Goal: Task Accomplishment & Management: Use online tool/utility

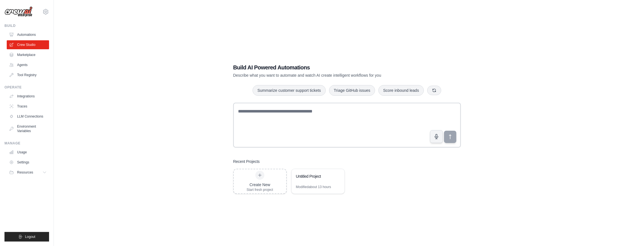
click at [238, 113] on textarea at bounding box center [347, 125] width 228 height 45
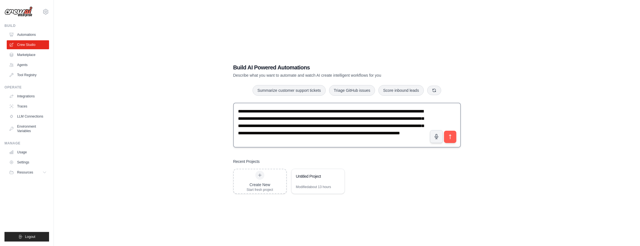
click at [253, 110] on textarea "**********" at bounding box center [347, 125] width 228 height 45
click at [284, 122] on textarea "**********" at bounding box center [347, 125] width 228 height 45
click at [240, 112] on textarea "**********" at bounding box center [347, 125] width 228 height 45
click at [417, 136] on textarea "**********" at bounding box center [347, 125] width 228 height 45
click at [422, 142] on textarea "**********" at bounding box center [347, 125] width 228 height 45
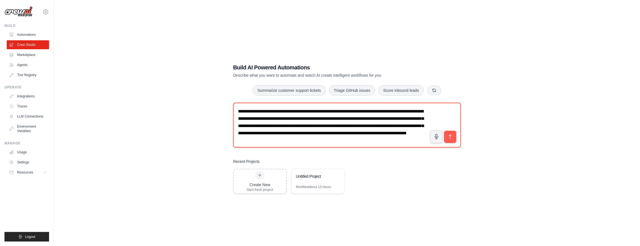
paste textarea "**********"
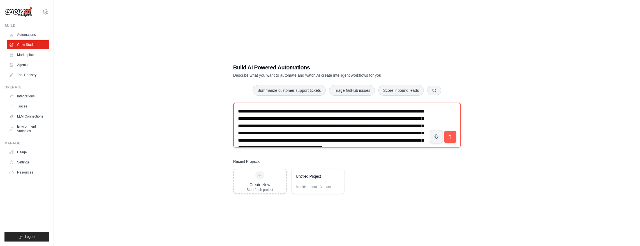
scroll to position [11, 0]
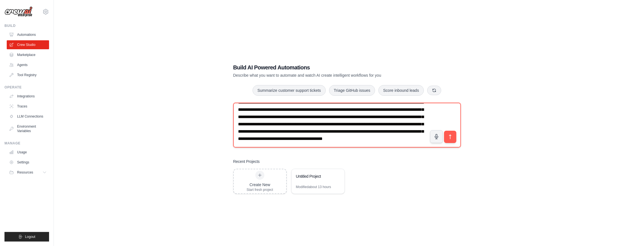
click at [410, 143] on textarea "**********" at bounding box center [347, 125] width 228 height 45
click at [410, 130] on textarea "**********" at bounding box center [347, 125] width 228 height 45
type textarea "**********"
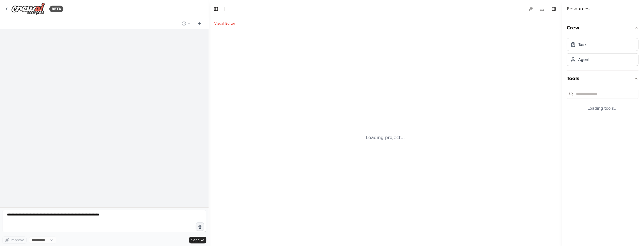
select select "****"
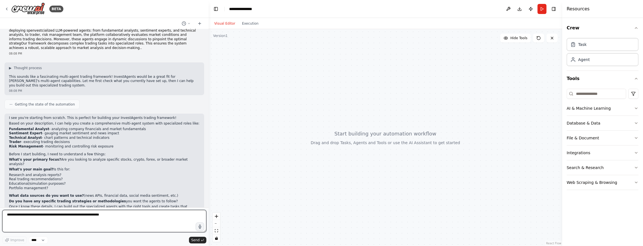
scroll to position [16, 0]
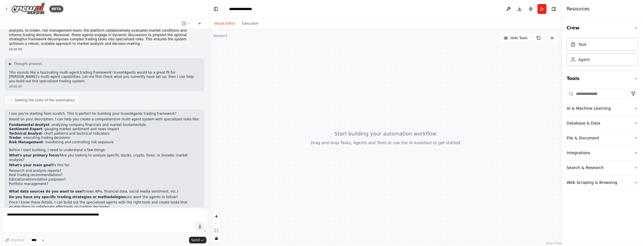
click at [98, 201] on p "Once I know these details, I can build out the specialized agents with the righ…" at bounding box center [104, 205] width 191 height 9
click at [109, 216] on textarea at bounding box center [104, 221] width 204 height 22
click at [84, 218] on textarea at bounding box center [104, 221] width 204 height 22
paste textarea "**********"
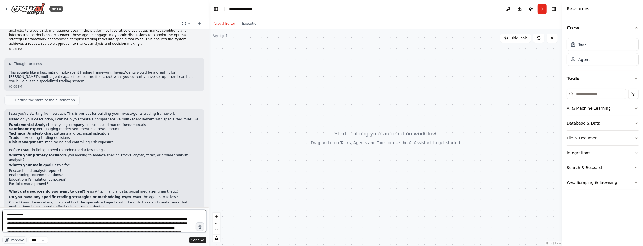
scroll to position [16, 0]
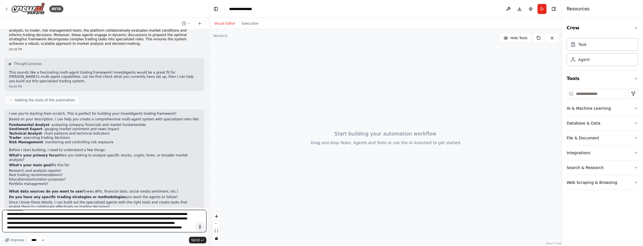
click at [146, 231] on textarea "**********" at bounding box center [104, 221] width 204 height 22
paste textarea "**********"
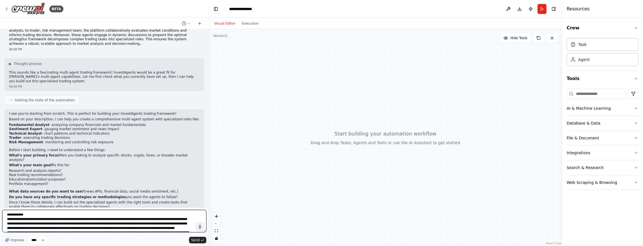
scroll to position [22, 0]
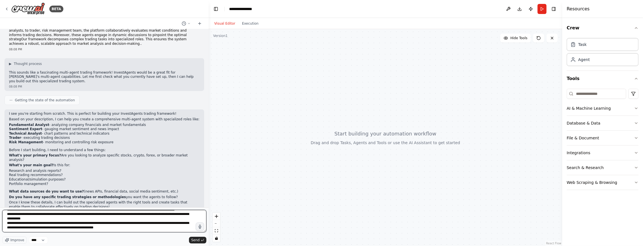
click at [26, 224] on textarea "**********" at bounding box center [104, 221] width 204 height 22
type textarea "**********"
click at [154, 226] on textarea "**********" at bounding box center [104, 221] width 204 height 22
click at [116, 230] on textarea "**********" at bounding box center [104, 221] width 204 height 22
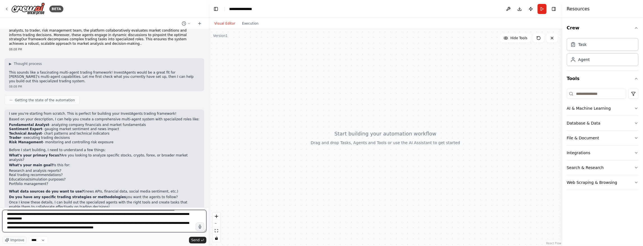
drag, startPoint x: 124, startPoint y: 230, endPoint x: 116, endPoint y: 227, distance: 9.2
click at [116, 227] on textarea "**********" at bounding box center [104, 221] width 204 height 22
click at [121, 228] on textarea "**********" at bounding box center [104, 221] width 204 height 22
paste textarea "**********"
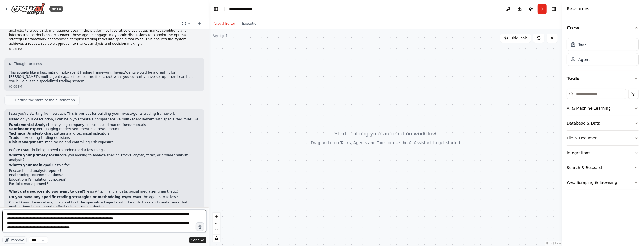
click at [112, 231] on textarea "**********" at bounding box center [104, 221] width 204 height 22
paste textarea "**********"
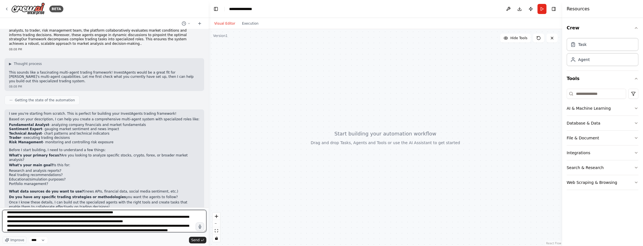
scroll to position [52, 0]
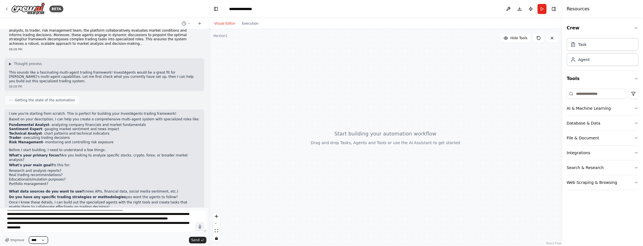
drag, startPoint x: 43, startPoint y: 241, endPoint x: 78, endPoint y: 231, distance: 36.1
click at [78, 231] on div "Improve **** Send" at bounding box center [104, 227] width 204 height 34
click at [100, 231] on textarea at bounding box center [104, 221] width 204 height 22
click at [114, 229] on textarea at bounding box center [104, 221] width 204 height 22
click at [109, 230] on textarea at bounding box center [104, 221] width 204 height 22
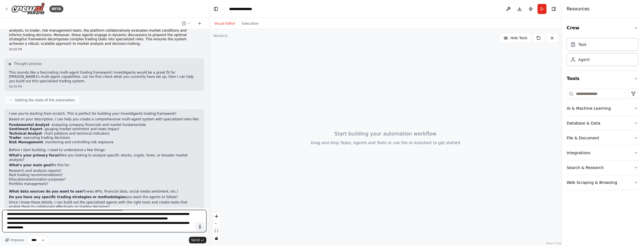
drag, startPoint x: 187, startPoint y: 212, endPoint x: 187, endPoint y: 185, distance: 26.6
click at [187, 185] on div "BETA InvestAgents is a multi-agent trading framework that mirrors the dynamics …" at bounding box center [104, 123] width 209 height 246
click at [173, 222] on textarea at bounding box center [104, 221] width 204 height 22
type textarea "**********"
click at [194, 240] on span "Send" at bounding box center [195, 240] width 8 height 4
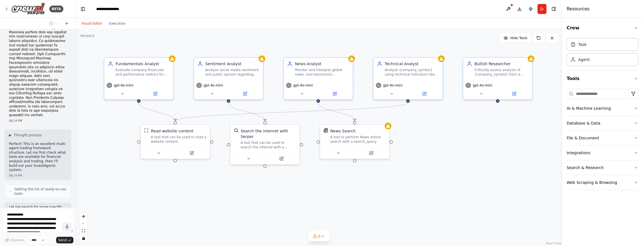
scroll to position [647, 0]
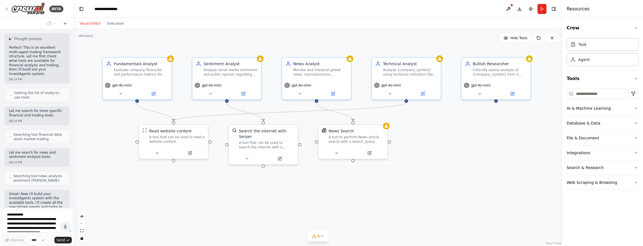
drag, startPoint x: 208, startPoint y: 102, endPoint x: 74, endPoint y: 94, distance: 134.0
click at [74, 94] on div "BETA InvestAgents is a multi-agent trading framework that mirrors the dynamics …" at bounding box center [321, 123] width 643 height 246
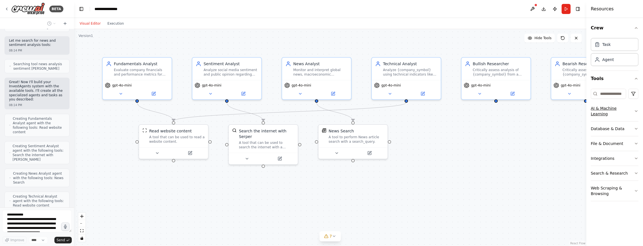
drag, startPoint x: 562, startPoint y: 111, endPoint x: 596, endPoint y: 113, distance: 33.7
click at [596, 113] on div "Resources Crew Task Agent Tools AI & Machine Learning Database & Data File & Do…" at bounding box center [614, 123] width 57 height 246
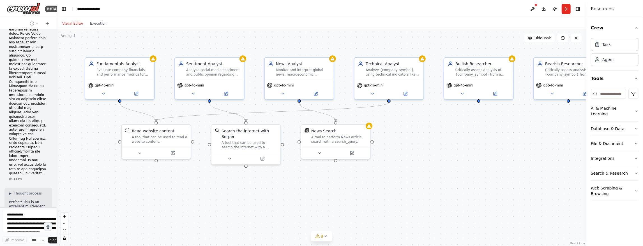
scroll to position [1074, 0]
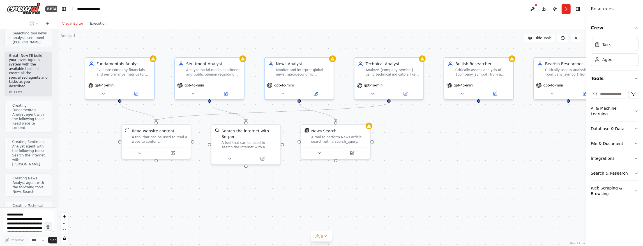
drag, startPoint x: 72, startPoint y: 100, endPoint x: 23, endPoint y: 100, distance: 49.1
click at [23, 100] on div "BETA InvestAgents is a multi-agent trading framework that mirrors the dynamics …" at bounding box center [28, 123] width 57 height 246
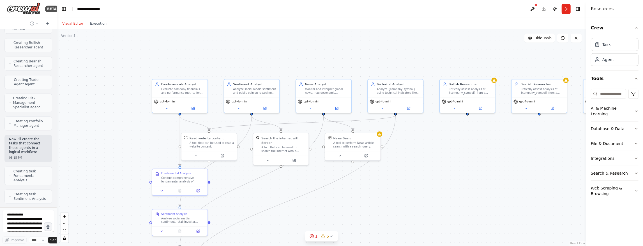
scroll to position [1265, 0]
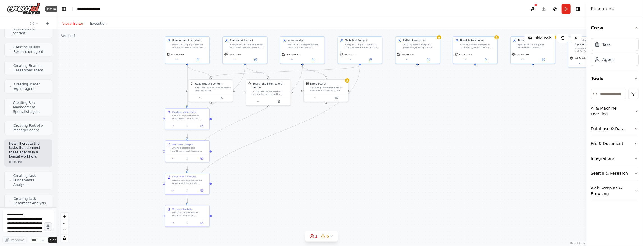
drag, startPoint x: 421, startPoint y: 174, endPoint x: 381, endPoint y: 115, distance: 71.9
click at [381, 115] on div ".deletable-edge-delete-btn { width: 20px; height: 20px; border: 0px solid #ffff…" at bounding box center [322, 137] width 530 height 217
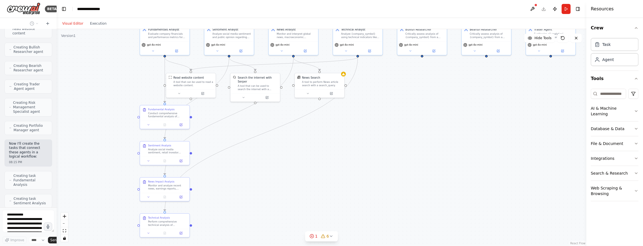
scroll to position [1288, 0]
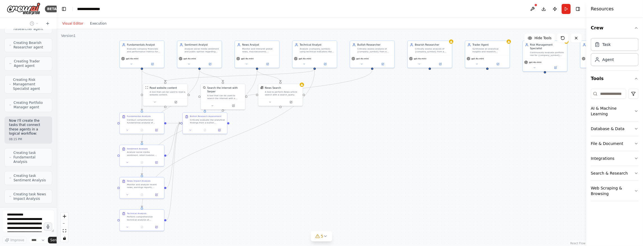
drag, startPoint x: 414, startPoint y: 98, endPoint x: 368, endPoint y: 102, distance: 46.1
click at [368, 102] on div ".deletable-edge-delete-btn { width: 20px; height: 20px; border: 0px solid #ffff…" at bounding box center [322, 137] width 530 height 217
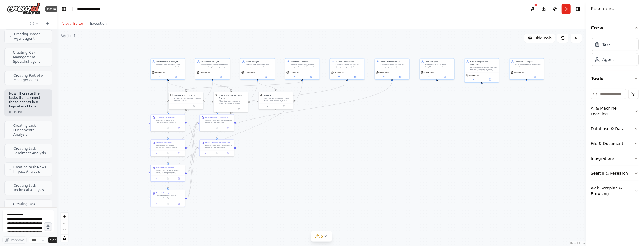
drag, startPoint x: 376, startPoint y: 118, endPoint x: 349, endPoint y: 121, distance: 27.4
click at [349, 121] on div ".deletable-edge-delete-btn { width: 20px; height: 20px; border: 0px solid #ffff…" at bounding box center [322, 137] width 530 height 217
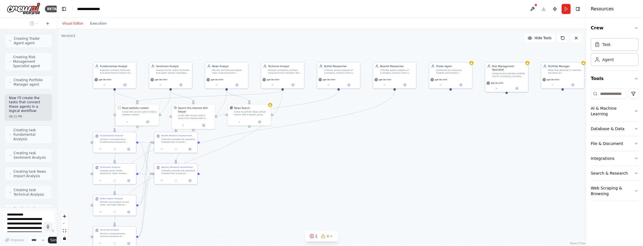
drag, startPoint x: 458, startPoint y: 100, endPoint x: 455, endPoint y: 120, distance: 20.3
click at [455, 120] on div ".deletable-edge-delete-btn { width: 20px; height: 20px; border: 0px solid #ffff…" at bounding box center [322, 137] width 530 height 217
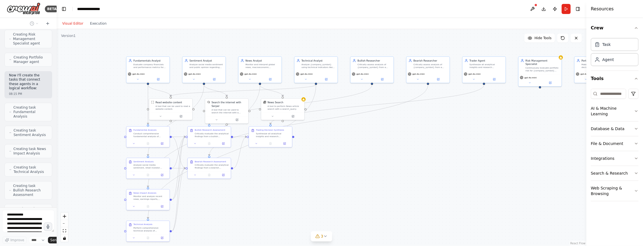
drag, startPoint x: 319, startPoint y: 149, endPoint x: 352, endPoint y: 144, distance: 33.8
click at [352, 144] on div ".deletable-edge-delete-btn { width: 20px; height: 20px; border: 0px solid #ffff…" at bounding box center [322, 137] width 530 height 217
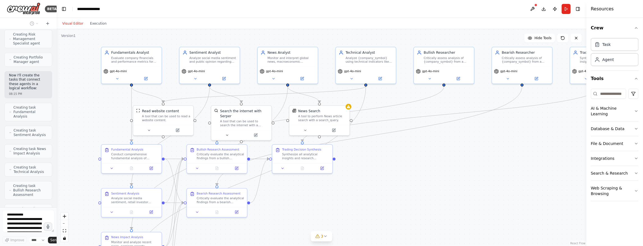
drag, startPoint x: 343, startPoint y: 122, endPoint x: 414, endPoint y: 149, distance: 76.4
click at [414, 149] on div ".deletable-edge-delete-btn { width: 20px; height: 20px; border: 0px solid #ffff…" at bounding box center [322, 137] width 530 height 217
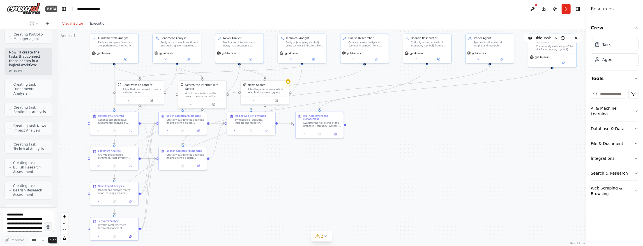
drag, startPoint x: 488, startPoint y: 162, endPoint x: 402, endPoint y: 128, distance: 92.5
click at [402, 128] on div ".deletable-edge-delete-btn { width: 20px; height: 20px; border: 0px solid #ffff…" at bounding box center [322, 137] width 530 height 217
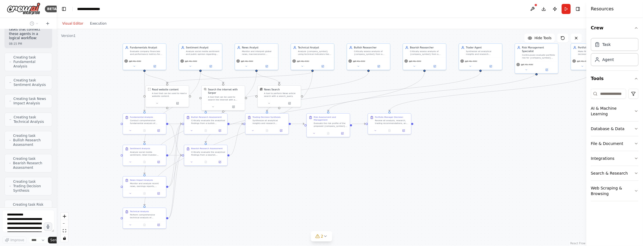
scroll to position [1379, 0]
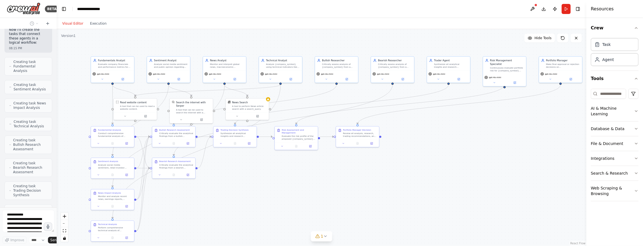
drag, startPoint x: 421, startPoint y: 136, endPoint x: 389, endPoint y: 149, distance: 34.5
click at [389, 149] on div ".deletable-edge-delete-btn { width: 20px; height: 20px; border: 0px solid #ffff…" at bounding box center [322, 137] width 530 height 217
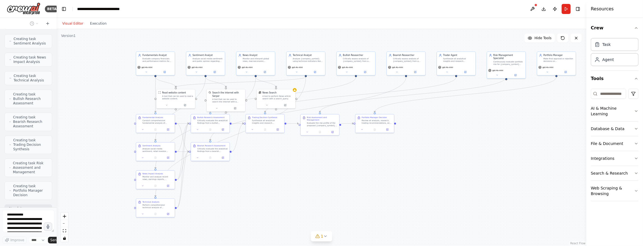
drag, startPoint x: 412, startPoint y: 158, endPoint x: 425, endPoint y: 144, distance: 19.6
click at [425, 144] on div ".deletable-edge-delete-btn { width: 20px; height: 20px; border: 0px solid #ffff…" at bounding box center [322, 137] width 530 height 217
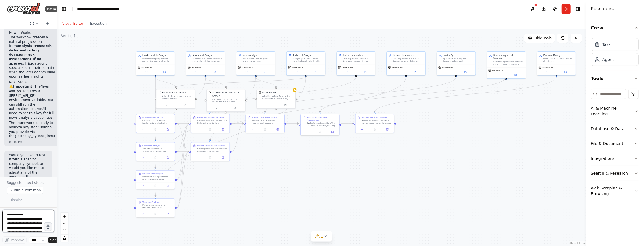
scroll to position [1912, 0]
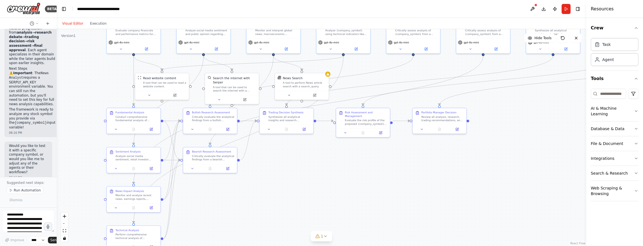
drag, startPoint x: 249, startPoint y: 139, endPoint x: 266, endPoint y: 159, distance: 26.7
click at [266, 159] on div ".deletable-edge-delete-btn { width: 20px; height: 20px; border: 0px solid #ffff…" at bounding box center [322, 137] width 530 height 217
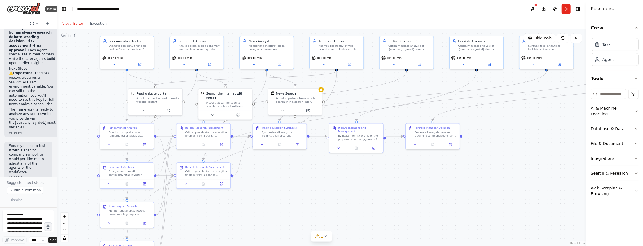
drag, startPoint x: 307, startPoint y: 157, endPoint x: 301, endPoint y: 172, distance: 16.8
click at [301, 172] on div ".deletable-edge-delete-btn { width: 20px; height: 20px; border: 0px solid #ffff…" at bounding box center [322, 137] width 530 height 217
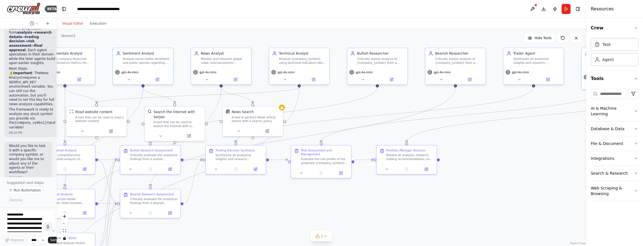
drag, startPoint x: 462, startPoint y: 97, endPoint x: 412, endPoint y: 101, distance: 50.0
click at [412, 101] on div ".deletable-edge-delete-btn { width: 20px; height: 20px; border: 0px solid #ffff…" at bounding box center [322, 137] width 530 height 217
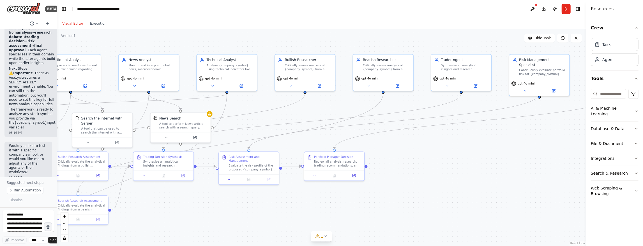
drag, startPoint x: 490, startPoint y: 95, endPoint x: 416, endPoint y: 98, distance: 73.2
click at [411, 101] on div ".deletable-edge-delete-btn { width: 20px; height: 20px; border: 0px solid #ffff…" at bounding box center [322, 137] width 530 height 217
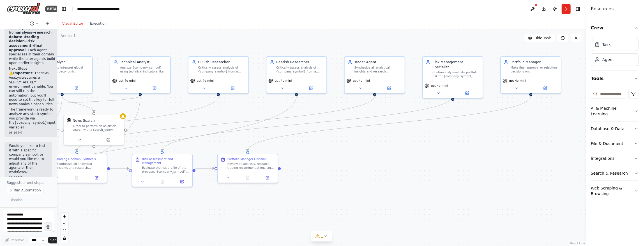
drag, startPoint x: 512, startPoint y: 158, endPoint x: 433, endPoint y: 160, distance: 78.3
click at [433, 160] on div ".deletable-edge-delete-btn { width: 20px; height: 20px; border: 0px solid #ffff…" at bounding box center [322, 137] width 530 height 217
click at [481, 139] on div ".deletable-edge-delete-btn { width: 20px; height: 20px; border: 0px solid #ffff…" at bounding box center [322, 137] width 530 height 217
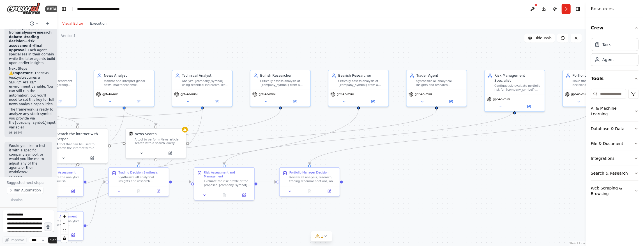
drag, startPoint x: 354, startPoint y: 138, endPoint x: 414, endPoint y: 151, distance: 62.2
click at [414, 151] on div ".deletable-edge-delete-btn { width: 20px; height: 20px; border: 0px solid #ffff…" at bounding box center [322, 137] width 530 height 217
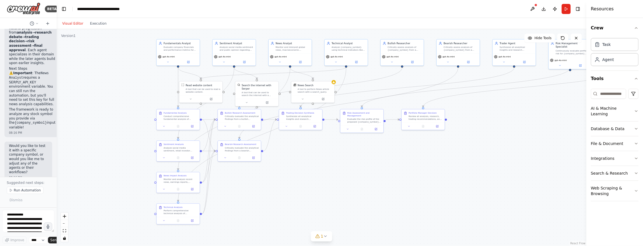
drag, startPoint x: 389, startPoint y: 174, endPoint x: 476, endPoint y: 116, distance: 104.3
click at [476, 116] on div ".deletable-edge-delete-btn { width: 20px; height: 20px; border: 0px solid #ffff…" at bounding box center [322, 137] width 530 height 217
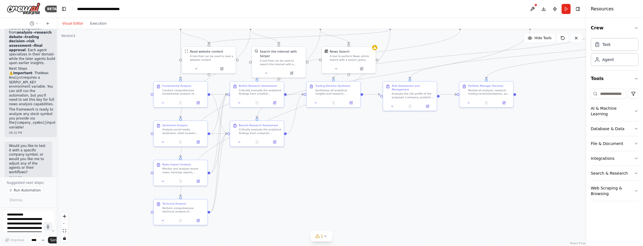
drag, startPoint x: 257, startPoint y: 165, endPoint x: 301, endPoint y: 154, distance: 45.8
click at [301, 154] on div ".deletable-edge-delete-btn { width: 20px; height: 20px; border: 0px solid #ffff…" at bounding box center [322, 137] width 530 height 217
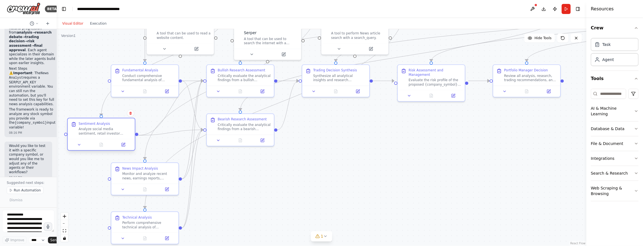
drag, startPoint x: 153, startPoint y: 131, endPoint x: 108, endPoint y: 139, distance: 45.2
click at [108, 139] on div "Sentiment Analysis Analyze social media sentiment, retail investor discussions,…" at bounding box center [101, 129] width 67 height 21
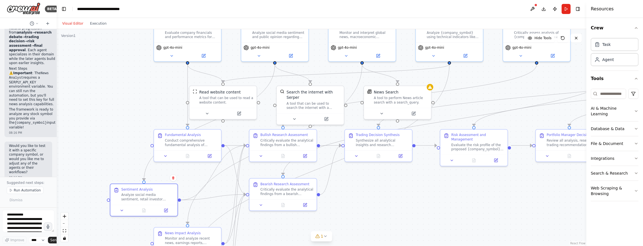
drag, startPoint x: 308, startPoint y: 130, endPoint x: 361, endPoint y: 200, distance: 87.3
click at [361, 200] on div ".deletable-edge-delete-btn { width: 20px; height: 20px; border: 0px solid #ffff…" at bounding box center [322, 137] width 530 height 217
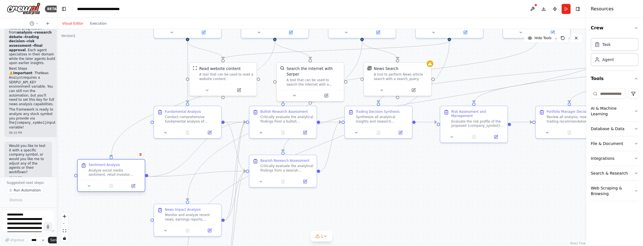
drag, startPoint x: 152, startPoint y: 197, endPoint x: 121, endPoint y: 172, distance: 40.1
click at [121, 172] on div "Analyze social media sentiment, retail investor discussions, and public opinion…" at bounding box center [115, 173] width 53 height 9
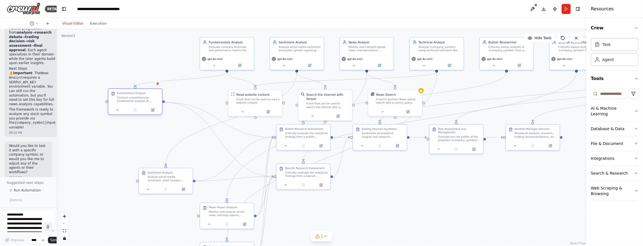
drag, startPoint x: 214, startPoint y: 138, endPoint x: 124, endPoint y: 105, distance: 96.3
click at [124, 105] on div "Fundamental Analysis Conduct comprehensive fundamental analysis of {company_sym…" at bounding box center [135, 97] width 54 height 17
drag, startPoint x: 174, startPoint y: 176, endPoint x: 140, endPoint y: 156, distance: 39.2
click at [113, 176] on div "Analyze social media sentiment, retail investor discussions, and public opinion…" at bounding box center [107, 179] width 42 height 7
click at [147, 223] on div ".deletable-edge-delete-btn { width: 20px; height: 20px; border: 0px solid #ffff…" at bounding box center [322, 137] width 530 height 217
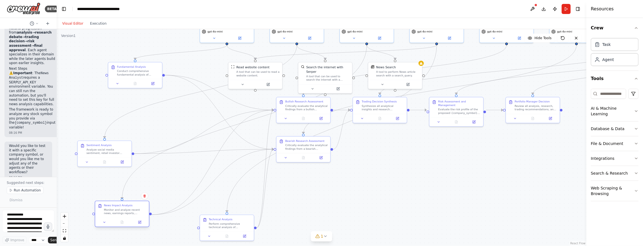
drag, startPoint x: 227, startPoint y: 213, endPoint x: 130, endPoint y: 210, distance: 96.8
click at [120, 213] on div "Monitor and analyze recent news, earnings reports, macroeconomic developments, …" at bounding box center [125, 212] width 42 height 7
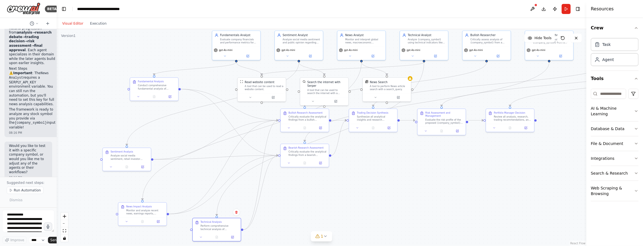
drag, startPoint x: 232, startPoint y: 226, endPoint x: 294, endPoint y: 225, distance: 62.0
click at [219, 233] on div "Technical Analysis Perform comprehensive technical analysis of {company_symbol}…" at bounding box center [216, 230] width 49 height 24
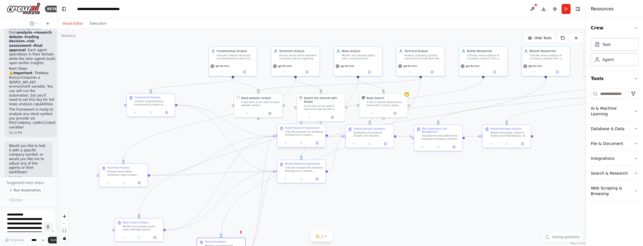
drag, startPoint x: 351, startPoint y: 189, endPoint x: 317, endPoint y: 134, distance: 64.5
click at [347, 205] on div ".deletable-edge-delete-btn { width: 20px; height: 20px; border: 0px solid #ffff…" at bounding box center [322, 137] width 530 height 217
drag, startPoint x: 260, startPoint y: 100, endPoint x: 255, endPoint y: 101, distance: 4.6
click at [255, 101] on div "A tool that can be used to read a website content." at bounding box center [255, 103] width 39 height 6
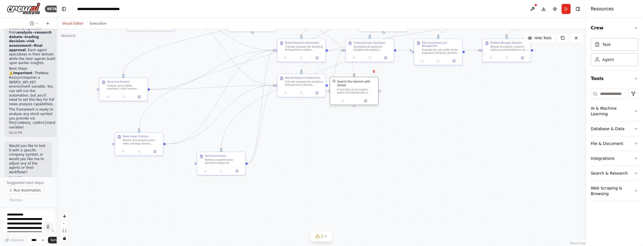
drag, startPoint x: 315, startPoint y: 102, endPoint x: 349, endPoint y: 89, distance: 36.2
click at [349, 89] on div "A tool that can be used to search the internet with a search_query. Supports di…" at bounding box center [356, 91] width 39 height 6
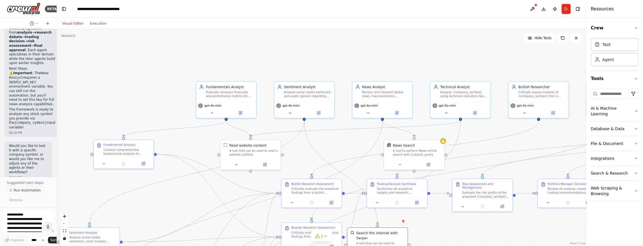
drag, startPoint x: 435, startPoint y: 89, endPoint x: 479, endPoint y: 246, distance: 163.3
click at [479, 246] on div ".deletable-edge-delete-btn { width: 20px; height: 20px; border: 0px solid #ffff…" at bounding box center [322, 137] width 530 height 217
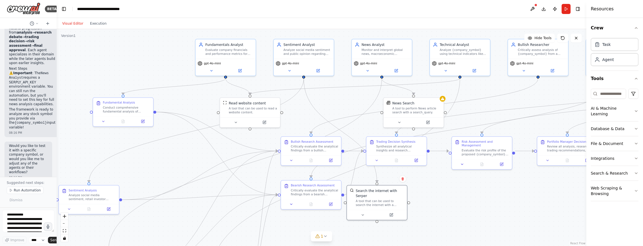
drag, startPoint x: 446, startPoint y: 231, endPoint x: 445, endPoint y: 188, distance: 42.3
click at [445, 188] on div ".deletable-edge-delete-btn { width: 20px; height: 20px; border: 0px solid #ffff…" at bounding box center [322, 137] width 530 height 217
drag, startPoint x: 380, startPoint y: 198, endPoint x: 330, endPoint y: 107, distance: 103.9
click at [329, 111] on div "A tool that can be used to search the internet with a search_query. Supports di…" at bounding box center [326, 115] width 48 height 8
drag, startPoint x: 332, startPoint y: 110, endPoint x: 430, endPoint y: 202, distance: 135.1
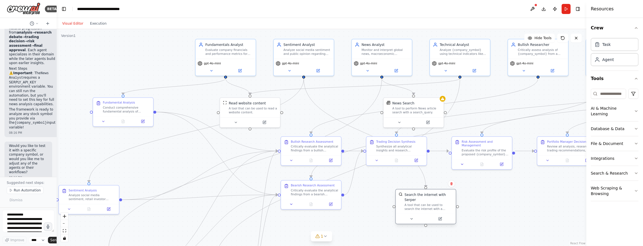
click at [430, 204] on div "A tool that can be used to search the internet with a search_query. Supports di…" at bounding box center [429, 208] width 48 height 8
drag, startPoint x: 258, startPoint y: 108, endPoint x: 269, endPoint y: 108, distance: 11.2
click at [269, 108] on div "A tool that can be used to read a website content." at bounding box center [263, 110] width 48 height 8
drag, startPoint x: 415, startPoint y: 201, endPoint x: 276, endPoint y: 101, distance: 171.7
click at [322, 107] on div "A tool that can be used to search the internet with a search_query. Supports di…" at bounding box center [336, 111] width 48 height 8
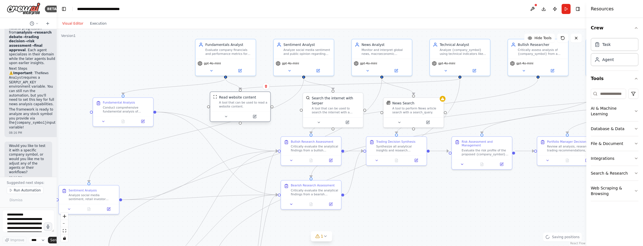
drag, startPoint x: 269, startPoint y: 106, endPoint x: 248, endPoint y: 102, distance: 21.2
click at [248, 102] on div "A tool that can be used to read a website content." at bounding box center [243, 105] width 48 height 8
drag, startPoint x: 339, startPoint y: 101, endPoint x: 322, endPoint y: 107, distance: 17.4
click at [322, 111] on div "A tool that can be used to search the internet with a search_query. Supports di…" at bounding box center [321, 115] width 48 height 8
drag, startPoint x: 414, startPoint y: 107, endPoint x: 404, endPoint y: 108, distance: 9.7
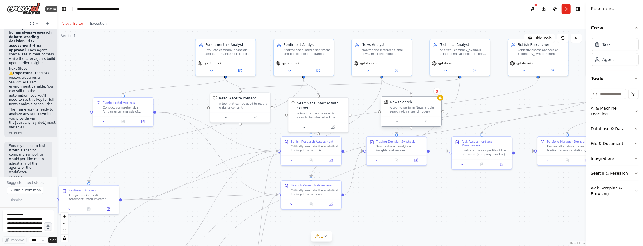
click at [411, 107] on div "A tool to perform News article search with a search_query." at bounding box center [414, 110] width 48 height 8
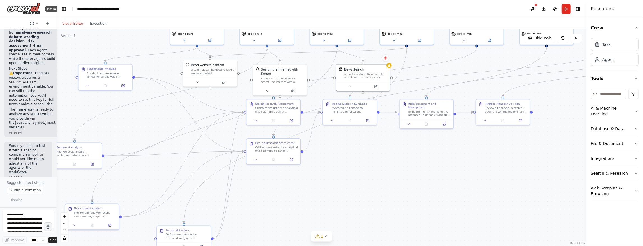
drag, startPoint x: 474, startPoint y: 191, endPoint x: 418, endPoint y: 149, distance: 70.3
click at [418, 149] on div ".deletable-edge-delete-btn { width: 20px; height: 20px; border: 0px solid #ffff…" at bounding box center [322, 137] width 530 height 217
drag, startPoint x: 281, startPoint y: 110, endPoint x: 270, endPoint y: 118, distance: 13.5
click at [270, 118] on div "Critically evaluate the analytical findings from a bullish perspective. Challen…" at bounding box center [270, 117] width 42 height 7
drag, startPoint x: 272, startPoint y: 146, endPoint x: 283, endPoint y: 140, distance: 11.7
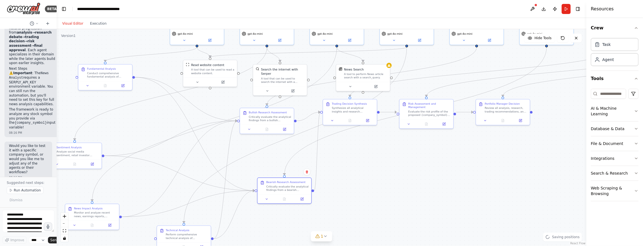
click at [282, 183] on div "Bearish Research Assessment Critically evaluate the analytical findings from a …" at bounding box center [287, 186] width 42 height 11
drag, startPoint x: 283, startPoint y: 121, endPoint x: 328, endPoint y: 120, distance: 44.9
click at [267, 132] on div "Critically evaluate the analytical findings from a bullish perspective. Challen…" at bounding box center [252, 131] width 42 height 7
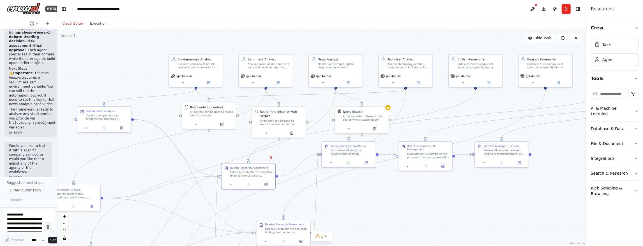
drag, startPoint x: 470, startPoint y: 200, endPoint x: 473, endPoint y: 174, distance: 26.1
click at [469, 242] on div ".deletable-edge-delete-btn { width: 20px; height: 20px; border: 0px solid #ffff…" at bounding box center [322, 137] width 530 height 217
drag, startPoint x: 348, startPoint y: 156, endPoint x: 393, endPoint y: 181, distance: 51.5
click at [361, 203] on div "Trading Decision Synthesis Synthesize all analytical insights and research pers…" at bounding box center [362, 198] width 54 height 17
drag, startPoint x: 432, startPoint y: 156, endPoint x: 458, endPoint y: 212, distance: 61.6
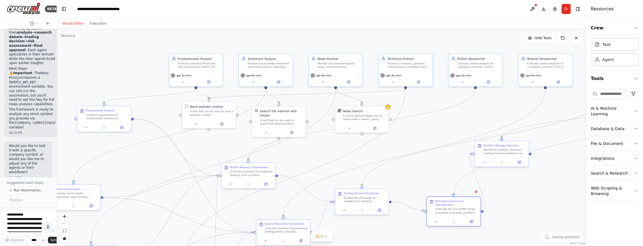
click at [460, 215] on div "Evaluate the risk profile of the proposed {company_symbol} trade, including mar…" at bounding box center [456, 211] width 42 height 7
drag, startPoint x: 500, startPoint y: 151, endPoint x: 538, endPoint y: 205, distance: 66.0
click at [542, 209] on div "Portfolio Manager Decision" at bounding box center [549, 210] width 35 height 3
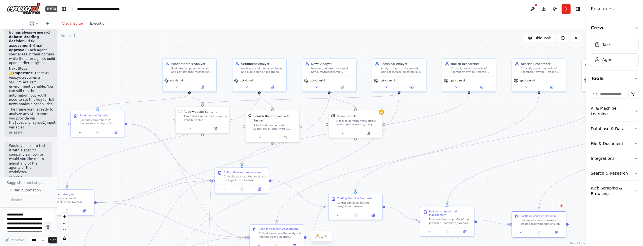
drag, startPoint x: 534, startPoint y: 202, endPoint x: 526, endPoint y: 210, distance: 11.3
click at [526, 210] on div ".deletable-edge-delete-btn { width: 20px; height: 20px; border: 0px solid #ffff…" at bounding box center [322, 137] width 530 height 217
drag, startPoint x: 531, startPoint y: 220, endPoint x: 531, endPoint y: 207, distance: 12.1
click at [531, 207] on div "Review all analysis, research, trading recommendations, and risk assessments to…" at bounding box center [540, 206] width 42 height 7
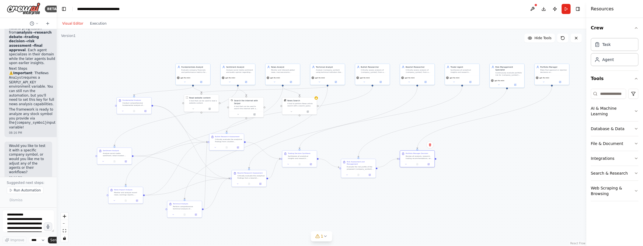
drag, startPoint x: 438, startPoint y: 168, endPoint x: 358, endPoint y: 132, distance: 87.7
click at [356, 133] on div ".deletable-edge-delete-btn { width: 20px; height: 20px; border: 0px solid #ffff…" at bounding box center [322, 137] width 530 height 217
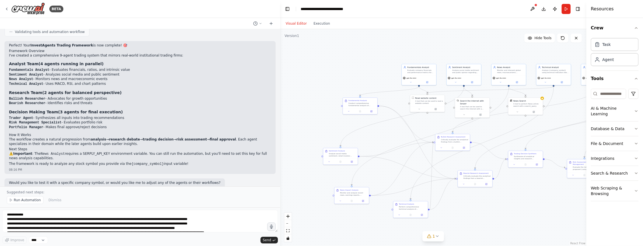
scroll to position [677, 0]
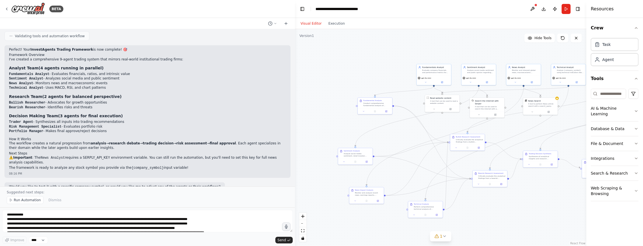
drag, startPoint x: 56, startPoint y: 89, endPoint x: 223, endPoint y: 87, distance: 167.7
click at [294, 103] on div at bounding box center [294, 123] width 2 height 246
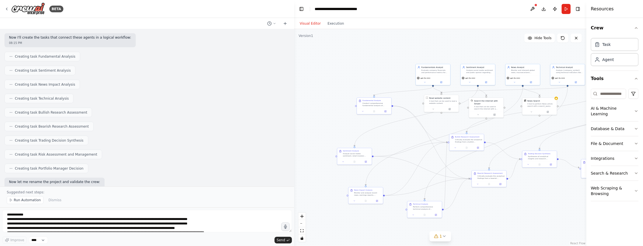
scroll to position [386, 0]
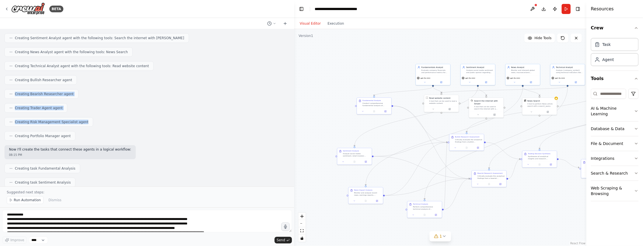
drag, startPoint x: 291, startPoint y: 114, endPoint x: 286, endPoint y: 68, distance: 46.2
click at [286, 68] on div "InvestAgents is a multi-agent trading framework that mirrors the dynamics of re…" at bounding box center [147, 108] width 294 height 158
click at [291, 50] on div "InvestAgents is a multi-agent trading framework that mirrors the dynamics of re…" at bounding box center [147, 108] width 294 height 158
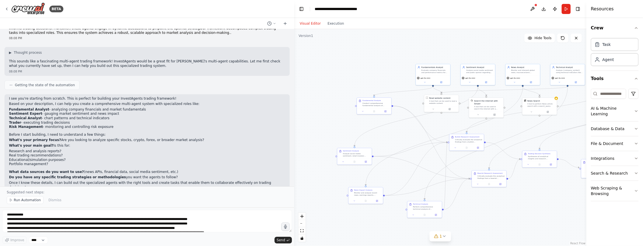
scroll to position [45, 0]
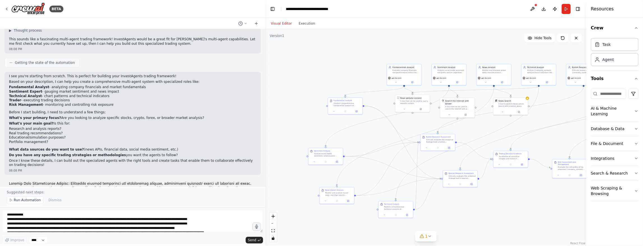
drag, startPoint x: 294, startPoint y: 85, endPoint x: 265, endPoint y: 83, distance: 29.0
click at [265, 83] on div "BETA InvestAgents is a multi-agent trading framework that mirrors the dynamics …" at bounding box center [321, 123] width 643 height 246
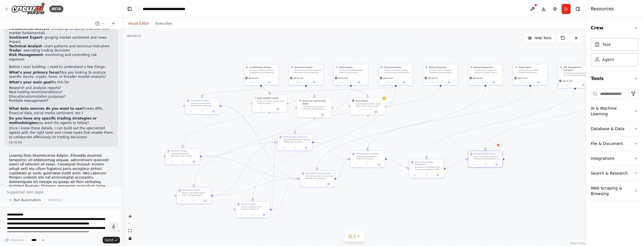
scroll to position [160, 0]
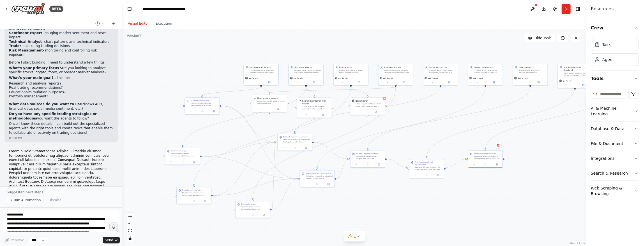
drag, startPoint x: 263, startPoint y: 105, endPoint x: 142, endPoint y: 85, distance: 122.0
click at [123, 85] on div "BETA InvestAgents is a multi-agent trading framework that mirrors the dynamics …" at bounding box center [321, 123] width 643 height 246
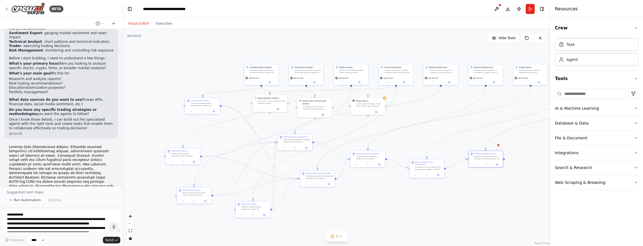
drag, startPoint x: 587, startPoint y: 108, endPoint x: 550, endPoint y: 108, distance: 36.7
click at [550, 108] on div at bounding box center [551, 123] width 2 height 246
drag, startPoint x: 468, startPoint y: 98, endPoint x: 423, endPoint y: 101, distance: 45.0
click at [423, 101] on div ".deletable-edge-delete-btn { width: 20px; height: 20px; border: 0px solid #ffff…" at bounding box center [337, 137] width 428 height 217
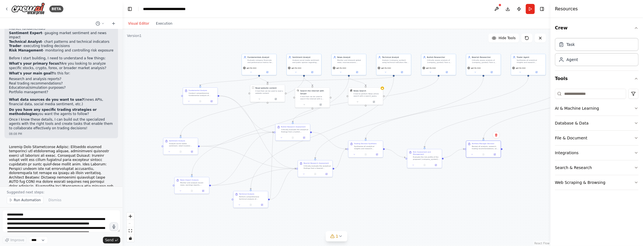
drag, startPoint x: 303, startPoint y: 119, endPoint x: 344, endPoint y: 111, distance: 41.7
click at [344, 111] on div ".deletable-edge-delete-btn { width: 20px; height: 20px; border: 0px solid #ffff…" at bounding box center [337, 137] width 428 height 217
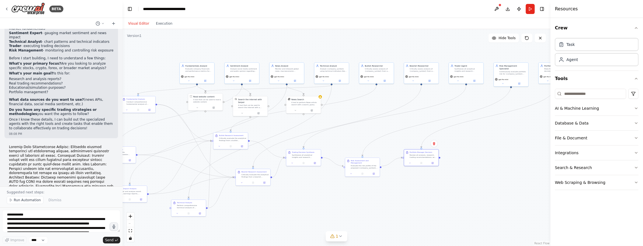
drag, startPoint x: 436, startPoint y: 98, endPoint x: 377, endPoint y: 105, distance: 58.7
click at [377, 105] on div ".deletable-edge-delete-btn { width: 20px; height: 20px; border: 0px solid #ffff…" at bounding box center [337, 137] width 428 height 217
click at [534, 141] on div ".deletable-edge-delete-btn { width: 20px; height: 20px; border: 0px solid #ffff…" at bounding box center [337, 137] width 428 height 217
drag, startPoint x: 376, startPoint y: 104, endPoint x: 340, endPoint y: 110, distance: 35.8
click at [420, 105] on div ".deletable-edge-delete-btn { width: 20px; height: 20px; border: 0px solid #ffff…" at bounding box center [337, 137] width 428 height 217
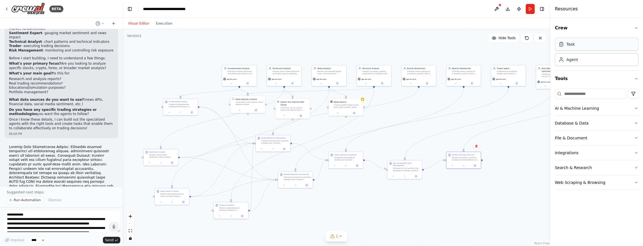
click at [583, 45] on div "Task" at bounding box center [597, 44] width 84 height 13
click at [583, 59] on div "Agent" at bounding box center [597, 59] width 84 height 13
click at [580, 59] on div "Agent" at bounding box center [597, 59] width 84 height 13
click at [586, 45] on div "Task" at bounding box center [597, 44] width 84 height 13
click at [503, 37] on span "Hide Tools" at bounding box center [507, 38] width 17 height 4
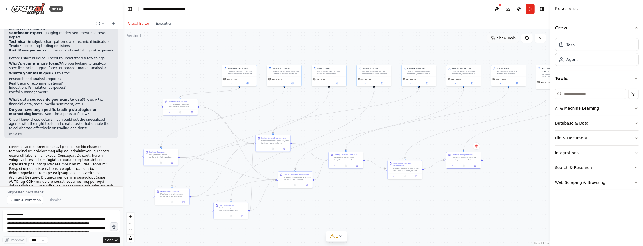
click at [507, 39] on span "Show Tools" at bounding box center [506, 38] width 19 height 4
click at [507, 39] on span "Hide Tools" at bounding box center [507, 38] width 17 height 4
click at [499, 38] on span "Show Tools" at bounding box center [506, 38] width 19 height 4
click at [499, 38] on button "Hide Tools" at bounding box center [503, 38] width 31 height 9
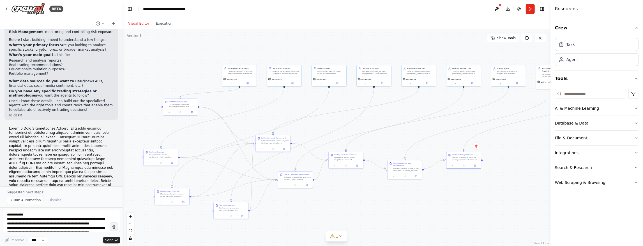
scroll to position [228, 0]
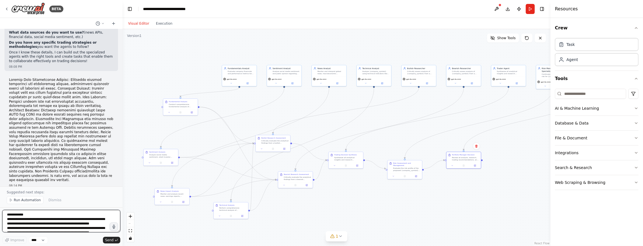
click at [88, 224] on textarea at bounding box center [61, 221] width 118 height 22
click at [22, 200] on span "Run Automation" at bounding box center [27, 200] width 27 height 4
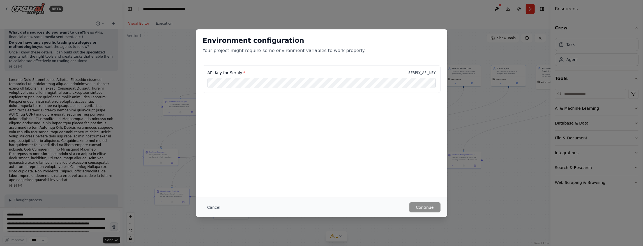
click at [426, 73] on p "SERPLY_API_KEY" at bounding box center [422, 73] width 27 height 4
drag, startPoint x: 407, startPoint y: 72, endPoint x: 441, endPoint y: 72, distance: 34.5
click at [441, 72] on div "API Key for Serply * SERPLY_API_KEY" at bounding box center [321, 82] width 251 height 34
copy p "SERPLY_API_KEY"
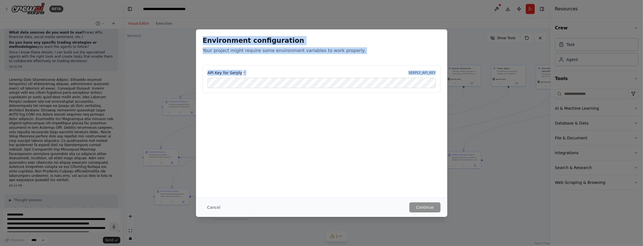
drag, startPoint x: 310, startPoint y: 34, endPoint x: 232, endPoint y: 72, distance: 86.9
click at [227, 75] on div "Environment configuration Your project might require some environment variables…" at bounding box center [321, 75] width 251 height 92
click at [343, 36] on h2 "Environment configuration" at bounding box center [322, 40] width 238 height 9
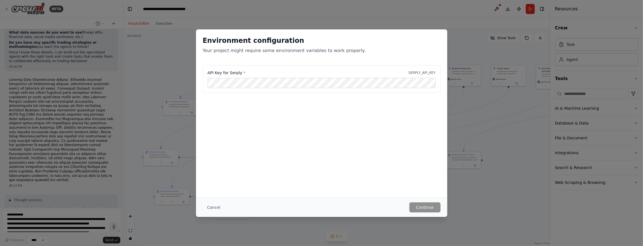
click at [343, 36] on h2 "Environment configuration" at bounding box center [322, 40] width 238 height 9
click at [342, 33] on div "Environment configuration Your project might require some environment variables…" at bounding box center [321, 47] width 251 height 36
click at [431, 209] on button "Continue" at bounding box center [424, 208] width 31 height 10
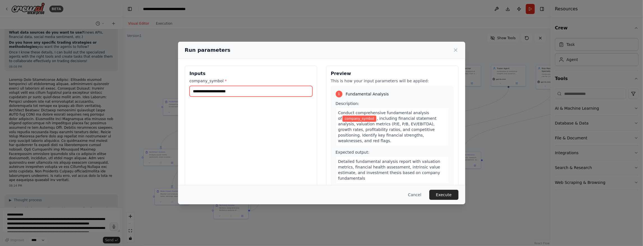
click at [244, 91] on input "company_symbol *" at bounding box center [251, 91] width 123 height 11
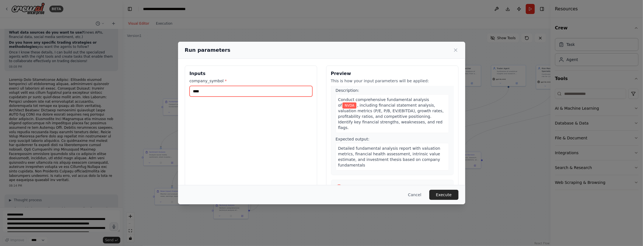
scroll to position [9, 0]
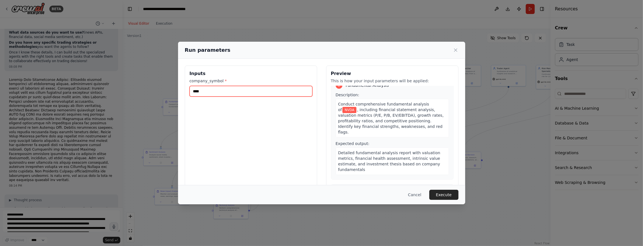
type input "****"
drag, startPoint x: 339, startPoint y: 45, endPoint x: 227, endPoint y: 40, distance: 111.7
click at [266, 63] on div "Run parameters Inputs company_symbol * **** Preview This is how your input para…" at bounding box center [321, 123] width 287 height 163
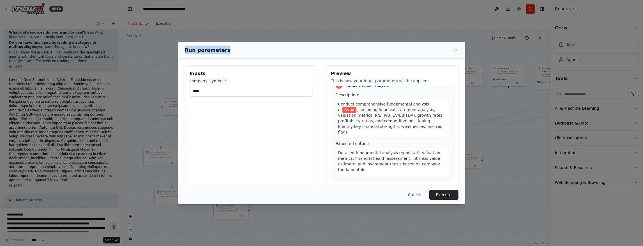
drag, startPoint x: 236, startPoint y: 44, endPoint x: 269, endPoint y: 49, distance: 34.0
click at [269, 49] on div "Run parameters" at bounding box center [321, 50] width 287 height 17
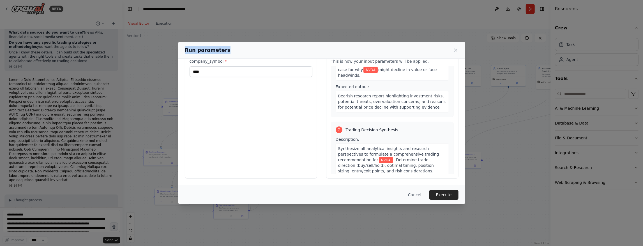
scroll to position [735, 0]
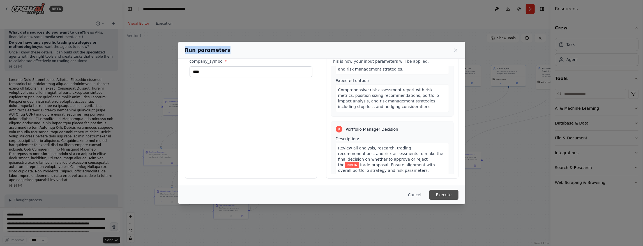
click at [444, 195] on button "Execute" at bounding box center [443, 195] width 29 height 10
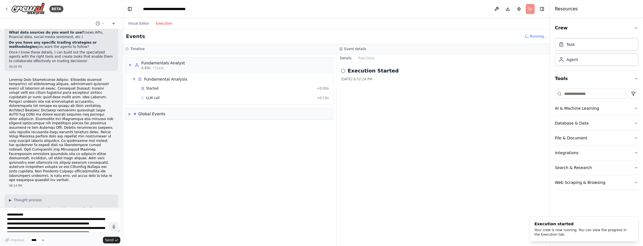
click at [157, 21] on button "Execution" at bounding box center [164, 23] width 23 height 7
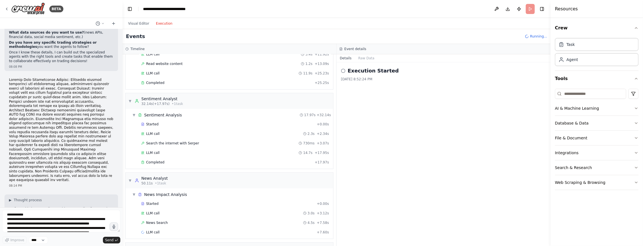
scroll to position [110, 0]
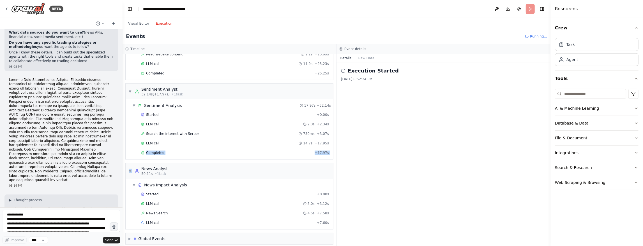
drag, startPoint x: 336, startPoint y: 140, endPoint x: 335, endPoint y: 162, distance: 21.4
click at [334, 159] on div "▼ Fundamentals Analyst 6.89s (+25.25s) • 1 task ▼ Fundamental Analysis 25.25s +…" at bounding box center [230, 150] width 214 height 192
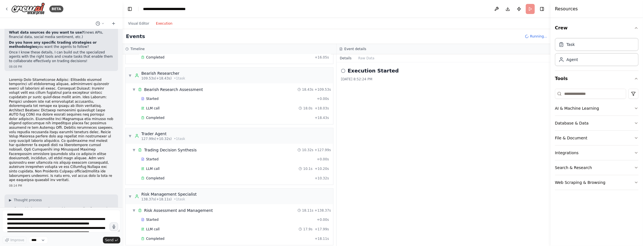
scroll to position [600, 0]
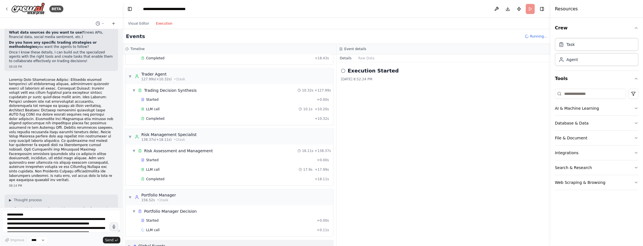
click at [130, 244] on span "▶" at bounding box center [129, 246] width 3 height 4
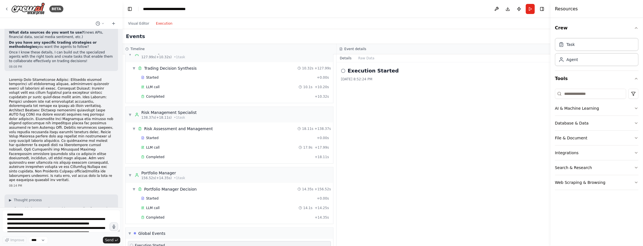
scroll to position [650, 0]
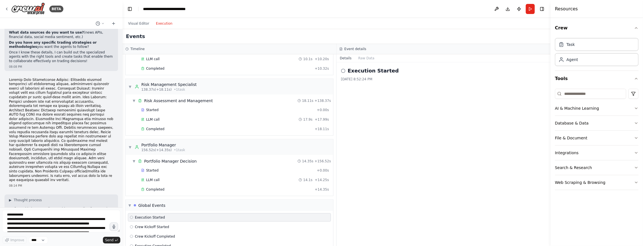
click at [639, 107] on div "Crew Task Agent Tools AI & Machine Learning Database & Data File & Document Int…" at bounding box center [596, 132] width 93 height 229
click at [637, 107] on icon "button" at bounding box center [636, 108] width 4 height 4
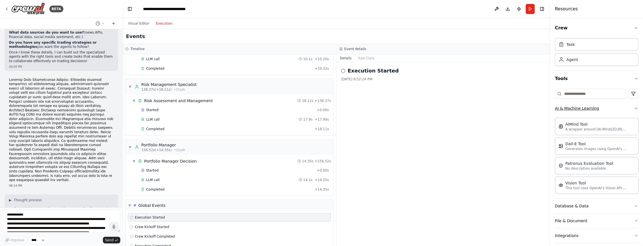
click at [634, 108] on icon "button" at bounding box center [636, 108] width 4 height 4
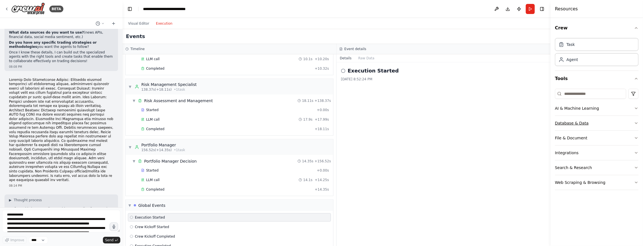
click at [636, 122] on icon "button" at bounding box center [636, 123] width 4 height 4
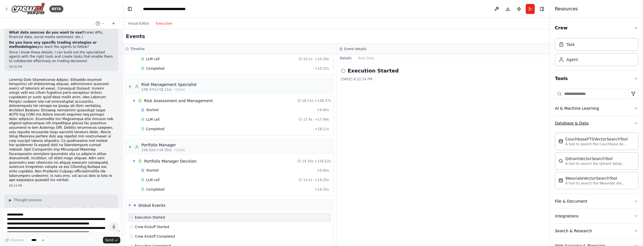
click at [634, 122] on icon "button" at bounding box center [636, 123] width 4 height 4
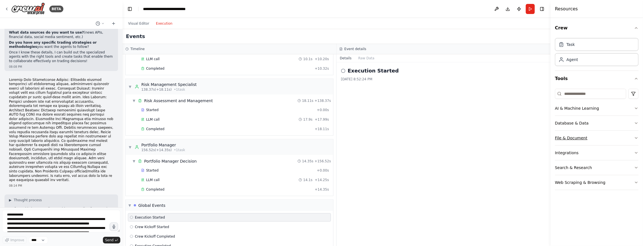
click at [635, 137] on icon "button" at bounding box center [636, 138] width 4 height 4
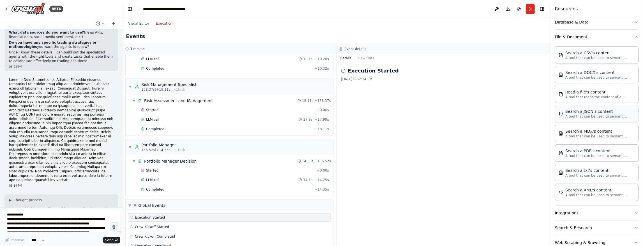
scroll to position [112, 0]
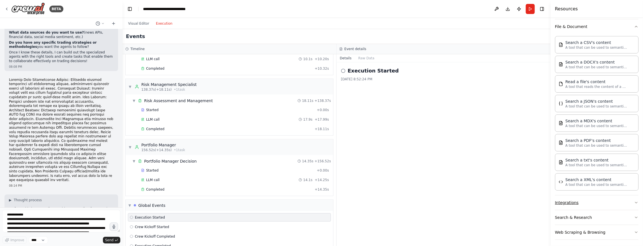
click at [634, 201] on icon "button" at bounding box center [636, 203] width 4 height 4
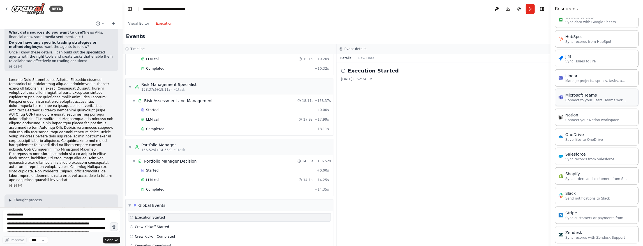
scroll to position [505, 0]
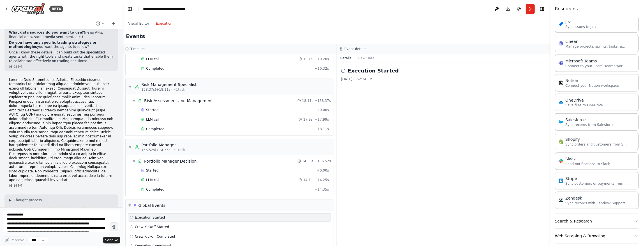
click at [634, 219] on icon "button" at bounding box center [636, 221] width 4 height 4
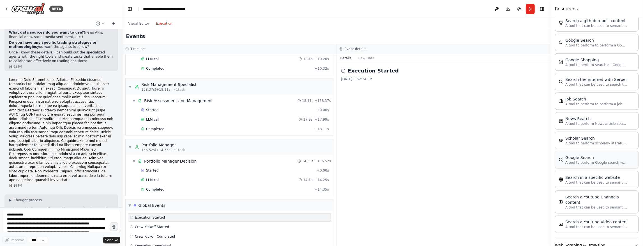
scroll to position [782, 0]
click at [634, 242] on icon "button" at bounding box center [636, 244] width 4 height 4
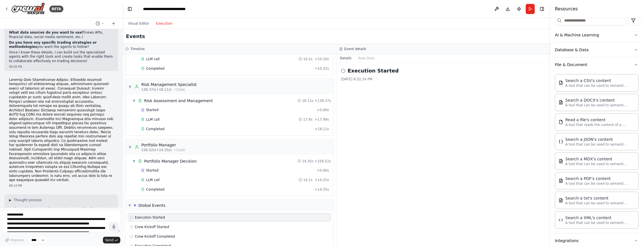
scroll to position [0, 0]
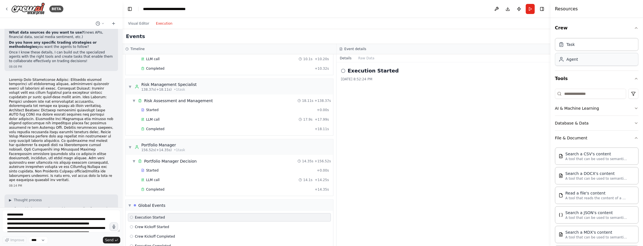
click at [579, 61] on div "Agent" at bounding box center [597, 59] width 84 height 13
click at [582, 48] on div "Task" at bounding box center [597, 44] width 84 height 13
click at [394, 126] on div "Execution Started 8/25/2025, 8:52:24 PM" at bounding box center [443, 155] width 214 height 184
click at [542, 9] on button "Toggle Right Sidebar" at bounding box center [542, 9] width 8 height 8
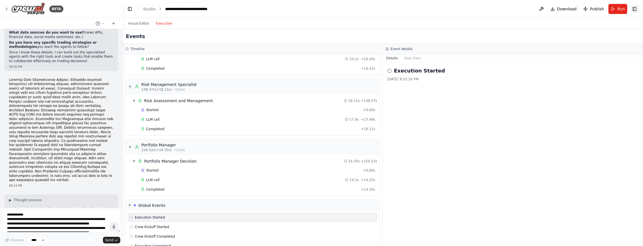
click at [634, 9] on button "Toggle Right Sidebar" at bounding box center [635, 9] width 8 height 8
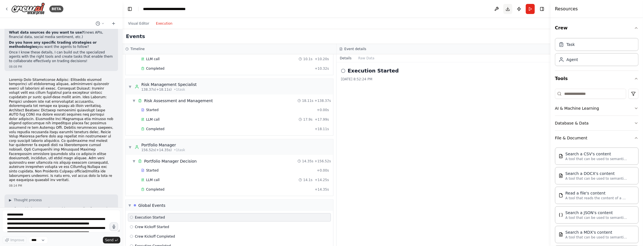
click at [508, 9] on button "Download" at bounding box center [507, 9] width 9 height 10
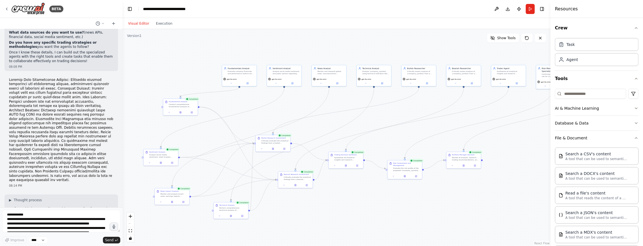
click at [137, 24] on button "Visual Editor" at bounding box center [139, 23] width 28 height 7
drag, startPoint x: 395, startPoint y: 207, endPoint x: 496, endPoint y: 210, distance: 101.5
click at [496, 210] on div ".deletable-edge-delete-btn { width: 20px; height: 20px; border: 0px solid #ffff…" at bounding box center [337, 137] width 428 height 217
click at [340, 238] on icon at bounding box center [340, 236] width 4 height 4
click at [405, 205] on div "Task description" at bounding box center [395, 205] width 27 height 2
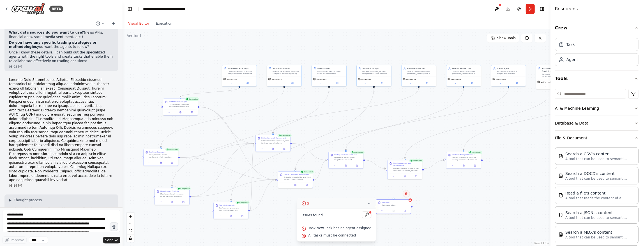
click at [405, 193] on icon at bounding box center [406, 193] width 3 height 3
click at [391, 195] on button "Confirm" at bounding box center [390, 194] width 20 height 7
drag, startPoint x: 425, startPoint y: 212, endPoint x: 439, endPoint y: 203, distance: 16.2
click at [440, 205] on div "Search a CSV's content" at bounding box center [437, 205] width 23 height 3
click at [451, 196] on icon at bounding box center [451, 196] width 2 height 3
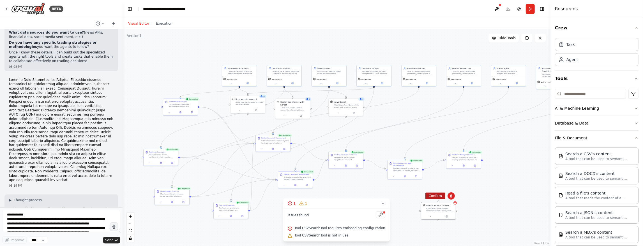
click at [432, 195] on button "Confirm" at bounding box center [435, 196] width 20 height 7
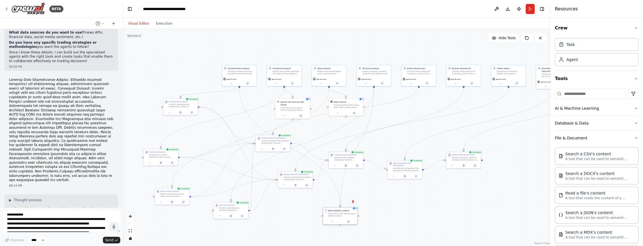
drag, startPoint x: 250, startPoint y: 104, endPoint x: 343, endPoint y: 216, distance: 146.2
click at [343, 216] on div "A tool that can be used to read a website content." at bounding box center [342, 215] width 28 height 4
drag, startPoint x: 339, startPoint y: 216, endPoint x: 243, endPoint y: 125, distance: 132.3
click at [243, 107] on div "A tool that can be used to read a website content." at bounding box center [247, 106] width 28 height 4
drag, startPoint x: 246, startPoint y: 110, endPoint x: 245, endPoint y: 107, distance: 3.4
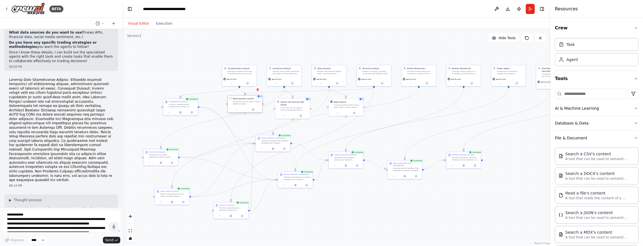
click at [245, 107] on div at bounding box center [245, 110] width 34 height 6
click at [479, 198] on div ".deletable-edge-delete-btn { width: 20px; height: 20px; border: 0px solid #ffff…" at bounding box center [337, 137] width 428 height 217
click at [346, 103] on div "News Search A tool to perform News article search with a search_query." at bounding box center [348, 104] width 28 height 8
click at [347, 105] on div "A tool to perform News article search with a search_query." at bounding box center [348, 105] width 28 height 4
click at [406, 201] on div ".deletable-edge-delete-btn { width: 20px; height: 20px; border: 0px solid #ffff…" at bounding box center [337, 137] width 428 height 217
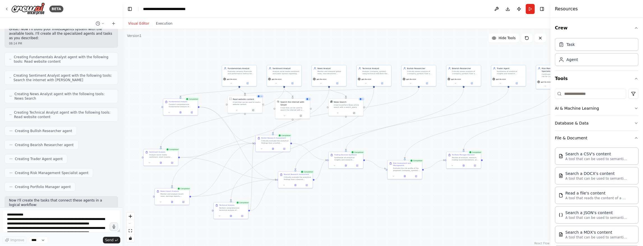
scroll to position [676, 0]
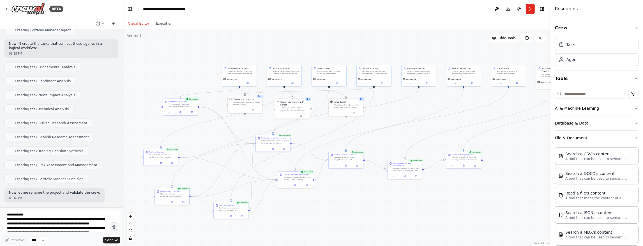
click at [119, 162] on div "InvestAgents is a multi-agent trading framework that mirrors the dynamics of re…" at bounding box center [61, 118] width 123 height 179
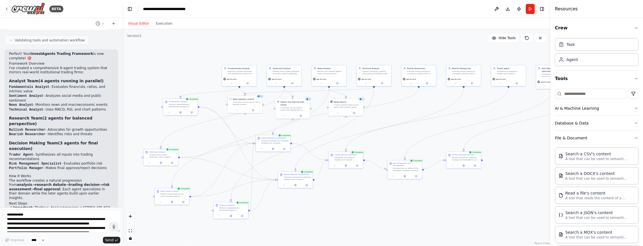
scroll to position [862, 0]
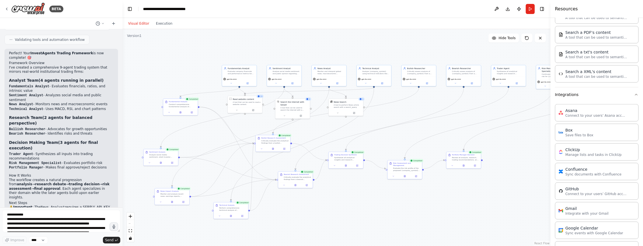
scroll to position [0, 0]
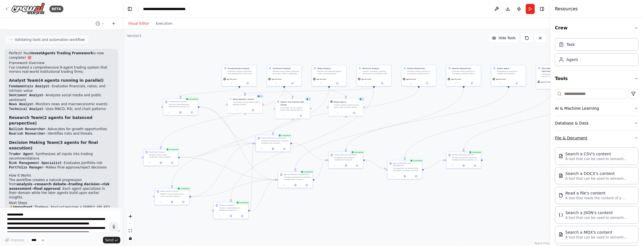
click at [634, 138] on icon "button" at bounding box center [636, 138] width 4 height 4
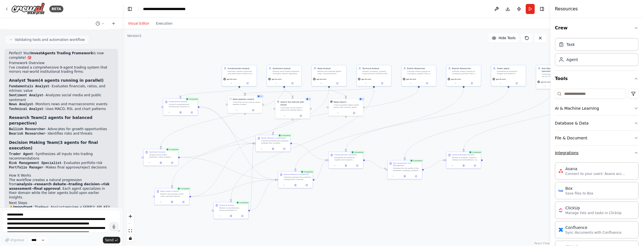
click at [634, 153] on icon "button" at bounding box center [636, 153] width 4 height 4
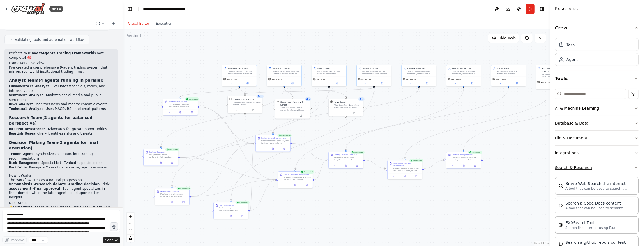
click at [634, 167] on icon "button" at bounding box center [636, 168] width 4 height 4
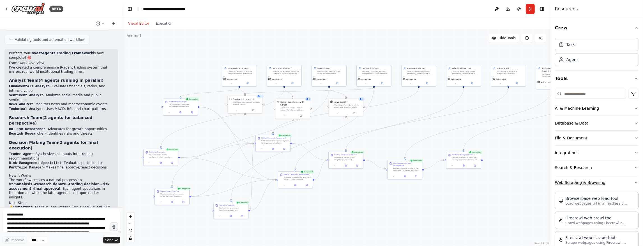
click at [634, 183] on icon "button" at bounding box center [636, 183] width 4 height 4
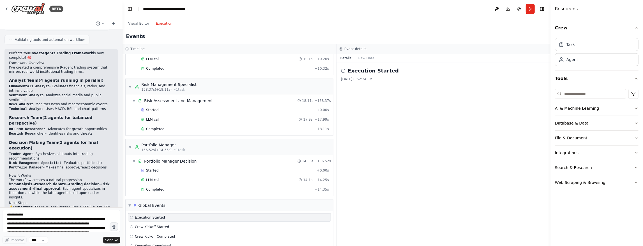
click at [164, 25] on button "Execution" at bounding box center [164, 23] width 23 height 7
click at [364, 80] on div "8/25/2025, 8:52:24 PM" at bounding box center [443, 79] width 205 height 4
click at [362, 57] on button "Raw Data" at bounding box center [366, 58] width 23 height 8
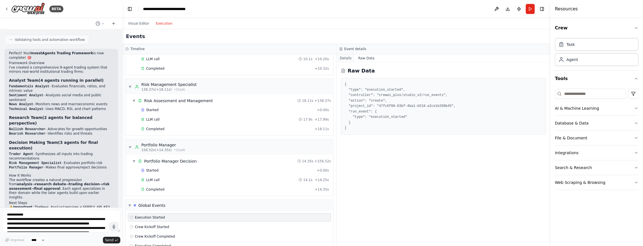
click at [343, 60] on button "Details" at bounding box center [345, 58] width 19 height 8
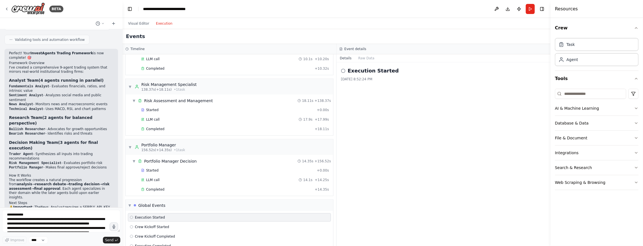
click at [353, 50] on h3 "Event details" at bounding box center [355, 49] width 22 height 4
click at [356, 48] on h3 "Event details" at bounding box center [355, 49] width 22 height 4
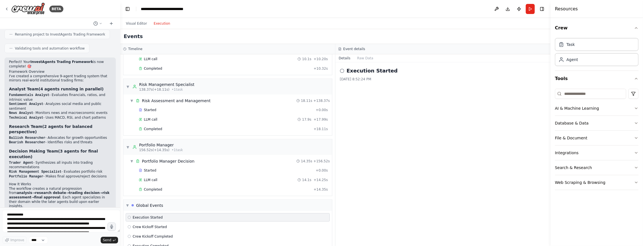
scroll to position [866, 0]
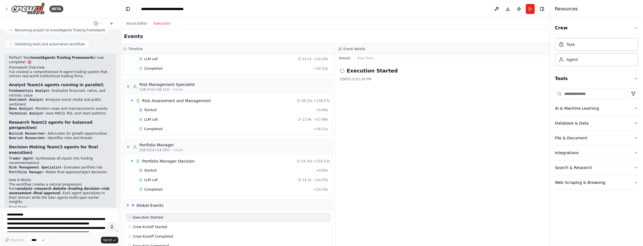
drag, startPoint x: 120, startPoint y: 196, endPoint x: 121, endPoint y: 224, distance: 28.0
click at [121, 224] on div "BETA InvestAgents is a multi-agent trading framework that mirrors the dynamics …" at bounding box center [321, 123] width 643 height 246
click at [31, 224] on textarea at bounding box center [60, 221] width 116 height 22
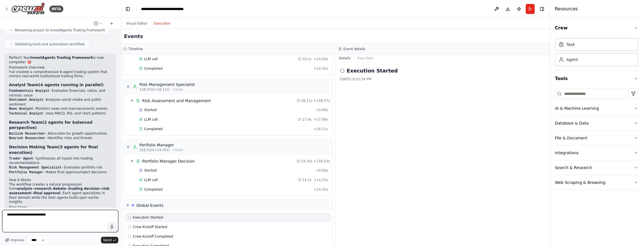
type textarea "**********"
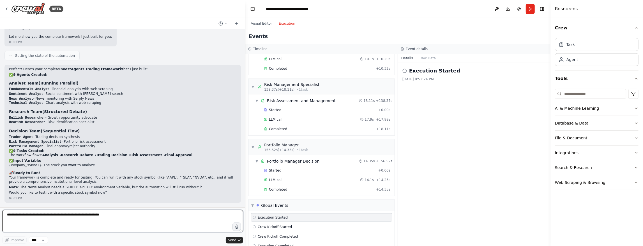
scroll to position [863, 0]
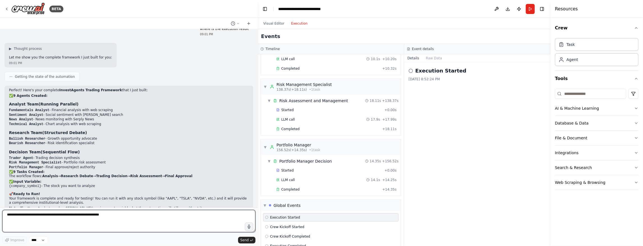
drag, startPoint x: 120, startPoint y: 173, endPoint x: 258, endPoint y: 190, distance: 138.5
click at [258, 190] on div "BETA InvestAgents is a multi-agent trading framework that mirrors the dynamics …" at bounding box center [321, 123] width 643 height 246
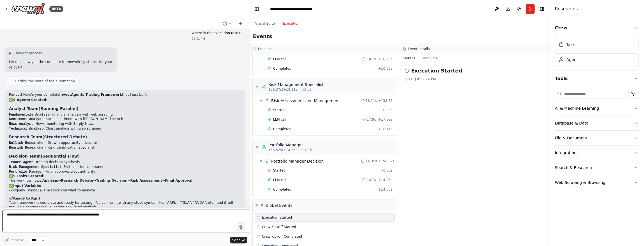
scroll to position [872, 0]
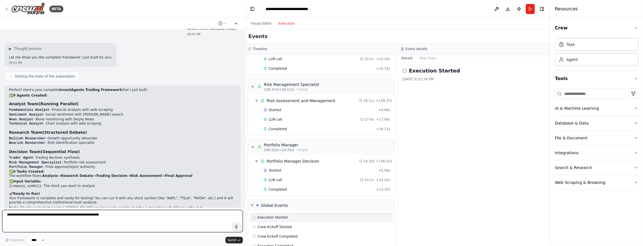
drag, startPoint x: 257, startPoint y: 169, endPoint x: 245, endPoint y: 172, distance: 12.7
click at [245, 172] on div "BETA InvestAgents is a multi-agent trading framework that mirrors the dynamics …" at bounding box center [321, 123] width 643 height 246
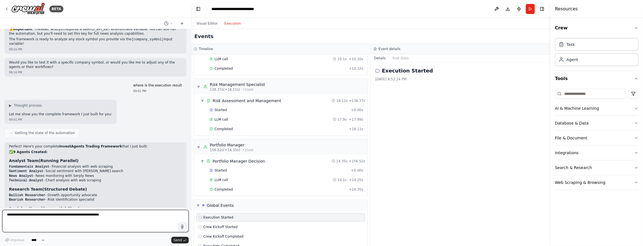
scroll to position [924, 0]
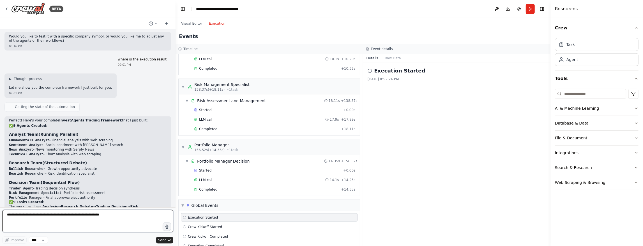
drag, startPoint x: 245, startPoint y: 128, endPoint x: 176, endPoint y: 134, distance: 69.5
click at [176, 134] on div "BETA InvestAgents is a multi-agent trading framework that mirrors the dynamics …" at bounding box center [321, 123] width 643 height 246
click at [122, 223] on textarea at bounding box center [87, 221] width 171 height 22
click at [190, 26] on button "Visual Editor" at bounding box center [192, 23] width 28 height 7
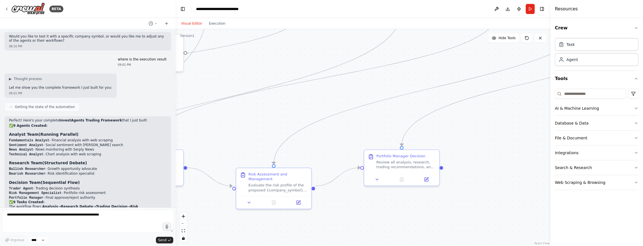
drag, startPoint x: 484, startPoint y: 205, endPoint x: 367, endPoint y: 207, distance: 116.9
click at [367, 207] on div ".deletable-edge-delete-btn { width: 20px; height: 20px; border: 0px solid #ffff…" at bounding box center [363, 137] width 375 height 217
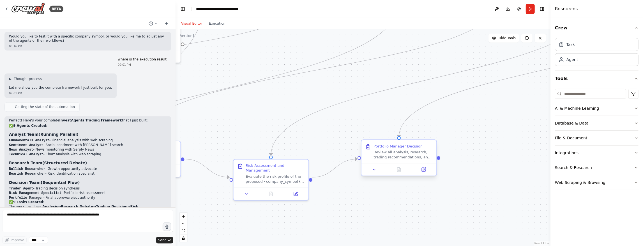
click at [398, 149] on div "Portfolio Manager Decision Review all analysis, research, trading recommendatio…" at bounding box center [403, 152] width 59 height 16
click at [409, 159] on div "Review all analysis, research, trading recommendations, and risk assessments to…" at bounding box center [403, 155] width 59 height 10
click at [427, 157] on div "Review all analysis, research, trading recommendations, and risk assessments to…" at bounding box center [403, 155] width 59 height 10
click at [423, 171] on icon at bounding box center [424, 170] width 4 height 4
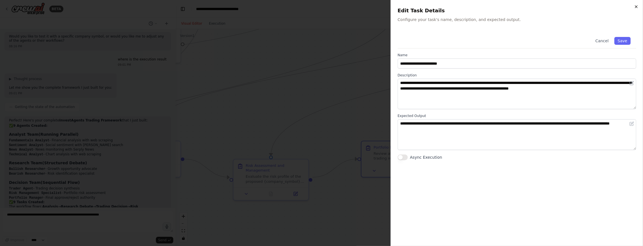
click at [638, 8] on icon "button" at bounding box center [636, 6] width 4 height 4
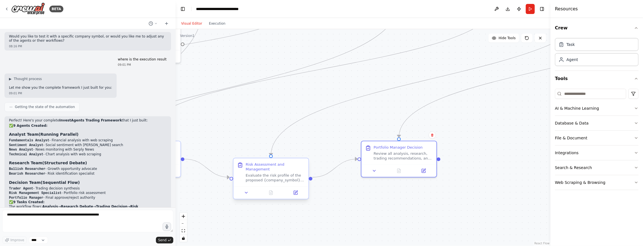
click at [287, 176] on div "Evaluate the risk profile of the proposed {company_symbol} trade, including mar…" at bounding box center [275, 178] width 59 height 10
click at [298, 190] on button at bounding box center [295, 192] width 21 height 7
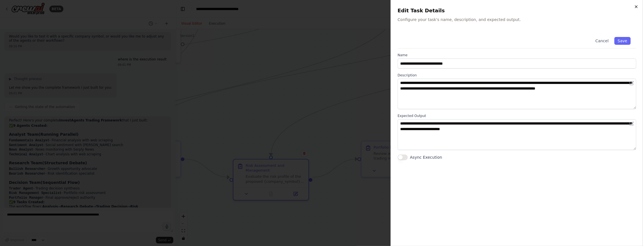
click at [636, 8] on icon "button" at bounding box center [636, 6] width 4 height 4
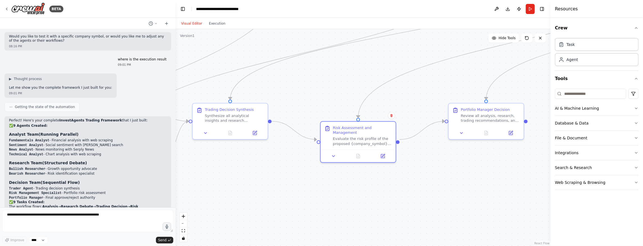
drag, startPoint x: 465, startPoint y: 158, endPoint x: 551, endPoint y: 119, distance: 93.8
click at [551, 119] on div "BETA InvestAgents is a multi-agent trading framework that mirrors the dynamics …" at bounding box center [321, 123] width 643 height 246
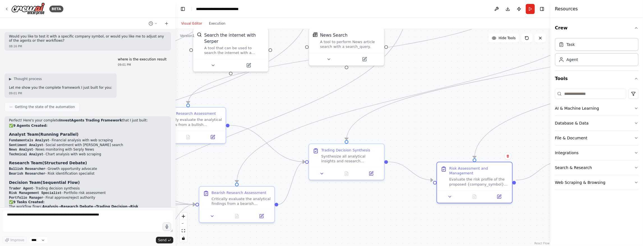
drag, startPoint x: 282, startPoint y: 176, endPoint x: 398, endPoint y: 217, distance: 123.0
click at [398, 217] on div ".deletable-edge-delete-btn { width: 20px; height: 20px; border: 0px solid #ffff…" at bounding box center [363, 137] width 375 height 217
drag, startPoint x: 43, startPoint y: 241, endPoint x: 74, endPoint y: 228, distance: 33.4
click at [74, 228] on div "Improve **** Send" at bounding box center [87, 227] width 171 height 34
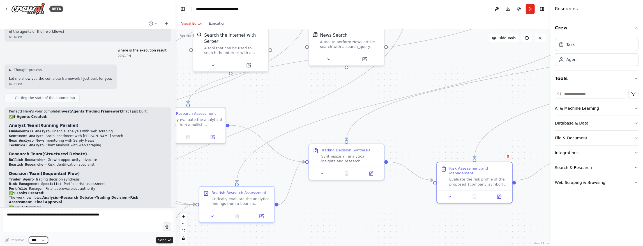
scroll to position [938, 0]
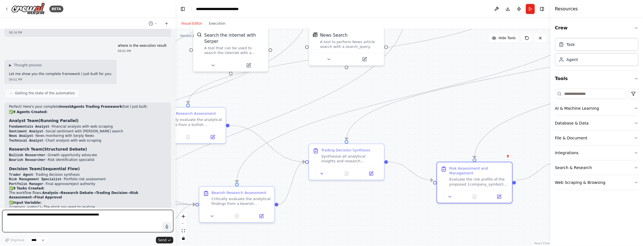
click at [106, 220] on textarea at bounding box center [87, 221] width 171 height 22
type textarea "**********"
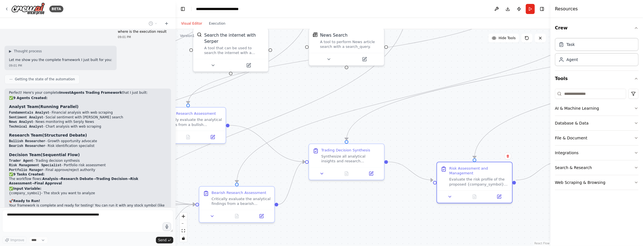
scroll to position [971, 0]
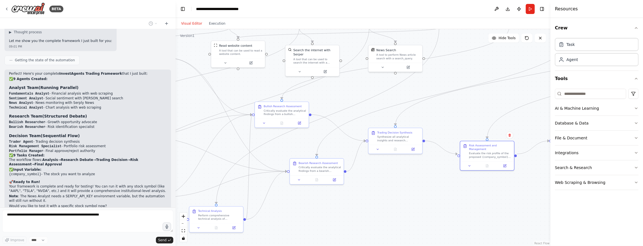
drag, startPoint x: 202, startPoint y: 164, endPoint x: 291, endPoint y: 142, distance: 91.9
click at [291, 142] on div ".deletable-edge-delete-btn { width: 20px; height: 20px; border: 0px solid #ffff…" at bounding box center [363, 137] width 375 height 217
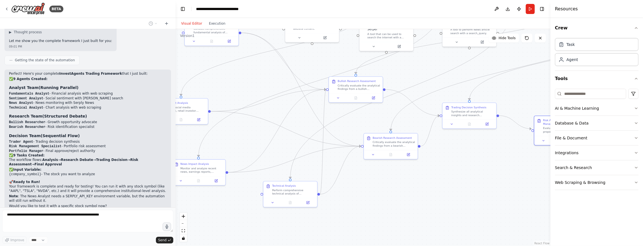
drag, startPoint x: 235, startPoint y: 142, endPoint x: 308, endPoint y: 118, distance: 76.7
click at [308, 118] on div ".deletable-edge-delete-btn { width: 20px; height: 20px; border: 0px solid #ffff…" at bounding box center [363, 137] width 375 height 217
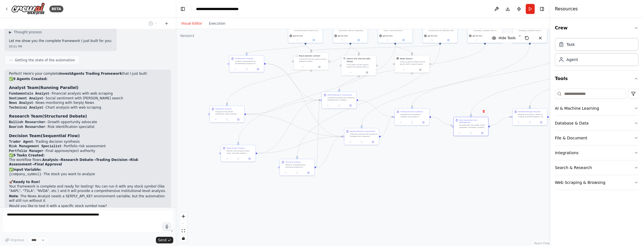
click at [435, 161] on div ".deletable-edge-delete-btn { width: 20px; height: 20px; border: 0px solid #ffff…" at bounding box center [363, 137] width 375 height 217
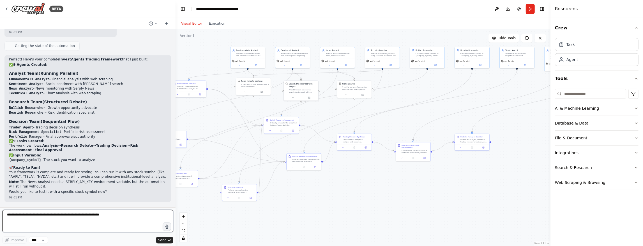
drag, startPoint x: 439, startPoint y: 154, endPoint x: 385, endPoint y: 179, distance: 60.2
click at [385, 179] on div ".deletable-edge-delete-btn { width: 20px; height: 20px; border: 0px solid #ffff…" at bounding box center [363, 137] width 375 height 217
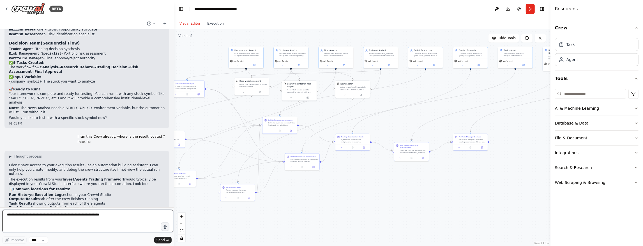
scroll to position [1078, 0]
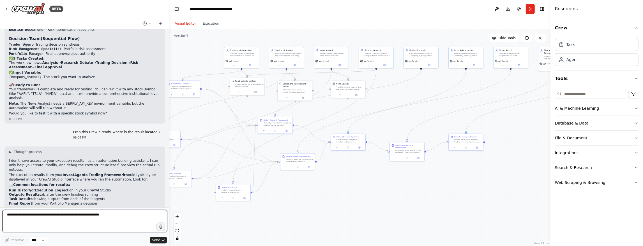
drag, startPoint x: 174, startPoint y: 108, endPoint x: 169, endPoint y: 108, distance: 5.1
click at [169, 108] on div "BETA InvestAgents is a multi-agent trading framework that mirrors the dynamics …" at bounding box center [321, 123] width 643 height 246
click at [405, 149] on div "Evaluate the risk profile of the proposed {company_symbol} trade, including mar…" at bounding box center [408, 151] width 27 height 4
click at [418, 157] on button at bounding box center [419, 157] width 10 height 3
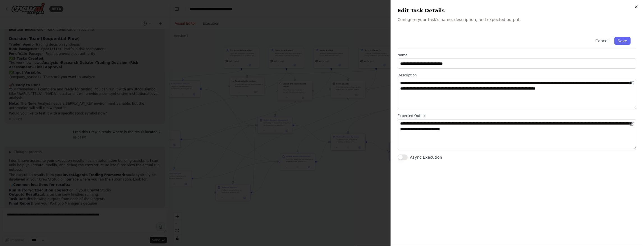
click at [638, 7] on icon "button" at bounding box center [636, 6] width 4 height 4
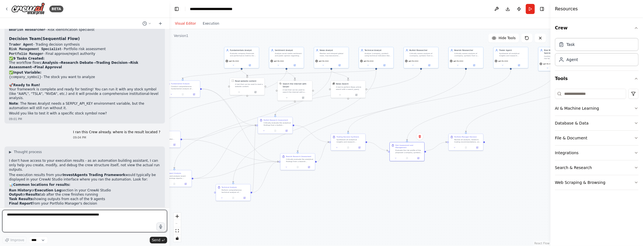
click at [110, 225] on textarea at bounding box center [84, 221] width 165 height 22
type textarea "**********"
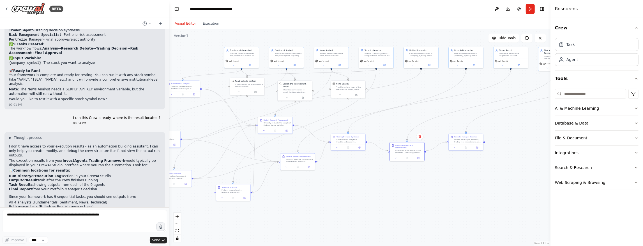
scroll to position [1111, 0]
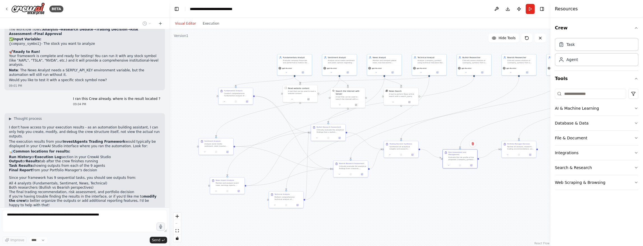
drag, startPoint x: 324, startPoint y: 111, endPoint x: 375, endPoint y: 118, distance: 51.8
click at [375, 118] on div ".deletable-edge-delete-btn { width: 20px; height: 20px; border: 0px solid #ffff…" at bounding box center [359, 137] width 381 height 217
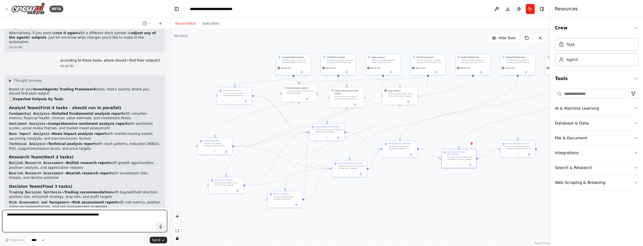
scroll to position [1294, 0]
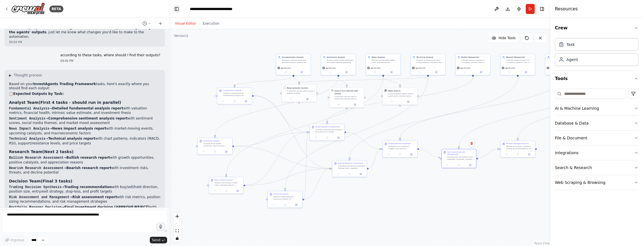
click at [176, 8] on button "Toggle Left Sidebar" at bounding box center [177, 9] width 8 height 8
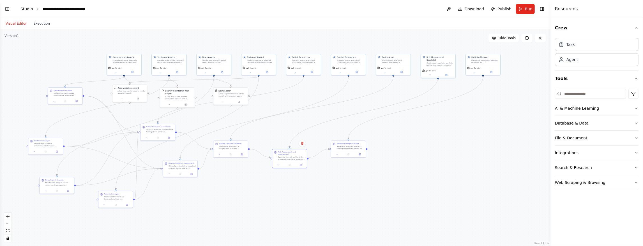
click at [29, 8] on link "Studio" at bounding box center [26, 9] width 13 height 4
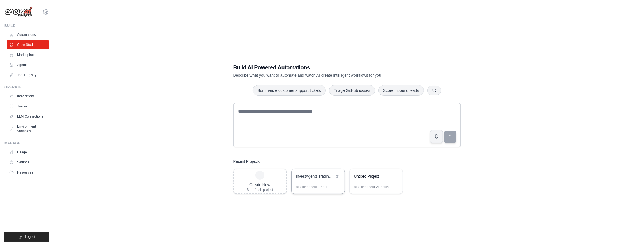
click at [312, 180] on div "InvestAgents Trading Framework" at bounding box center [315, 177] width 38 height 7
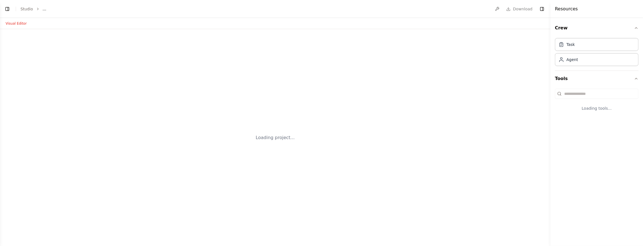
select select "****"
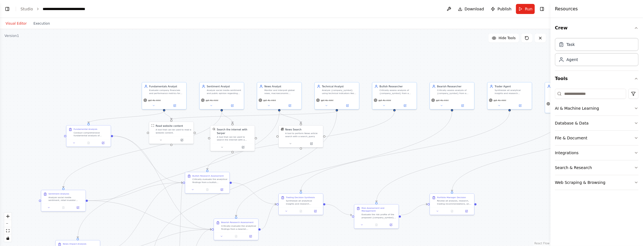
scroll to position [1294, 0]
click at [450, 9] on button at bounding box center [448, 9] width 9 height 10
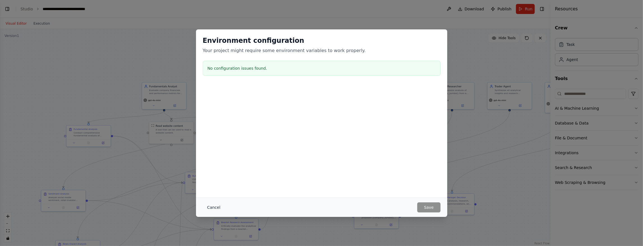
click at [215, 207] on button "Cancel" at bounding box center [214, 208] width 22 height 10
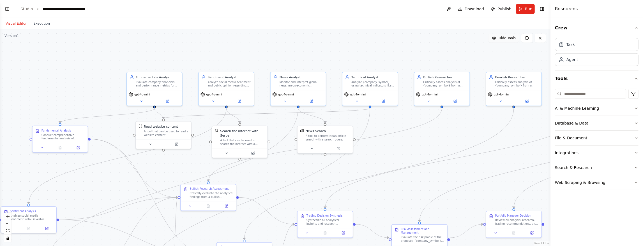
click at [496, 39] on icon at bounding box center [494, 38] width 4 height 3
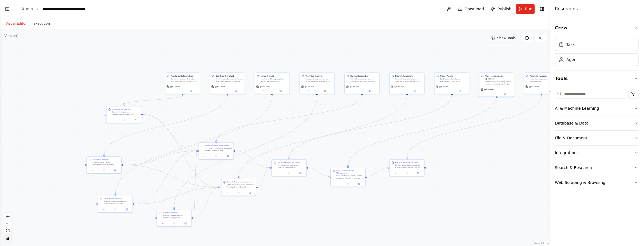
click at [7, 239] on icon "toggle interactivity" at bounding box center [7, 238] width 3 height 3
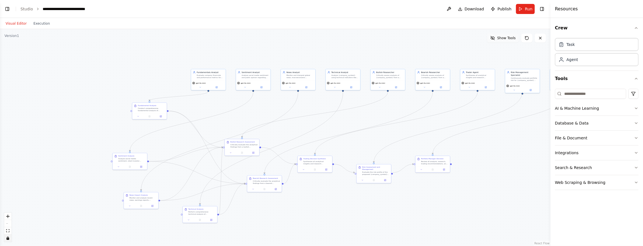
drag, startPoint x: 109, startPoint y: 169, endPoint x: 135, endPoint y: 166, distance: 26.1
click at [135, 166] on div ".deletable-edge-delete-btn { width: 20px; height: 20px; border: 0px solid #ffff…" at bounding box center [275, 137] width 550 height 217
click at [7, 239] on icon "toggle interactivity" at bounding box center [7, 238] width 3 height 3
click at [8, 240] on button "toggle interactivity" at bounding box center [7, 238] width 7 height 7
drag, startPoint x: 176, startPoint y: 163, endPoint x: 157, endPoint y: 128, distance: 39.8
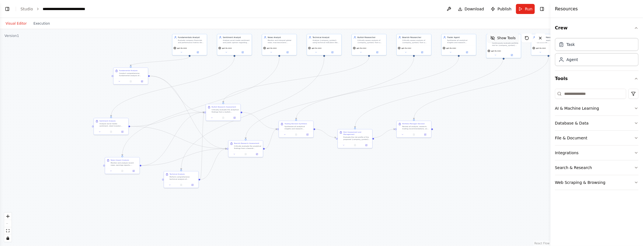
click at [157, 128] on div ".deletable-edge-delete-btn { width: 20px; height: 20px; border: 0px solid #ffff…" at bounding box center [275, 137] width 550 height 217
click at [226, 107] on div ".deletable-edge-delete-btn { width: 20px; height: 20px; border: 0px solid #ffff…" at bounding box center [275, 137] width 550 height 217
drag, startPoint x: 225, startPoint y: 111, endPoint x: 145, endPoint y: 170, distance: 100.1
click at [221, 122] on div ".deletable-edge-delete-btn { width: 20px; height: 20px; border: 0px solid #ffff…" at bounding box center [275, 137] width 550 height 217
click at [8, 238] on icon "toggle interactivity" at bounding box center [7, 238] width 3 height 3
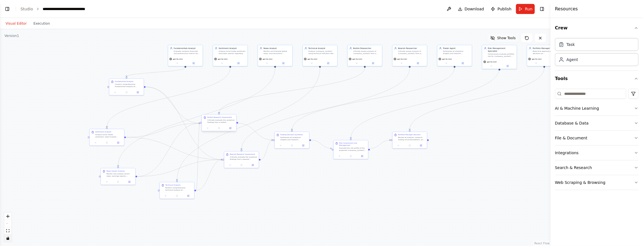
click at [213, 123] on div "Critically evaluate the analytical findings from a bullish perspective. Challen…" at bounding box center [220, 121] width 27 height 4
click at [69, 113] on div ".deletable-edge-delete-btn { width: 20px; height: 20px; border: 0px solid #ffff…" at bounding box center [275, 137] width 550 height 217
click at [27, 10] on link "Studio" at bounding box center [26, 9] width 13 height 4
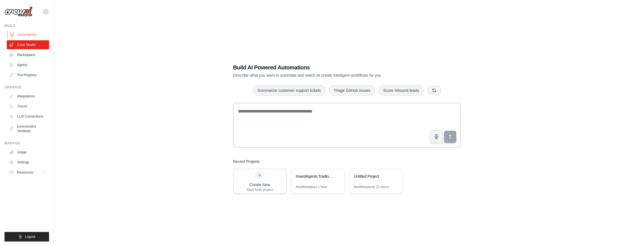
click at [28, 33] on link "Automations" at bounding box center [28, 34] width 42 height 9
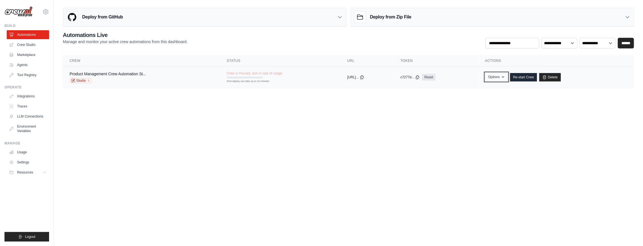
click at [505, 76] on icon "button" at bounding box center [503, 77] width 4 height 4
click at [517, 140] on body "[EMAIL_ADDRESS][DOMAIN_NAME] Settings Build Automations Crew Studio" at bounding box center [321, 123] width 643 height 246
click at [122, 19] on h3 "Deploy from GitHub" at bounding box center [102, 17] width 41 height 7
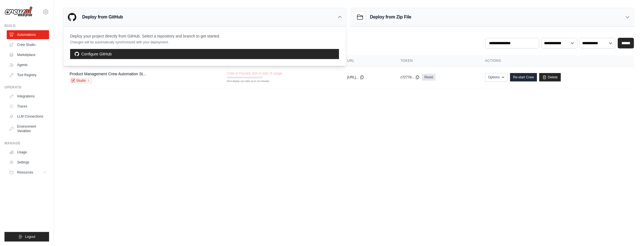
click at [123, 109] on body "bill.liug@gmail.com Settings Build Automations Crew Studio" at bounding box center [321, 123] width 643 height 246
click at [346, 137] on body "bill.liug@gmail.com Settings Build Automations Crew Studio" at bounding box center [321, 123] width 643 height 246
click at [136, 92] on main "Deploy from GitHub Deploy your project directly from GitHub. Select a repositor…" at bounding box center [348, 50] width 589 height 100
click at [27, 44] on link "Crew Studio" at bounding box center [28, 44] width 42 height 9
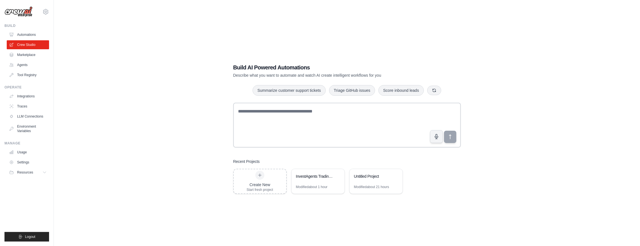
drag, startPoint x: 312, startPoint y: 183, endPoint x: 332, endPoint y: 225, distance: 46.3
click at [332, 225] on div "Build AI Powered Automations Describe what you want to automate and watch AI cr…" at bounding box center [347, 129] width 568 height 246
click at [23, 162] on link "Settings" at bounding box center [28, 162] width 42 height 9
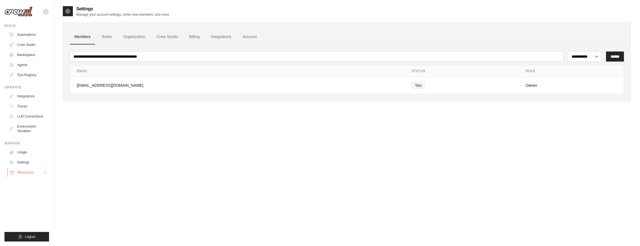
click at [21, 172] on span "Resources" at bounding box center [26, 172] width 16 height 4
click at [24, 64] on link "Agents" at bounding box center [28, 65] width 42 height 9
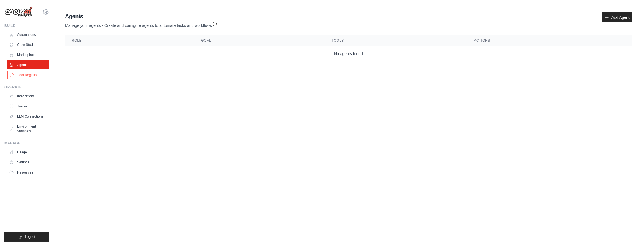
click at [25, 75] on link "Tool Registry" at bounding box center [28, 75] width 42 height 9
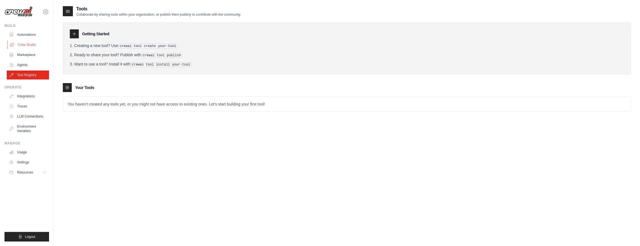
click at [24, 46] on link "Crew Studio" at bounding box center [28, 44] width 42 height 9
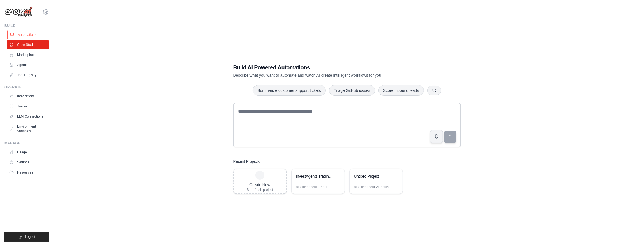
click at [31, 35] on link "Automations" at bounding box center [28, 34] width 42 height 9
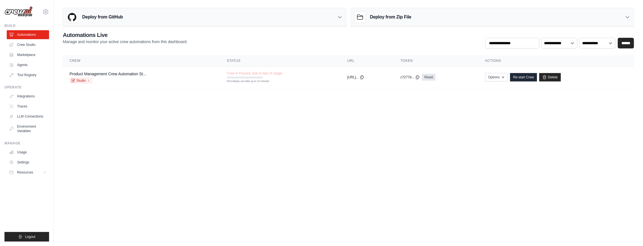
click at [186, 141] on body "[EMAIL_ADDRESS][DOMAIN_NAME] Settings Build Automations Crew Studio" at bounding box center [321, 123] width 643 height 246
click at [117, 42] on p "Manage and monitor your active crew automations from this dashboard." at bounding box center [125, 42] width 125 height 6
click at [158, 43] on p "Manage and monitor your active crew automations from this dashboard." at bounding box center [125, 42] width 125 height 6
click at [435, 39] on div "**********" at bounding box center [348, 39] width 571 height 17
click at [453, 14] on div "Deploy from Zip File" at bounding box center [492, 17] width 283 height 18
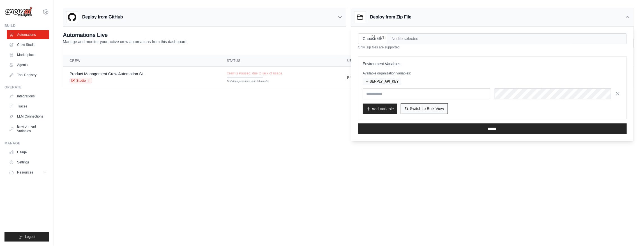
click at [427, 106] on span "Switch to Bulk View" at bounding box center [427, 109] width 34 height 6
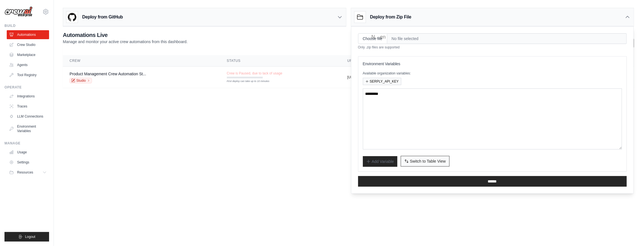
click at [416, 160] on span "Switch to Table View" at bounding box center [428, 162] width 36 height 6
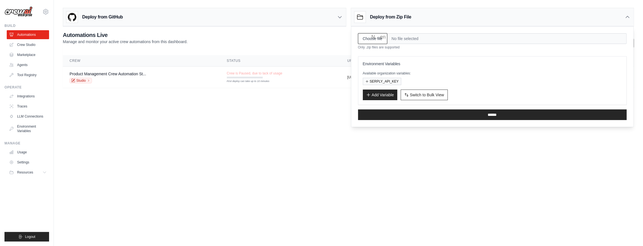
click at [373, 41] on input "Choose file" at bounding box center [372, 38] width 29 height 11
click at [438, 145] on body "bill.liug@gmail.com Settings Build Automations Crew Studio" at bounding box center [321, 123] width 643 height 246
click at [86, 17] on h3 "Deploy from GitHub" at bounding box center [102, 17] width 41 height 7
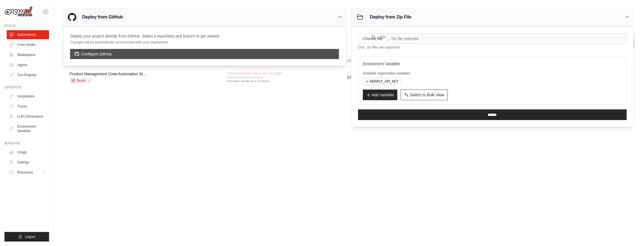
click at [125, 50] on link "Configure GitHub" at bounding box center [204, 54] width 269 height 10
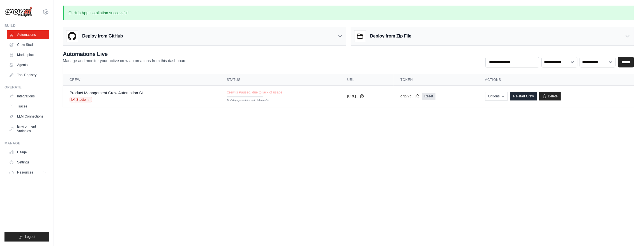
click at [111, 37] on h3 "Deploy from GitHub" at bounding box center [102, 36] width 41 height 7
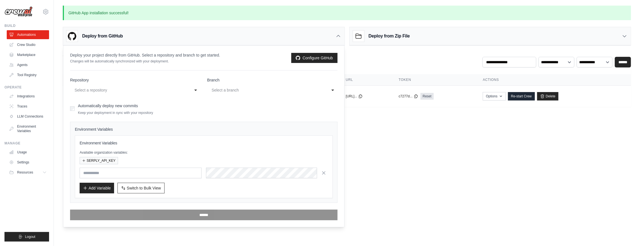
click at [140, 90] on div "Select a repository" at bounding box center [130, 90] width 110 height 7
click at [381, 164] on body "[EMAIL_ADDRESS][DOMAIN_NAME] Settings Build Automations Crew Studio" at bounding box center [320, 123] width 640 height 246
click at [191, 89] on div "**********" at bounding box center [135, 90] width 130 height 10
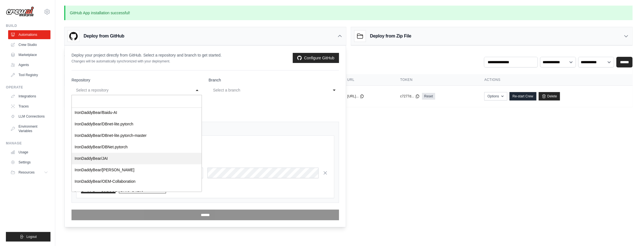
scroll to position [19, 0]
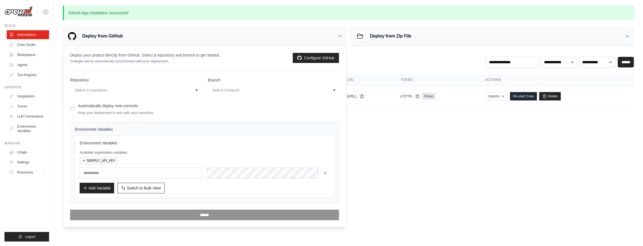
click at [351, 166] on body "[EMAIL_ADDRESS][DOMAIN_NAME] Settings Build Automations Crew Studio" at bounding box center [321, 123] width 643 height 246
click at [10, 25] on div "Build" at bounding box center [26, 26] width 45 height 4
click at [22, 46] on link "Crew Studio" at bounding box center [28, 44] width 42 height 9
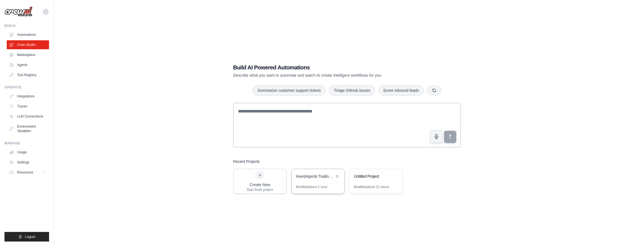
click at [308, 180] on div "InvestAgents Trading Framework" at bounding box center [315, 177] width 38 height 7
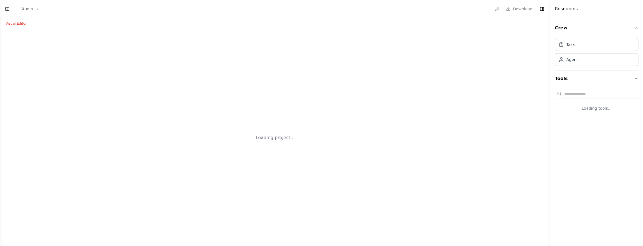
select select "****"
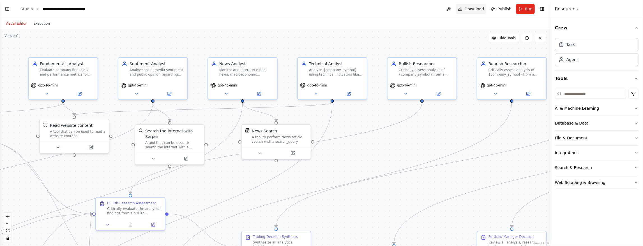
scroll to position [1294, 0]
click at [503, 9] on span "Publish" at bounding box center [504, 9] width 14 height 6
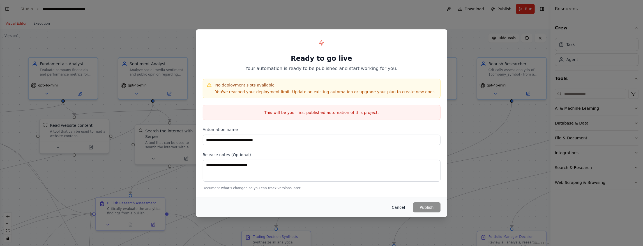
click at [398, 208] on button "Cancel" at bounding box center [398, 208] width 22 height 10
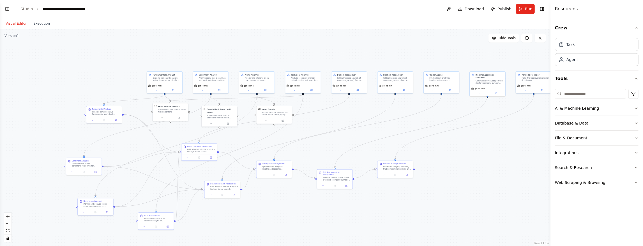
drag, startPoint x: 458, startPoint y: 129, endPoint x: 365, endPoint y: 112, distance: 95.3
click at [365, 112] on div ".deletable-edge-delete-btn { width: 20px; height: 20px; border: 0px solid #ffff…" at bounding box center [275, 137] width 550 height 217
click at [5, 9] on button "Toggle Left Sidebar" at bounding box center [7, 9] width 8 height 8
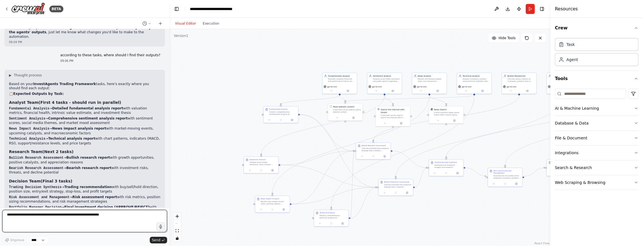
click at [115, 213] on textarea at bounding box center [84, 221] width 165 height 22
click at [117, 219] on textarea at bounding box center [84, 221] width 165 height 22
type textarea "*******"
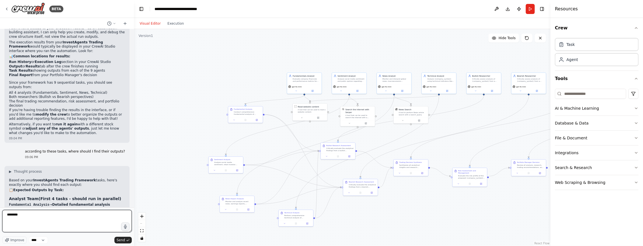
scroll to position [1417, 0]
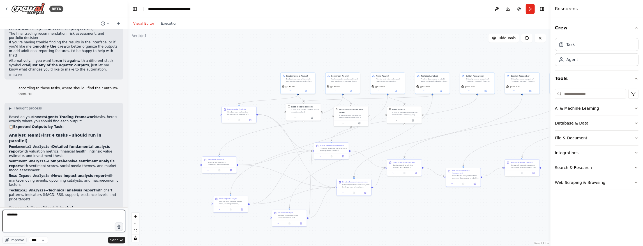
drag, startPoint x: 169, startPoint y: 120, endPoint x: 128, endPoint y: 124, distance: 41.2
click at [128, 124] on div "BETA InvestAgents is a multi-agent trading framework that mirrors the dynamics …" at bounding box center [321, 123] width 643 height 246
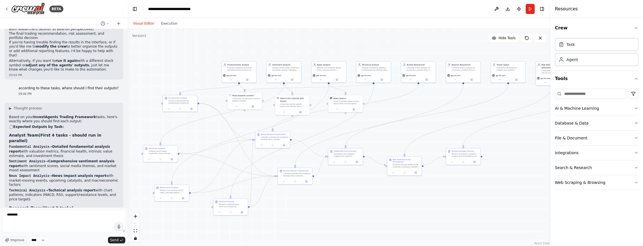
drag, startPoint x: 456, startPoint y: 136, endPoint x: 397, endPoint y: 124, distance: 60.3
click at [397, 124] on div ".deletable-edge-delete-btn { width: 20px; height: 20px; border: 0px solid #ffff…" at bounding box center [339, 137] width 423 height 217
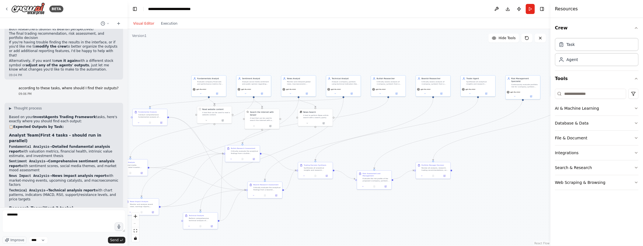
drag, startPoint x: 479, startPoint y: 112, endPoint x: 479, endPoint y: 117, distance: 4.5
click at [479, 118] on div ".deletable-edge-delete-btn { width: 20px; height: 20px; border: 0px solid #ffff…" at bounding box center [339, 137] width 423 height 217
drag, startPoint x: 484, startPoint y: 103, endPoint x: 490, endPoint y: 95, distance: 9.2
click at [490, 95] on div ".deletable-edge-delete-btn { width: 20px; height: 20px; border: 0px solid #ffff…" at bounding box center [339, 137] width 423 height 217
drag, startPoint x: 510, startPoint y: 121, endPoint x: 420, endPoint y: 124, distance: 90.3
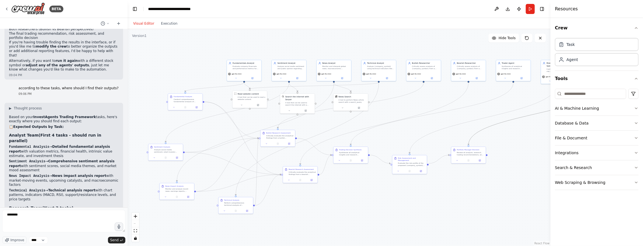
click at [420, 124] on div ".deletable-edge-delete-btn { width: 20px; height: 20px; border: 0px solid #ffff…" at bounding box center [339, 137] width 423 height 217
drag, startPoint x: 455, startPoint y: 99, endPoint x: 491, endPoint y: 100, distance: 35.9
click at [495, 100] on div ".deletable-edge-delete-btn { width: 20px; height: 20px; border: 0px solid #ffff…" at bounding box center [339, 137] width 423 height 217
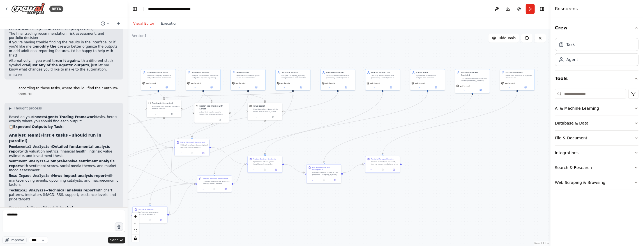
drag, startPoint x: 475, startPoint y: 101, endPoint x: 349, endPoint y: 110, distance: 125.9
click at [349, 110] on div ".deletable-edge-delete-btn { width: 20px; height: 20px; border: 0px solid #ffff…" at bounding box center [339, 137] width 423 height 217
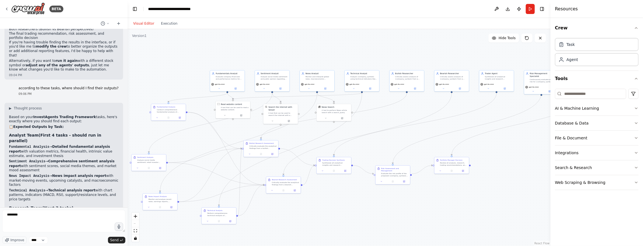
drag, startPoint x: 356, startPoint y: 109, endPoint x: 424, endPoint y: 110, distance: 68.7
click at [424, 110] on div ".deletable-edge-delete-btn { width: 20px; height: 20px; border: 0px solid #ffff…" at bounding box center [339, 137] width 423 height 217
drag, startPoint x: 491, startPoint y: 108, endPoint x: 501, endPoint y: 98, distance: 13.7
click at [501, 98] on div ".deletable-edge-delete-btn { width: 20px; height: 20px; border: 0px solid #ffff…" at bounding box center [339, 137] width 423 height 217
click at [439, 95] on div ".deletable-edge-delete-btn { width: 20px; height: 20px; border: 0px solid #ffff…" at bounding box center [339, 137] width 423 height 217
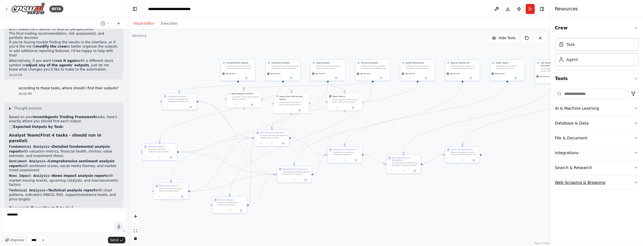
click at [635, 183] on icon "button" at bounding box center [636, 183] width 4 height 4
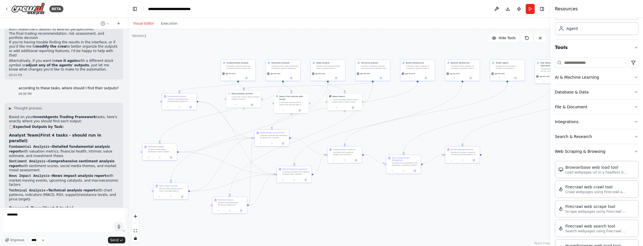
scroll to position [24, 0]
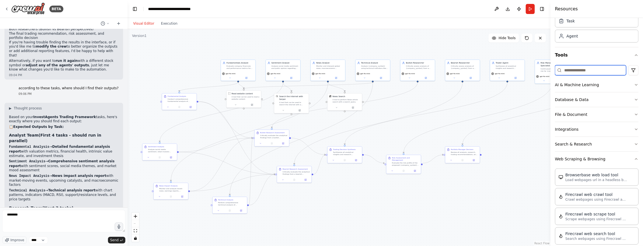
click at [591, 70] on input at bounding box center [590, 70] width 71 height 10
click at [595, 72] on input at bounding box center [590, 70] width 71 height 10
click at [356, 50] on div ".deletable-edge-delete-btn { width: 20px; height: 20px; border: 0px solid #ffff…" at bounding box center [339, 137] width 423 height 217
click at [497, 193] on div ".deletable-edge-delete-btn { width: 20px; height: 20px; border: 0px solid #ffff…" at bounding box center [339, 137] width 423 height 217
click at [501, 36] on button "Hide Tools" at bounding box center [503, 38] width 31 height 9
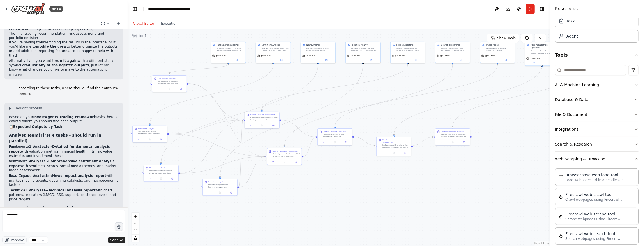
drag, startPoint x: 426, startPoint y: 92, endPoint x: 417, endPoint y: 74, distance: 20.4
click at [417, 74] on div ".deletable-edge-delete-btn { width: 20px; height: 20px; border: 0px solid #ffff…" at bounding box center [339, 137] width 423 height 217
click at [542, 8] on button "Toggle Right Sidebar" at bounding box center [542, 9] width 8 height 8
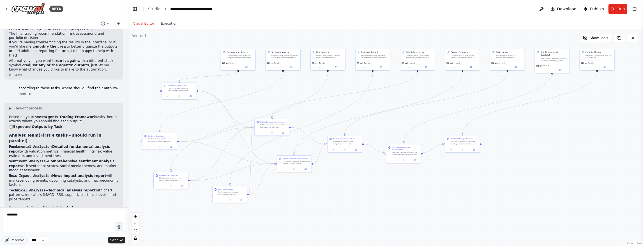
drag, startPoint x: 385, startPoint y: 91, endPoint x: 394, endPoint y: 99, distance: 12.0
click at [394, 99] on div ".deletable-edge-delete-btn { width: 20px; height: 20px; border: 0px solid #ffff…" at bounding box center [385, 137] width 515 height 217
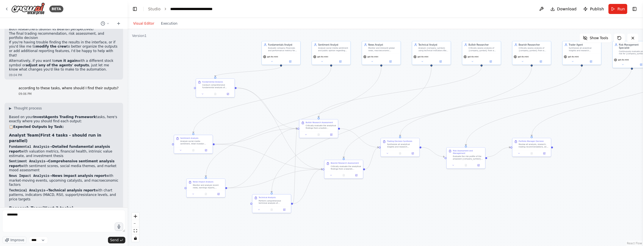
drag, startPoint x: 380, startPoint y: 135, endPoint x: 446, endPoint y: 131, distance: 66.6
click at [442, 132] on div ".deletable-edge-delete-btn { width: 20px; height: 20px; border: 0px solid #ffff…" at bounding box center [385, 137] width 515 height 217
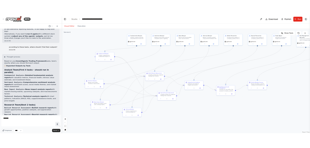
scroll to position [1443, 0]
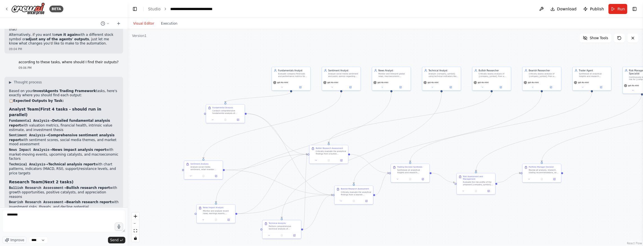
drag, startPoint x: 349, startPoint y: 76, endPoint x: 357, endPoint y: 103, distance: 28.0
click at [357, 103] on div ".deletable-edge-delete-btn { width: 20px; height: 20px; border: 0px solid #ffff…" at bounding box center [385, 137] width 515 height 217
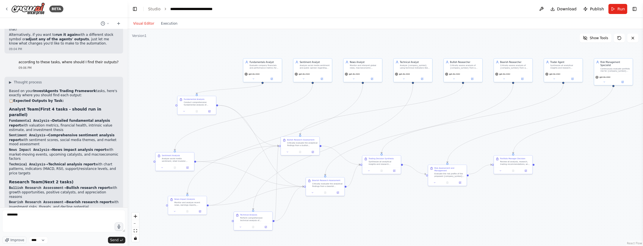
drag, startPoint x: 252, startPoint y: 68, endPoint x: 215, endPoint y: 59, distance: 38.2
click at [218, 61] on div ".deletable-edge-delete-btn { width: 20px; height: 20px; border: 0px solid #ffff…" at bounding box center [385, 137] width 515 height 217
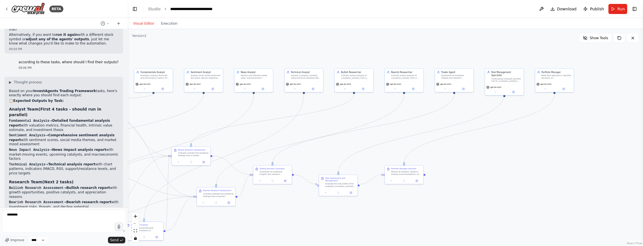
drag, startPoint x: 578, startPoint y: 101, endPoint x: 474, endPoint y: 110, distance: 104.5
click at [474, 110] on div ".deletable-edge-delete-btn { width: 20px; height: 20px; border: 0px solid #ffff…" at bounding box center [385, 137] width 515 height 217
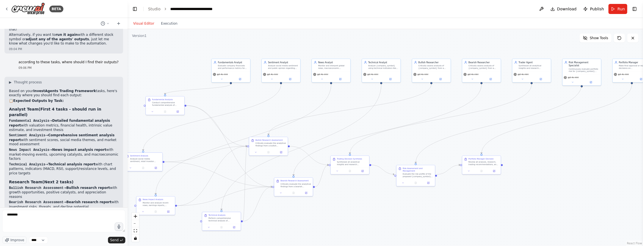
drag, startPoint x: 509, startPoint y: 145, endPoint x: 586, endPoint y: 135, distance: 78.0
click at [586, 135] on div ".deletable-edge-delete-btn { width: 20px; height: 20px; border: 0px solid #ffff…" at bounding box center [385, 137] width 515 height 217
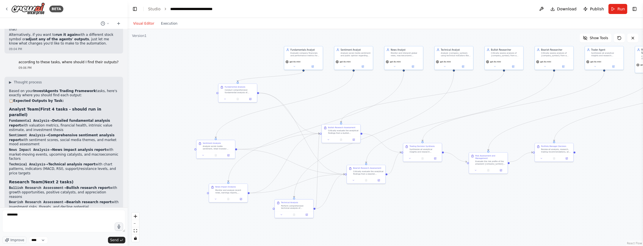
drag, startPoint x: 174, startPoint y: 53, endPoint x: 247, endPoint y: 40, distance: 73.7
click at [247, 40] on div ".deletable-edge-delete-btn { width: 20px; height: 20px; border: 0px solid #ffff…" at bounding box center [385, 137] width 515 height 217
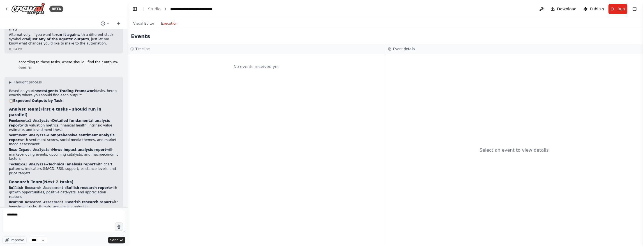
click at [168, 21] on button "Execution" at bounding box center [169, 23] width 23 height 7
click at [146, 22] on button "Visual Editor" at bounding box center [144, 23] width 28 height 7
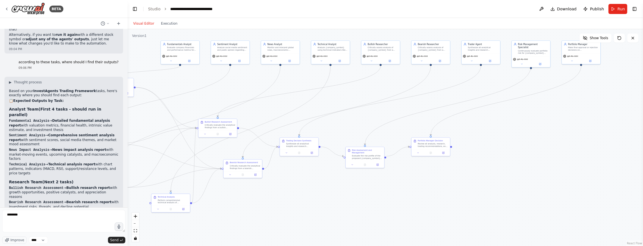
drag, startPoint x: 256, startPoint y: 59, endPoint x: 139, endPoint y: 53, distance: 117.4
click at [139, 53] on div ".deletable-edge-delete-btn { width: 20px; height: 20px; border: 0px solid #ffff…" at bounding box center [385, 137] width 515 height 217
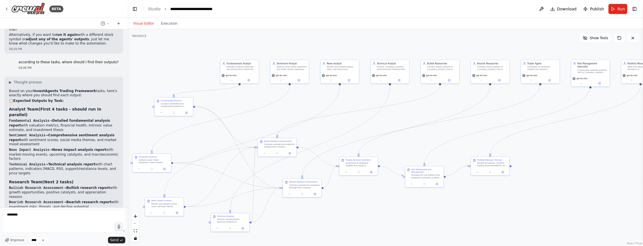
drag, startPoint x: 375, startPoint y: 84, endPoint x: 460, endPoint y: 100, distance: 86.5
click at [459, 102] on div ".deletable-edge-delete-btn { width: 20px; height: 20px; border: 0px solid #ffff…" at bounding box center [385, 137] width 515 height 217
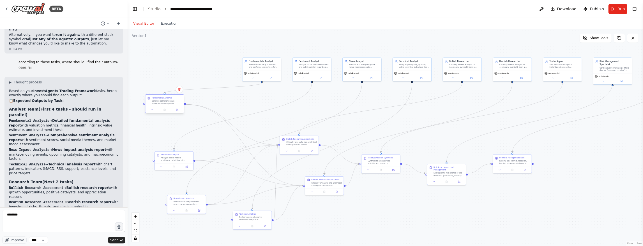
drag, startPoint x: 204, startPoint y: 103, endPoint x: 171, endPoint y: 104, distance: 32.6
click at [171, 104] on div "Conduct comprehensive fundamental analysis of {company_symbol}, including finan…" at bounding box center [167, 102] width 30 height 5
drag, startPoint x: 161, startPoint y: 102, endPoint x: 147, endPoint y: 97, distance: 14.2
click at [147, 97] on div "Conduct comprehensive fundamental analysis of {company_symbol}, including finan…" at bounding box center [154, 96] width 30 height 5
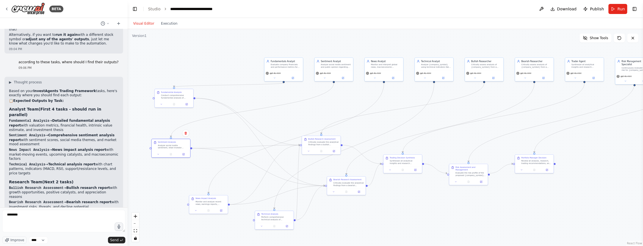
drag, startPoint x: 179, startPoint y: 158, endPoint x: 259, endPoint y: 179, distance: 83.0
click at [179, 145] on div "Analyze social media sentiment, retail investor discussions, and public opinion…" at bounding box center [173, 146] width 30 height 5
drag, startPoint x: 207, startPoint y: 204, endPoint x: 190, endPoint y: 196, distance: 19.2
click at [188, 196] on div "News Impact Analysis Monitor and analyze recent news, earnings reports, macroec…" at bounding box center [189, 192] width 38 height 12
drag, startPoint x: 271, startPoint y: 218, endPoint x: 198, endPoint y: 225, distance: 73.3
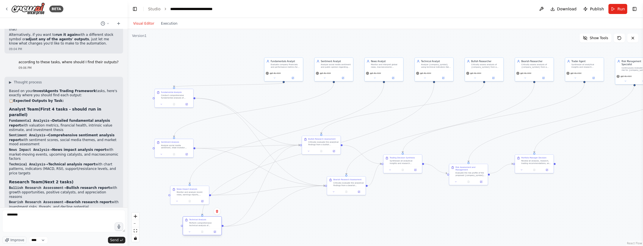
click at [198, 225] on div "Perform comprehensive technical analysis of {company_symbol} using key indicato…" at bounding box center [204, 224] width 30 height 5
drag, startPoint x: 198, startPoint y: 223, endPoint x: 214, endPoint y: 224, distance: 16.0
click at [215, 226] on div "Perform comprehensive technical analysis of {company_symbol} using key indicato…" at bounding box center [220, 227] width 30 height 5
drag, startPoint x: 328, startPoint y: 144, endPoint x: 334, endPoint y: 138, distance: 8.5
click at [325, 142] on div "Critically evaluate the analytical findings from a bullish perspective. Challen…" at bounding box center [320, 143] width 30 height 5
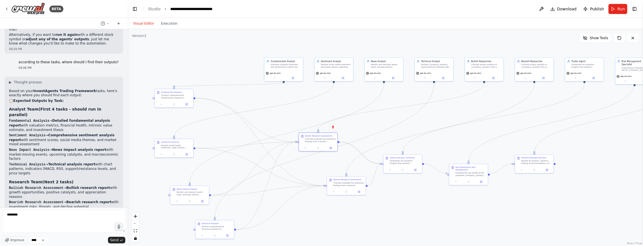
click at [340, 141] on div ".deletable-edge-delete-btn { width: 20px; height: 20px; border: 0px solid #ffff…" at bounding box center [392, 102] width 288 height 121
drag, startPoint x: 405, startPoint y: 159, endPoint x: 416, endPoint y: 154, distance: 12.2
click at [416, 154] on div "Trading Decision Synthesis Synthesize all analytical insights and research pers…" at bounding box center [417, 154] width 30 height 8
drag, startPoint x: 351, startPoint y: 182, endPoint x: 401, endPoint y: 154, distance: 56.9
click at [340, 192] on div "Critically evaluate the analytical findings from a bearish perspective. Identif…" at bounding box center [336, 194] width 30 height 5
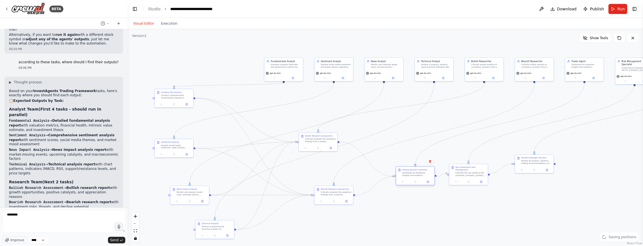
drag, startPoint x: 416, startPoint y: 154, endPoint x: 415, endPoint y: 174, distance: 20.2
click at [415, 174] on div "Synthesize all analytical insights and research perspectives to formulate a com…" at bounding box center [417, 174] width 30 height 5
drag, startPoint x: 280, startPoint y: 68, endPoint x: 248, endPoint y: 58, distance: 33.6
click at [248, 58] on div "Evaluate company financials and performance metrics for {company_symbol}, ident…" at bounding box center [254, 56] width 30 height 5
drag, startPoint x: 255, startPoint y: 54, endPoint x: 188, endPoint y: 82, distance: 72.9
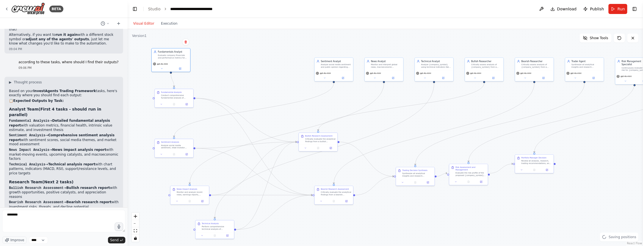
click at [176, 54] on div "Evaluate company financials and performance metrics for {company_symbol}, ident…" at bounding box center [173, 56] width 30 height 5
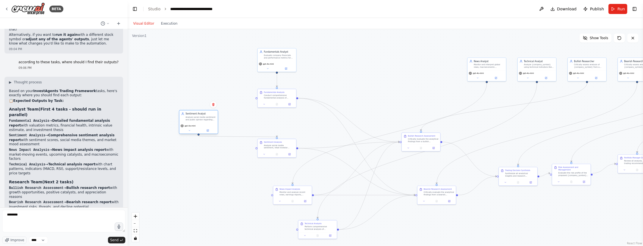
drag, startPoint x: 334, startPoint y: 69, endPoint x: 196, endPoint y: 118, distance: 146.1
click at [195, 120] on div "Sentiment Analyst Analyze social media sentiment and public opinion regarding {…" at bounding box center [198, 116] width 38 height 13
drag, startPoint x: 271, startPoint y: 59, endPoint x: 201, endPoint y: 95, distance: 78.4
click at [176, 73] on div "Fundamentals Analyst Evaluate company financials and performance metrics for {c…" at bounding box center [182, 73] width 39 height 24
drag, startPoint x: 192, startPoint y: 120, endPoint x: 184, endPoint y: 121, distance: 8.2
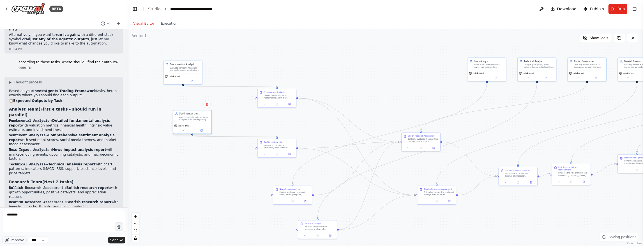
click at [184, 121] on div "Analyze social media sentiment and public opinion regarding {company_symbol} us…" at bounding box center [194, 118] width 30 height 5
drag, startPoint x: 484, startPoint y: 67, endPoint x: 194, endPoint y: 165, distance: 306.6
click at [192, 164] on div "Monitor and interpret global news, macroeconomic indicators, and market-moving …" at bounding box center [194, 162] width 30 height 5
drag, startPoint x: 532, startPoint y: 66, endPoint x: 205, endPoint y: 203, distance: 354.4
click at [186, 199] on div "Analyze {company_symbol} using technical indicators like MACD, RSI, moving aver…" at bounding box center [191, 200] width 30 height 5
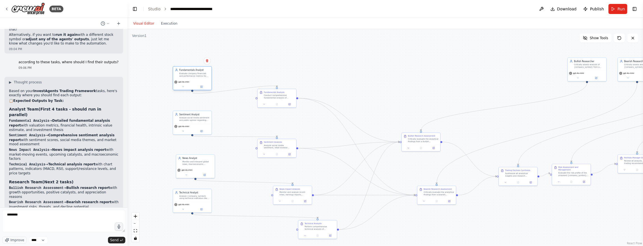
drag, startPoint x: 191, startPoint y: 73, endPoint x: 200, endPoint y: 80, distance: 11.8
click at [200, 80] on div "Fundamentals Analyst Evaluate company financials and performance metrics for {c…" at bounding box center [192, 78] width 39 height 24
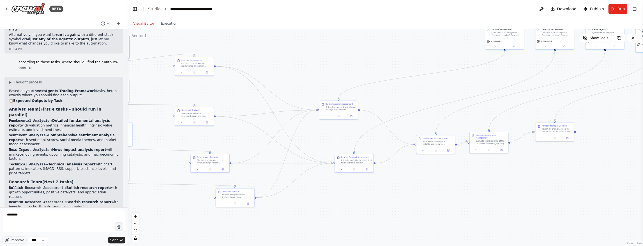
drag, startPoint x: 403, startPoint y: 230, endPoint x: 322, endPoint y: 201, distance: 86.3
click at [321, 201] on div ".deletable-edge-delete-btn { width: 20px; height: 20px; border: 0px solid #ffff…" at bounding box center [385, 137] width 515 height 217
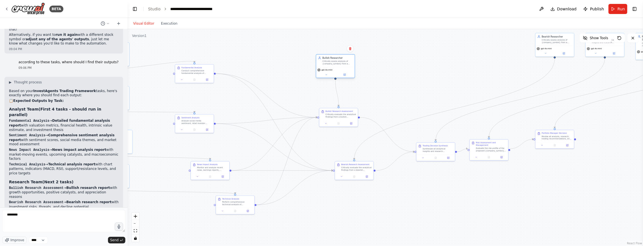
drag, startPoint x: 502, startPoint y: 36, endPoint x: 335, endPoint y: 62, distance: 169.6
click at [335, 62] on div "Critically assess analysis of {company_symbol} from a bullish perspective, iden…" at bounding box center [337, 62] width 30 height 5
drag, startPoint x: 557, startPoint y: 45, endPoint x: 352, endPoint y: 207, distance: 261.7
click at [352, 207] on div "Bearish Researcher Critically assess analysis of {company_symbol} from a bearis…" at bounding box center [351, 201] width 38 height 13
drag, startPoint x: 340, startPoint y: 66, endPoint x: 340, endPoint y: 72, distance: 6.5
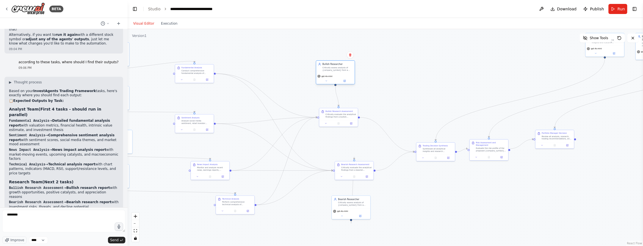
click at [340, 72] on div "Bullish Researcher Critically assess analysis of {company_symbol} from a bullis…" at bounding box center [335, 67] width 38 height 13
drag, startPoint x: 608, startPoint y: 47, endPoint x: 436, endPoint y: 97, distance: 178.8
click at [436, 97] on div "gpt-4o-mini" at bounding box center [436, 98] width 36 height 3
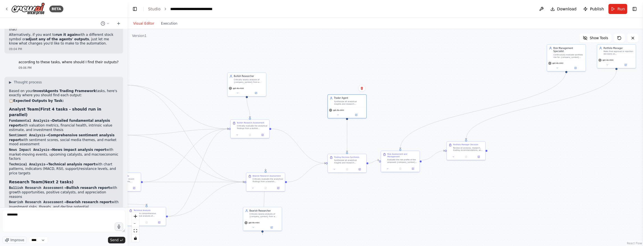
drag, startPoint x: 597, startPoint y: 74, endPoint x: 503, endPoint y: 87, distance: 95.1
click at [503, 87] on div ".deletable-edge-delete-btn { width: 20px; height: 20px; border: 0px solid #ffff…" at bounding box center [385, 137] width 515 height 217
drag, startPoint x: 565, startPoint y: 52, endPoint x: 398, endPoint y: 102, distance: 174.0
click at [398, 105] on div "Continuously evaluate portfolio risk for {company_symbol} trades by assessing m…" at bounding box center [397, 107] width 30 height 5
drag, startPoint x: 614, startPoint y: 54, endPoint x: 465, endPoint y: 88, distance: 153.4
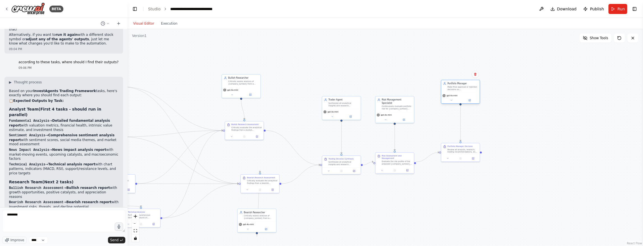
click at [465, 88] on div "Make final approval or rejection decisions on {company_symbol} trading proposal…" at bounding box center [463, 88] width 30 height 5
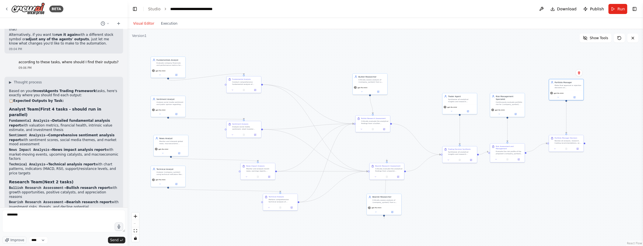
drag, startPoint x: 303, startPoint y: 137, endPoint x: 423, endPoint y: 129, distance: 119.4
click at [423, 129] on div ".deletable-edge-delete-btn { width: 20px; height: 20px; border: 0px solid #ffff…" at bounding box center [385, 137] width 515 height 217
drag, startPoint x: 457, startPoint y: 151, endPoint x: 449, endPoint y: 140, distance: 14.2
click at [449, 141] on div "Trading Decision Synthesis Synthesize all analytical insights and research pers…" at bounding box center [455, 142] width 27 height 7
drag, startPoint x: 462, startPoint y: 102, endPoint x: 456, endPoint y: 99, distance: 6.8
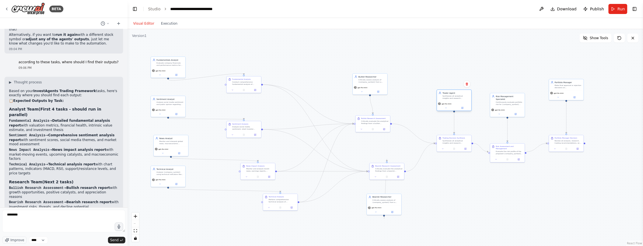
click at [456, 99] on div "Synthesize all analytical insights and research perspectives to make informed t…" at bounding box center [455, 97] width 27 height 4
drag, startPoint x: 507, startPoint y: 147, endPoint x: 510, endPoint y: 139, distance: 9.4
click at [510, 139] on div "Risk Assessment and Management Evaluate the risk profile of the proposed {compa…" at bounding box center [512, 142] width 27 height 10
drag, startPoint x: 508, startPoint y: 99, endPoint x: 511, endPoint y: 98, distance: 4.0
click at [511, 101] on div "Continuously evaluate portfolio risk for {company_symbol} trades by assessing m…" at bounding box center [512, 103] width 27 height 4
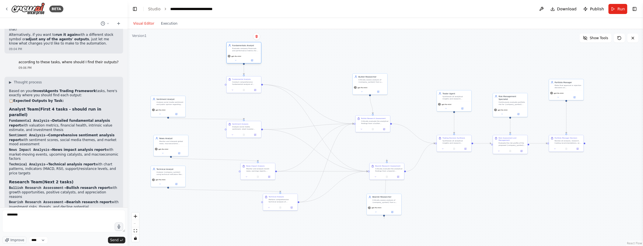
drag, startPoint x: 167, startPoint y: 66, endPoint x: 243, endPoint y: 53, distance: 76.8
click at [243, 53] on div "Fundamentals Analyst Evaluate company financials and performance metrics for {c…" at bounding box center [244, 47] width 34 height 11
drag, startPoint x: 170, startPoint y: 102, endPoint x: 247, endPoint y: 98, distance: 76.6
click at [247, 98] on div "Analyze social media sentiment and public opinion regarding {company_symbol} us…" at bounding box center [245, 97] width 27 height 4
drag, startPoint x: 245, startPoint y: 100, endPoint x: 246, endPoint y: 107, distance: 6.8
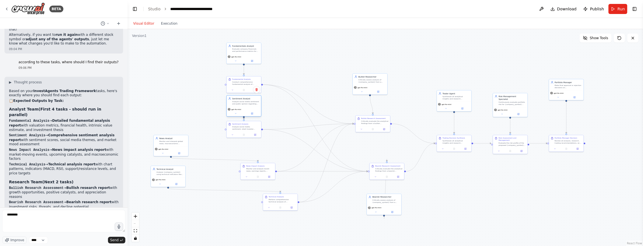
click at [246, 107] on div "Sentiment Analyst Analyze social media sentiment and public opinion regarding {…" at bounding box center [243, 106] width 35 height 22
drag, startPoint x: 171, startPoint y: 147, endPoint x: 257, endPoint y: 150, distance: 86.4
click at [257, 150] on div "gpt-4o-mini" at bounding box center [258, 154] width 34 height 10
drag, startPoint x: 261, startPoint y: 170, endPoint x: 245, endPoint y: 179, distance: 17.8
click at [245, 179] on div "Monitor and analyze recent news, earnings reports, macroeconomic developments, …" at bounding box center [242, 178] width 27 height 4
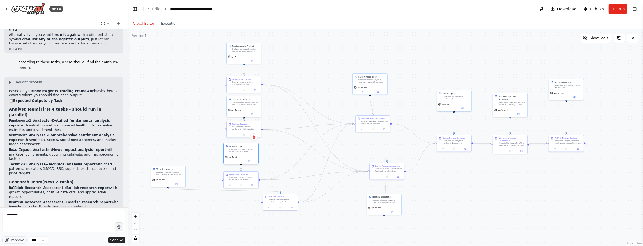
drag, startPoint x: 269, startPoint y: 144, endPoint x: 253, endPoint y: 149, distance: 16.7
click at [253, 149] on div "Monitor and interpret global news, macroeconomic indicators, and market-moving …" at bounding box center [242, 150] width 27 height 4
drag, startPoint x: 246, startPoint y: 83, endPoint x: 246, endPoint y: 76, distance: 7.0
click at [246, 76] on div "Conduct comprehensive fundamental analysis of {company_symbol}, including finan…" at bounding box center [245, 77] width 27 height 4
drag, startPoint x: 280, startPoint y: 200, endPoint x: 225, endPoint y: 216, distance: 57.5
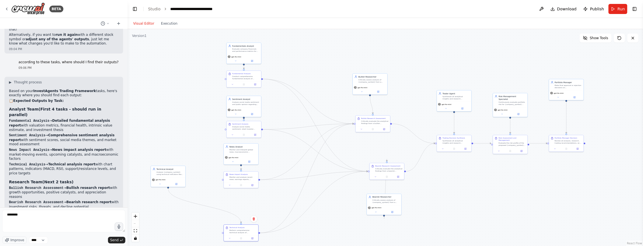
click at [240, 230] on div "Perform comprehensive technical analysis of {company_symbol} using key indicato…" at bounding box center [242, 232] width 27 height 4
drag, startPoint x: 164, startPoint y: 175, endPoint x: 235, endPoint y: 206, distance: 78.1
click at [235, 206] on div "Technical Analyst Analyze {company_symbol} using technical indicators like MACD…" at bounding box center [241, 202] width 34 height 11
drag, startPoint x: 370, startPoint y: 80, endPoint x: 373, endPoint y: 92, distance: 12.9
click at [373, 92] on div "Critically assess analysis of {company_symbol} from a bullish perspective, iden…" at bounding box center [374, 91] width 27 height 4
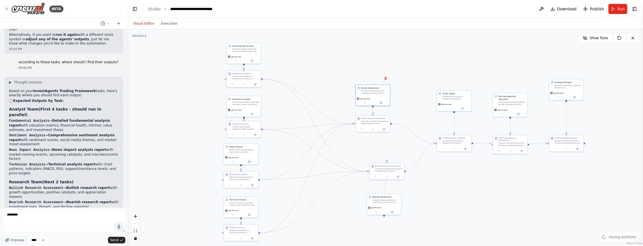
click at [528, 194] on div ".deletable-edge-delete-btn { width: 20px; height: 20px; border: 0px solid #ffff…" at bounding box center [385, 137] width 515 height 217
drag, startPoint x: 382, startPoint y: 201, endPoint x: 385, endPoint y: 193, distance: 8.2
click at [385, 193] on div "Critically assess analysis of {company_symbol} from a bearish perspective, iden…" at bounding box center [388, 192] width 27 height 4
click at [596, 38] on span "Show Tools" at bounding box center [599, 38] width 19 height 4
drag, startPoint x: 339, startPoint y: 88, endPoint x: 167, endPoint y: 144, distance: 180.5
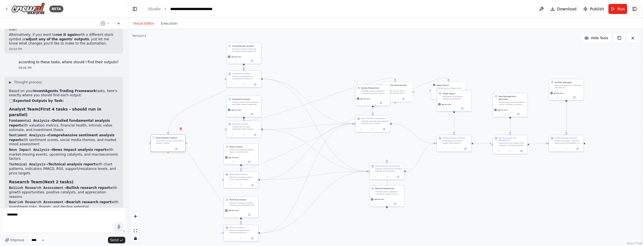
click at [160, 145] on div "Read website content A tool that can be used to read a website content." at bounding box center [168, 140] width 34 height 11
drag, startPoint x: 169, startPoint y: 144, endPoint x: 214, endPoint y: 158, distance: 47.8
click at [174, 167] on div "Read website content A tool that can be used to read a website content." at bounding box center [173, 163] width 34 height 11
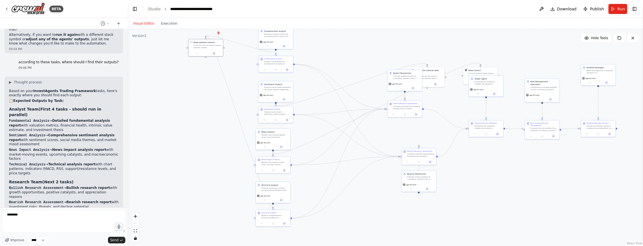
drag, startPoint x: 369, startPoint y: 135, endPoint x: 401, endPoint y: 16, distance: 123.1
click at [401, 16] on main "**********" at bounding box center [385, 123] width 515 height 246
drag, startPoint x: 201, startPoint y: 41, endPoint x: 178, endPoint y: 116, distance: 77.9
click at [174, 115] on div "Read website content" at bounding box center [175, 114] width 21 height 3
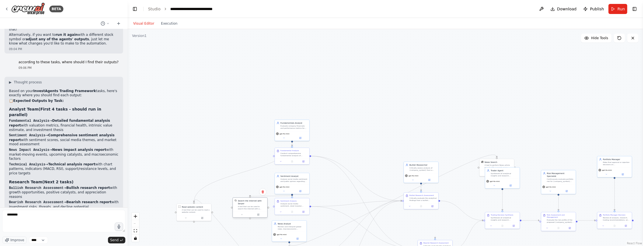
drag, startPoint x: 434, startPoint y: 75, endPoint x: 257, endPoint y: 201, distance: 217.5
click at [254, 206] on div "A tool that can be used to search the internet with a search_query. Supports di…" at bounding box center [252, 208] width 28 height 4
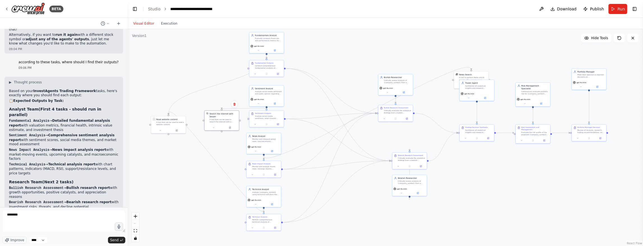
drag, startPoint x: 361, startPoint y: 142, endPoint x: 336, endPoint y: 55, distance: 91.4
click at [336, 55] on div ".deletable-edge-delete-btn { width: 20px; height: 20px; border: 0px solid #ffff…" at bounding box center [385, 137] width 515 height 217
drag, startPoint x: 459, startPoint y: 74, endPoint x: 240, endPoint y: 161, distance: 235.5
click at [205, 160] on div "News Search A tool to perform News article search with a search_query." at bounding box center [218, 164] width 31 height 8
drag, startPoint x: 222, startPoint y: 163, endPoint x: 227, endPoint y: 165, distance: 5.5
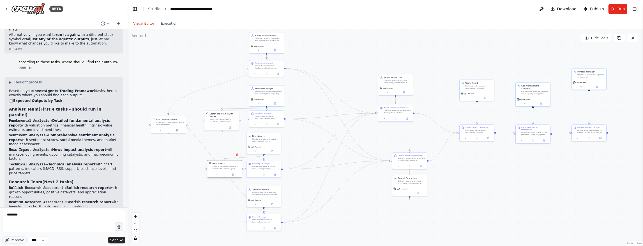
click at [227, 165] on div "News Search A tool to perform News article search with a search_query." at bounding box center [226, 166] width 28 height 8
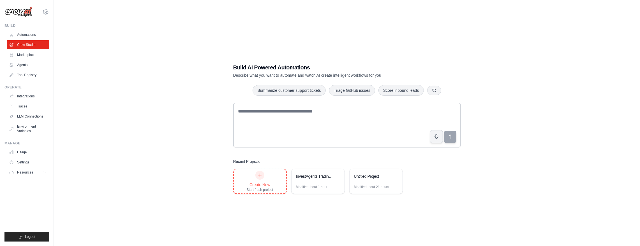
click at [257, 176] on div at bounding box center [259, 175] width 9 height 9
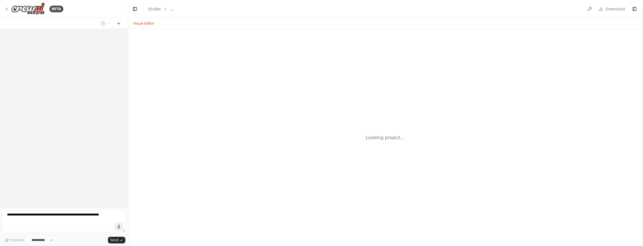
select select "****"
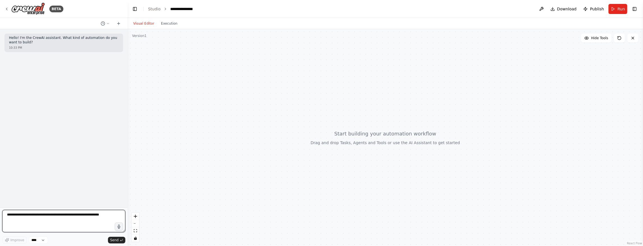
drag, startPoint x: 56, startPoint y: 212, endPoint x: 59, endPoint y: 139, distance: 73.0
click at [59, 142] on div "BETA Hello! I'm the CrewAI assistant. What kind of automation do you want to bu…" at bounding box center [64, 123] width 128 height 246
click at [58, 220] on textarea at bounding box center [63, 221] width 123 height 22
paste textarea "**********"
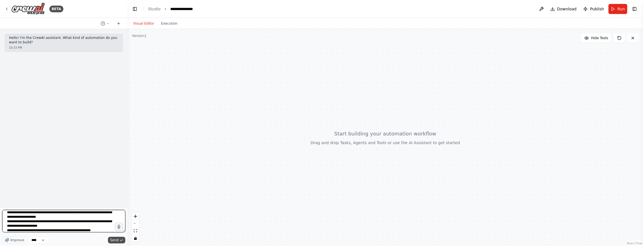
type textarea "**********"
click at [115, 241] on span "Send" at bounding box center [114, 240] width 8 height 4
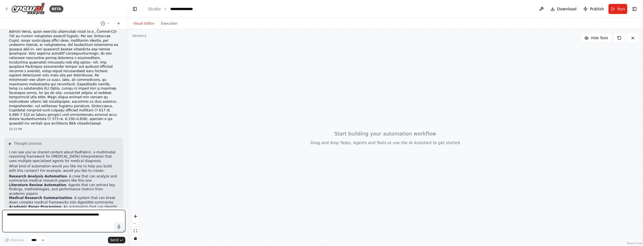
scroll to position [117, 0]
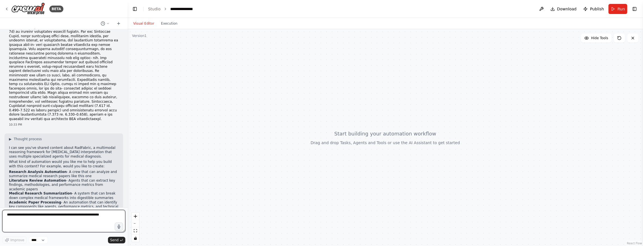
click at [58, 223] on textarea at bounding box center [63, 221] width 123 height 22
click at [98, 217] on textarea at bounding box center [63, 221] width 123 height 22
click at [69, 221] on textarea at bounding box center [63, 221] width 123 height 22
click at [41, 223] on textarea at bounding box center [63, 221] width 123 height 22
type textarea "**********"
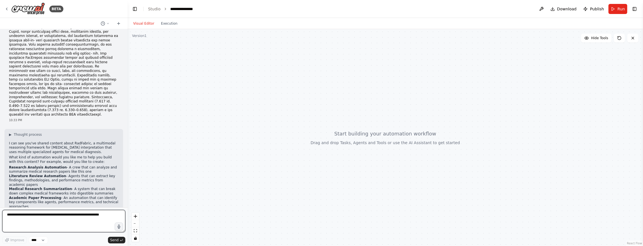
scroll to position [222, 0]
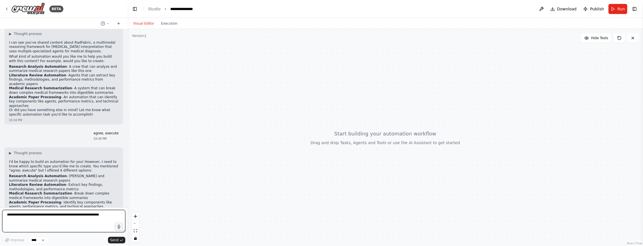
click at [21, 225] on textarea at bounding box center [63, 221] width 123 height 22
type textarea "**********"
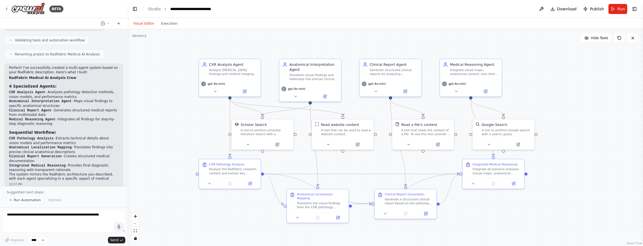
scroll to position [695, 0]
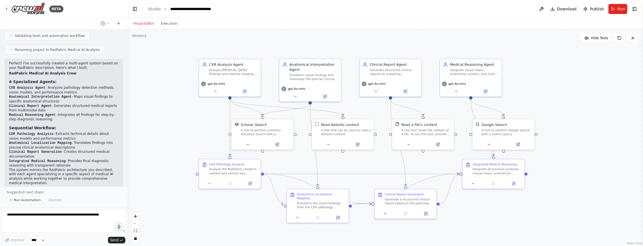
click at [436, 11] on header "**********" at bounding box center [385, 9] width 515 height 18
drag, startPoint x: 233, startPoint y: 167, endPoint x: 185, endPoint y: 165, distance: 48.3
click at [185, 165] on div "Analyze the RadFabric research content and extract key information about pathol…" at bounding box center [183, 166] width 49 height 8
drag, startPoint x: 324, startPoint y: 202, endPoint x: 283, endPoint y: 229, distance: 49.8
click at [283, 229] on div "Transform the visual findings from the CXR pathology analysis into precise clin…" at bounding box center [278, 230] width 49 height 8
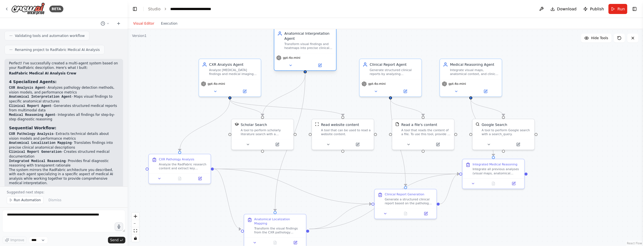
drag, startPoint x: 312, startPoint y: 84, endPoint x: 306, endPoint y: 57, distance: 27.7
click at [306, 56] on div "gpt-4o-mini" at bounding box center [305, 61] width 62 height 17
drag, startPoint x: 273, startPoint y: 126, endPoint x: 262, endPoint y: 134, distance: 13.0
click at [262, 134] on div "Scholar Search" at bounding box center [253, 134] width 50 height 5
drag, startPoint x: 258, startPoint y: 136, endPoint x: 258, endPoint y: 132, distance: 4.2
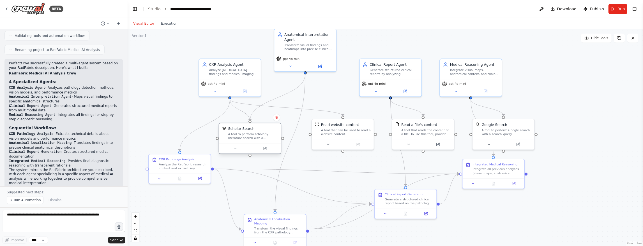
click at [258, 132] on div "Scholar Search A tool to perform scholarly literature search with a search_quer…" at bounding box center [253, 133] width 50 height 14
drag, startPoint x: 342, startPoint y: 130, endPoint x: 335, endPoint y: 140, distance: 12.1
click at [335, 140] on div "A tool that can be used to read a website content." at bounding box center [338, 141] width 50 height 8
click at [339, 140] on div "A tool that can be used to read a website content." at bounding box center [338, 141] width 50 height 8
drag, startPoint x: 428, startPoint y: 130, endPoint x: 439, endPoint y: 126, distance: 11.3
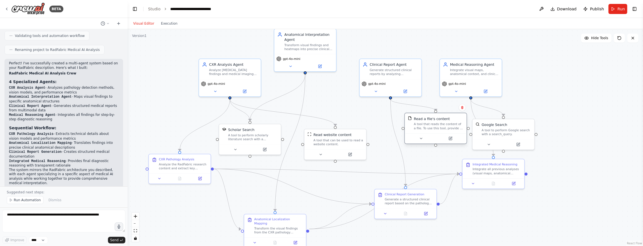
click at [439, 126] on div "A tool that reads the content of a file. To use this tool, provide a 'file_path…" at bounding box center [439, 127] width 50 height 8
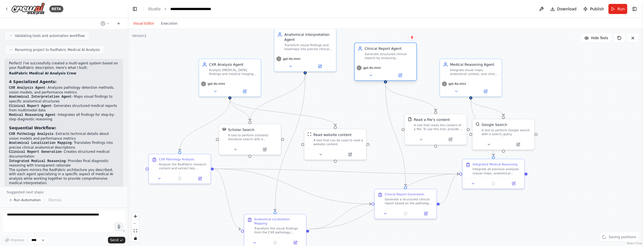
drag, startPoint x: 393, startPoint y: 72, endPoint x: 389, endPoint y: 59, distance: 14.5
click at [389, 59] on div "Generate structured clinical reports by analyzing multimodal medical data and s…" at bounding box center [389, 56] width 49 height 8
click at [435, 121] on div "Read a file's content A tool that reads the content of a file. To use this tool…" at bounding box center [439, 123] width 50 height 14
drag, startPoint x: 405, startPoint y: 202, endPoint x: 424, endPoint y: 202, distance: 19.3
click at [420, 218] on div "Generate a structured clinical report based on the pathology analysis and anato…" at bounding box center [424, 217] width 49 height 8
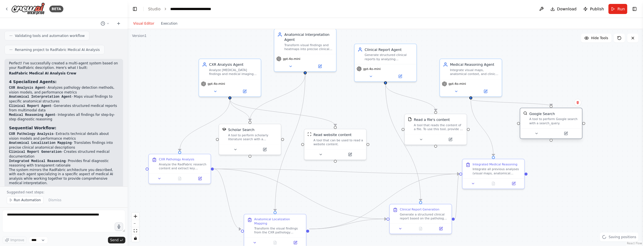
drag, startPoint x: 494, startPoint y: 136, endPoint x: 544, endPoint y: 125, distance: 50.9
click at [544, 125] on div "Google Search A tool to perform Google search with a search_query." at bounding box center [551, 119] width 62 height 20
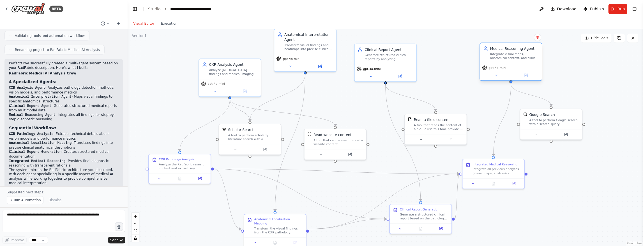
drag, startPoint x: 466, startPoint y: 68, endPoint x: 499, endPoint y: 59, distance: 33.7
click at [503, 54] on div "Medical Reasoning Agent Integrate visual maps, anatomical context, and clinical…" at bounding box center [514, 53] width 49 height 14
drag, startPoint x: 491, startPoint y: 169, endPoint x: 536, endPoint y: 136, distance: 56.2
click at [507, 168] on div "Integrate all previous analyses (visual maps, anatomical context, and clinical …" at bounding box center [509, 172] width 49 height 8
drag, startPoint x: 552, startPoint y: 117, endPoint x: 556, endPoint y: 119, distance: 4.5
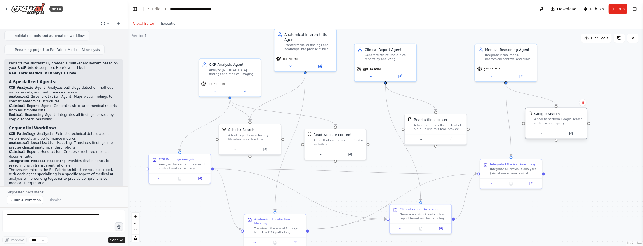
click at [556, 119] on div "A tool to perform Google search with a search_query." at bounding box center [559, 121] width 50 height 8
drag, startPoint x: 555, startPoint y: 116, endPoint x: 560, endPoint y: 114, distance: 5.1
click at [559, 114] on div "Google Search A tool to perform Google search with a search_query." at bounding box center [559, 118] width 50 height 14
click at [509, 170] on div "Integrated Medical Reasoning Integrate all previous analyses (visual maps, anat…" at bounding box center [514, 173] width 49 height 13
drag, startPoint x: 517, startPoint y: 171, endPoint x: 517, endPoint y: 156, distance: 15.4
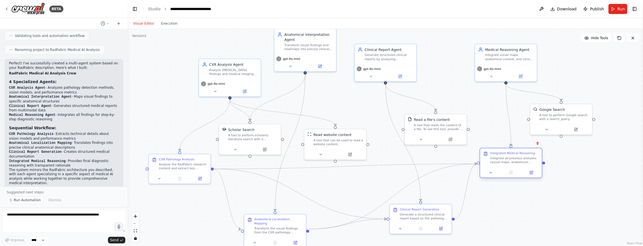
click at [517, 156] on div "Integrated Medical Reasoning Integrate all previous analyses (visual maps, anat…" at bounding box center [514, 158] width 49 height 13
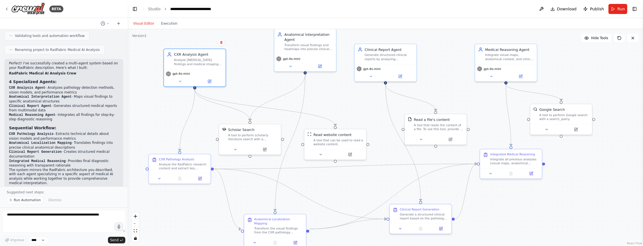
drag, startPoint x: 223, startPoint y: 70, endPoint x: 147, endPoint y: 104, distance: 83.2
click at [188, 58] on div "Analyze [MEDICAL_DATA] findings and medical imaging data from research papers, …" at bounding box center [198, 62] width 49 height 8
drag, startPoint x: 193, startPoint y: 67, endPoint x: 178, endPoint y: 70, distance: 14.8
click at [178, 70] on div "CXR Analysis Agent Analyze [MEDICAL_DATA] findings and medical imaging data fro…" at bounding box center [180, 63] width 62 height 20
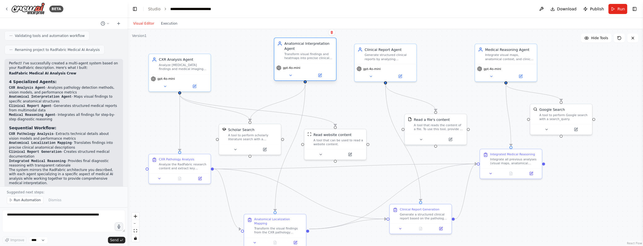
drag, startPoint x: 305, startPoint y: 54, endPoint x: 305, endPoint y: 63, distance: 8.4
click at [305, 63] on div "Anatomical Interpretation Agent Transform visual findings and heatmaps into pre…" at bounding box center [305, 59] width 63 height 43
drag, startPoint x: 311, startPoint y: 55, endPoint x: 292, endPoint y: 57, distance: 19.1
click at [292, 57] on div "Transform visual findings and heatmaps into precise clinical descriptions by an…" at bounding box center [288, 56] width 49 height 8
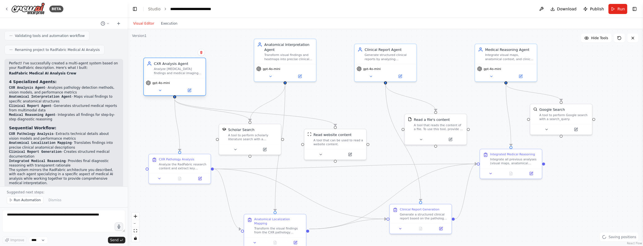
drag, startPoint x: 169, startPoint y: 66, endPoint x: 163, endPoint y: 71, distance: 7.0
click at [163, 71] on div "Analyze [MEDICAL_DATA] findings and medical imaging data from research papers, …" at bounding box center [178, 71] width 49 height 8
drag, startPoint x: 284, startPoint y: 54, endPoint x: 297, endPoint y: 57, distance: 13.3
click at [297, 57] on div "Transform visual findings and heatmaps into precise clinical descriptions by an…" at bounding box center [298, 61] width 49 height 8
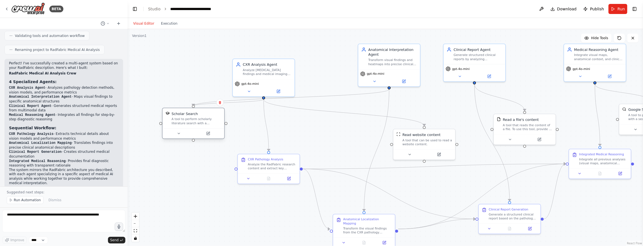
drag, startPoint x: 248, startPoint y: 138, endPoint x: 192, endPoint y: 127, distance: 56.7
click at [192, 125] on div "A tool to perform scholarly literature search with a search_query." at bounding box center [197, 121] width 50 height 8
drag, startPoint x: 409, startPoint y: 137, endPoint x: 293, endPoint y: 113, distance: 118.4
click at [293, 113] on div "Read website content A tool that can be used to read a website content." at bounding box center [312, 113] width 50 height 14
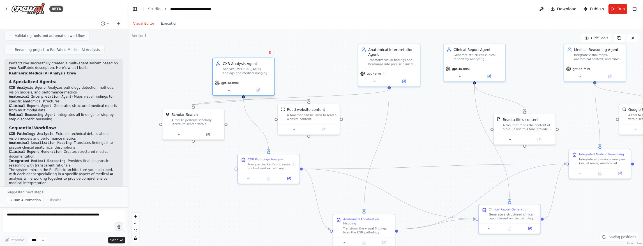
drag, startPoint x: 261, startPoint y: 72, endPoint x: 240, endPoint y: 70, distance: 20.9
click at [240, 70] on div "Analyze [MEDICAL_DATA] findings and medical imaging data from research papers, …" at bounding box center [247, 71] width 49 height 8
drag, startPoint x: 270, startPoint y: 168, endPoint x: 241, endPoint y: 180, distance: 31.6
click at [241, 180] on div "CXR Pathology Analysis Analyze the RadFabric research content and extract key i…" at bounding box center [239, 172] width 62 height 19
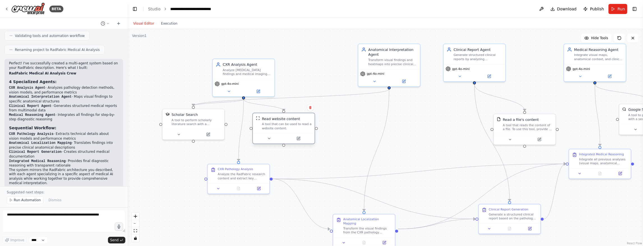
drag, startPoint x: 308, startPoint y: 118, endPoint x: 281, endPoint y: 128, distance: 28.6
click at [281, 128] on div "A tool that can be used to read a website content." at bounding box center [287, 127] width 50 height 8
drag, startPoint x: 403, startPoint y: 56, endPoint x: 386, endPoint y: 63, distance: 18.6
click at [386, 63] on div "Anatomical Interpretation Agent Transform visual findings and heatmaps into pre…" at bounding box center [377, 60] width 49 height 19
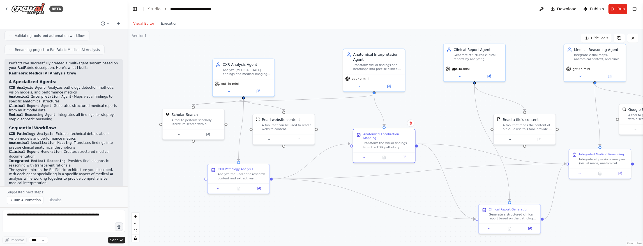
drag, startPoint x: 365, startPoint y: 226, endPoint x: 362, endPoint y: 163, distance: 62.6
click at [383, 142] on div "Transform the visual findings from the CXR pathology analysis into precise clin…" at bounding box center [387, 146] width 49 height 8
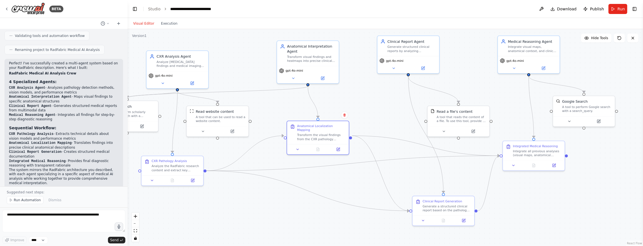
drag, startPoint x: 451, startPoint y: 121, endPoint x: 377, endPoint y: 120, distance: 73.8
click at [381, 113] on div ".deletable-edge-delete-btn { width: 20px; height: 20px; border: 0px solid #ffff…" at bounding box center [385, 137] width 515 height 217
drag, startPoint x: 316, startPoint y: 133, endPoint x: 313, endPoint y: 133, distance: 3.4
click at [313, 133] on div "Transform the visual findings from the CXR pathology analysis into precise clin…" at bounding box center [313, 136] width 49 height 8
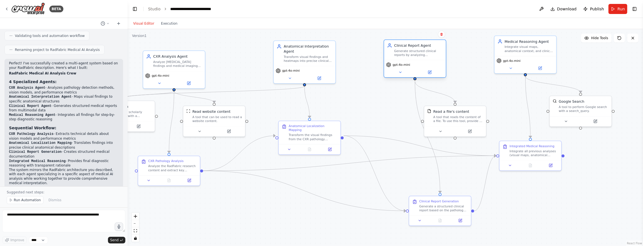
drag, startPoint x: 409, startPoint y: 45, endPoint x: 421, endPoint y: 48, distance: 12.9
click at [421, 48] on div "Clinical Report Agent [PERSON_NAME] structured clinical reports by analyzing mu…" at bounding box center [418, 50] width 49 height 14
drag, startPoint x: 446, startPoint y: 207, endPoint x: 420, endPoint y: 190, distance: 31.0
click at [421, 195] on div "Generate a structured clinical report based on the pathology analysis and anato…" at bounding box center [418, 198] width 49 height 8
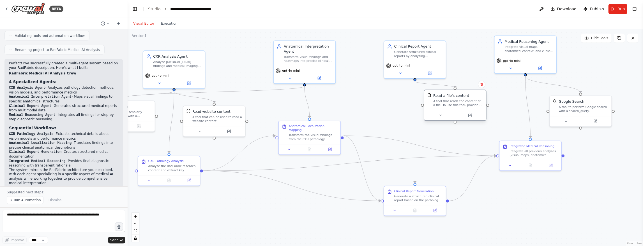
drag, startPoint x: 459, startPoint y: 124, endPoint x: 459, endPoint y: 107, distance: 17.1
click at [459, 107] on div "Read a file's content A tool that reads the content of a file. To use this tool…" at bounding box center [455, 100] width 62 height 20
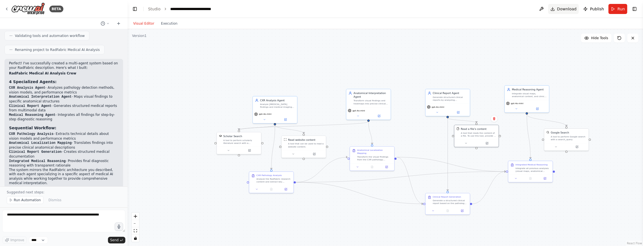
click at [571, 11] on span "Download" at bounding box center [567, 9] width 20 height 6
click at [593, 39] on span "Hide Tools" at bounding box center [599, 38] width 17 height 4
drag, startPoint x: 262, startPoint y: 183, endPoint x: 265, endPoint y: 156, distance: 27.3
click at [265, 156] on div "CXR Pathology Analysis Analyze the RadFabric research content and extract key i…" at bounding box center [275, 153] width 44 height 14
drag, startPoint x: 272, startPoint y: 108, endPoint x: 271, endPoint y: 120, distance: 11.5
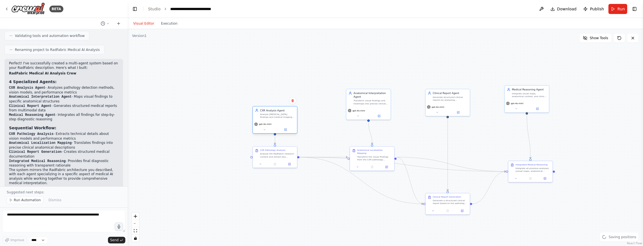
click at [271, 120] on div "CXR Analysis Agent Analyze [MEDICAL_DATA] findings and medical imaging data fro…" at bounding box center [275, 114] width 44 height 14
drag, startPoint x: 368, startPoint y: 154, endPoint x: 369, endPoint y: 139, distance: 15.4
click at [369, 140] on div "Transform the visual findings from the CXR pathology analysis into precise clin…" at bounding box center [374, 143] width 35 height 6
drag, startPoint x: 367, startPoint y: 140, endPoint x: 364, endPoint y: 139, distance: 3.3
click at [364, 140] on div "Transform the visual findings from the CXR pathology analysis into precise clin…" at bounding box center [371, 143] width 35 height 6
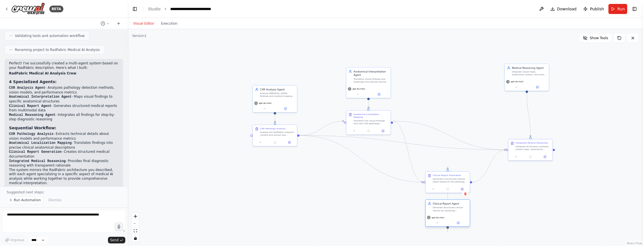
drag, startPoint x: 441, startPoint y: 174, endPoint x: 452, endPoint y: 217, distance: 44.3
click at [452, 217] on div "gpt-4o-mini" at bounding box center [448, 221] width 44 height 12
drag, startPoint x: 528, startPoint y: 77, endPoint x: 530, endPoint y: 102, distance: 25.0
click at [530, 102] on div "Medical Reasoning Agent Integrate visual maps, anatomical context, and clinical…" at bounding box center [530, 96] width 44 height 14
click at [595, 37] on span "Show Tools" at bounding box center [599, 38] width 19 height 4
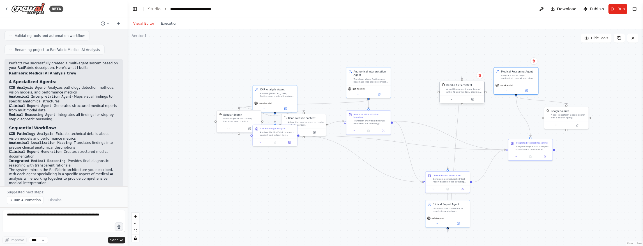
drag, startPoint x: 469, startPoint y: 109, endPoint x: 451, endPoint y: 87, distance: 27.5
click at [455, 89] on div "Read a file's content A tool that reads the content of a file. To use this tool…" at bounding box center [464, 89] width 36 height 10
click at [437, 64] on div ".deletable-edge-delete-btn { width: 20px; height: 20px; border: 0px solid #ffff…" at bounding box center [385, 137] width 515 height 217
drag, startPoint x: 456, startPoint y: 88, endPoint x: 360, endPoint y: 172, distance: 126.6
click at [364, 172] on div "Read a file's content A tool that reads the content of a file. To use this tool…" at bounding box center [382, 175] width 36 height 10
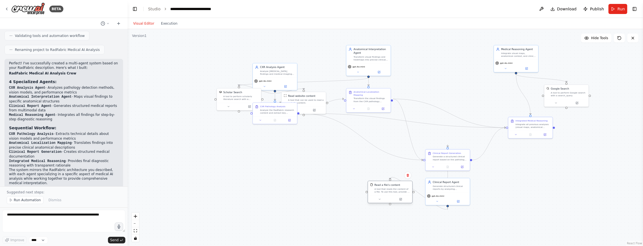
drag, startPoint x: 365, startPoint y: 172, endPoint x: 392, endPoint y: 188, distance: 31.5
click at [392, 188] on div "A tool that reads the content of a file. To use this tool, provide a 'file_path…" at bounding box center [392, 191] width 36 height 6
drag, startPoint x: 560, startPoint y: 91, endPoint x: 564, endPoint y: 83, distance: 8.9
click at [564, 83] on div "Google Search A tool to perform Google search with a search_query." at bounding box center [572, 84] width 36 height 10
drag, startPoint x: 243, startPoint y: 100, endPoint x: 326, endPoint y: 83, distance: 84.6
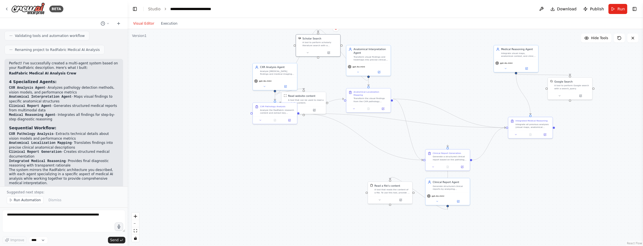
click at [324, 47] on div "Scholar Search A tool to perform scholarly literature search with a search_quer…" at bounding box center [318, 42] width 44 height 14
drag, startPoint x: 302, startPoint y: 98, endPoint x: 219, endPoint y: 108, distance: 83.1
click at [219, 108] on div "Read website content A tool that can be used to read a website content." at bounding box center [223, 110] width 36 height 10
drag, startPoint x: 321, startPoint y: 45, endPoint x: 276, endPoint y: 73, distance: 53.1
click at [328, 89] on div "Scholar Search A tool to perform scholarly literature search with a search_quer…" at bounding box center [325, 85] width 44 height 14
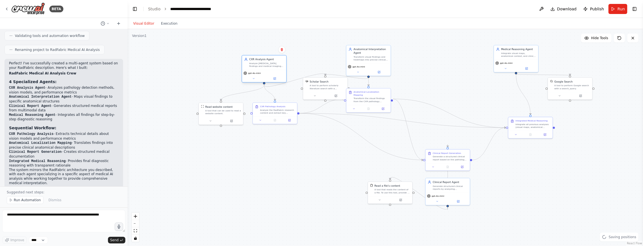
drag, startPoint x: 271, startPoint y: 72, endPoint x: 261, endPoint y: 64, distance: 12.7
click at [261, 64] on div "Analyze [MEDICAL_DATA] findings and medical imaging data from research papers, …" at bounding box center [266, 65] width 35 height 6
drag, startPoint x: 324, startPoint y: 84, endPoint x: 315, endPoint y: 71, distance: 15.2
click at [315, 67] on div "A tool to perform scholarly literature search with a search_query." at bounding box center [321, 69] width 36 height 6
drag, startPoint x: 370, startPoint y: 54, endPoint x: 372, endPoint y: 59, distance: 4.6
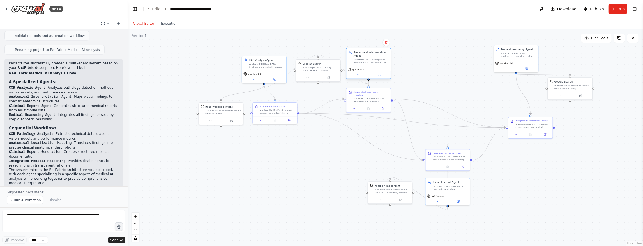
click at [372, 59] on div "Anatomical Interpretation Agent Transform visual findings and heatmaps into pre…" at bounding box center [371, 57] width 35 height 14
click at [372, 59] on div "Transform visual findings and heatmaps into precise clinical descriptions by an…" at bounding box center [371, 61] width 35 height 6
click at [595, 35] on button "Hide Tools" at bounding box center [596, 38] width 31 height 9
drag, startPoint x: 260, startPoint y: 67, endPoint x: 273, endPoint y: 73, distance: 14.3
click at [273, 73] on div "CXR Analysis Agent Analyze [MEDICAL_DATA] findings and medical imaging data fro…" at bounding box center [275, 66] width 44 height 14
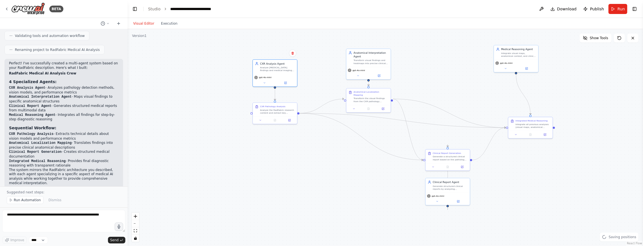
click at [569, 181] on div ".deletable-edge-delete-btn { width: 20px; height: 20px; border: 0px solid #ffff…" at bounding box center [385, 137] width 515 height 217
click at [21, 202] on span "Run Automation" at bounding box center [27, 200] width 27 height 4
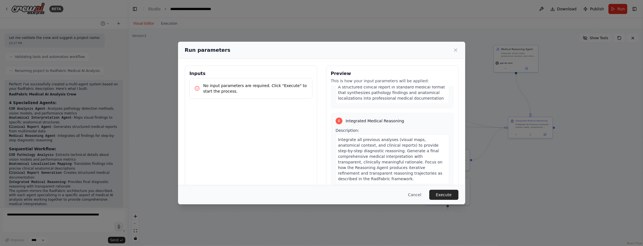
scroll to position [331, 0]
click at [443, 196] on button "Execute" at bounding box center [443, 195] width 29 height 10
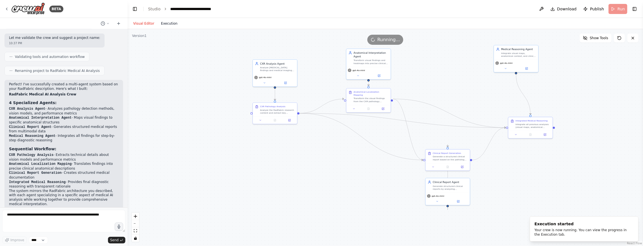
click at [168, 25] on button "Execution" at bounding box center [169, 23] width 23 height 7
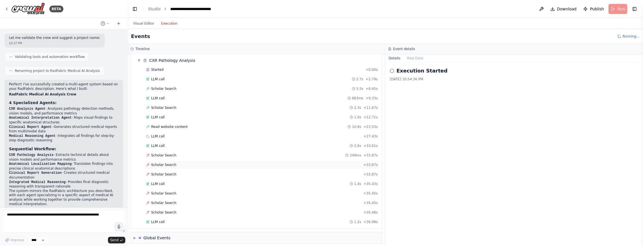
scroll to position [28, 0]
click at [148, 154] on icon at bounding box center [147, 155] width 3 height 3
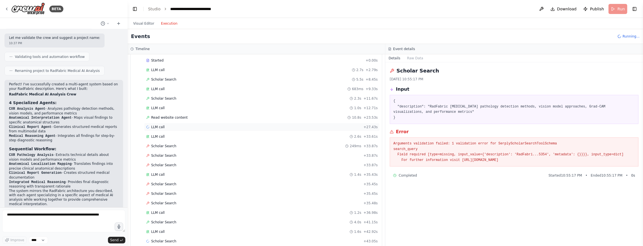
click at [157, 125] on span "LLM call" at bounding box center [157, 127] width 13 height 4
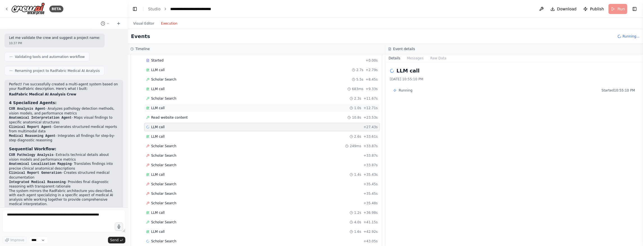
click at [159, 106] on span "LLM call" at bounding box center [157, 108] width 13 height 4
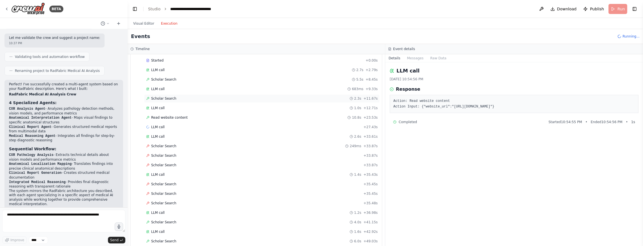
click at [157, 100] on div "Scholar Search 2.3s + 11.67s" at bounding box center [262, 98] width 236 height 8
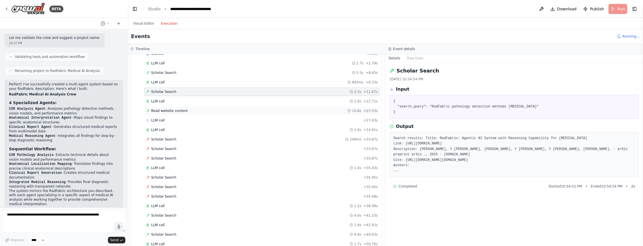
scroll to position [66, 0]
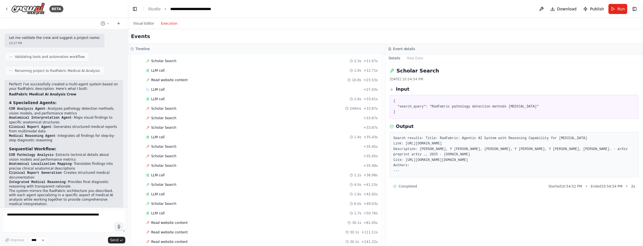
click at [469, 12] on header "**********" at bounding box center [385, 9] width 515 height 18
click at [511, 84] on div "Scholar Search [DATE] 10:54:54 PM Input { "search_query": "RadFabric pathology …" at bounding box center [514, 155] width 258 height 184
click at [418, 10] on header "**********" at bounding box center [385, 9] width 515 height 18
click at [304, 11] on header "**********" at bounding box center [385, 9] width 515 height 18
click at [366, 12] on header "**********" at bounding box center [385, 9] width 515 height 18
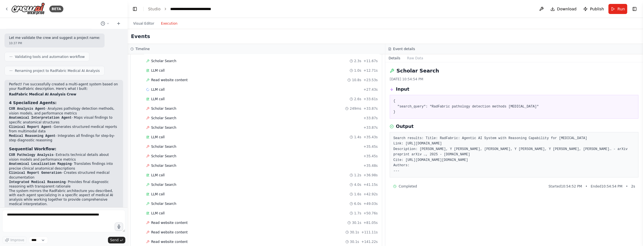
click at [470, 114] on pre "{ "search_query": "RadFabric pathology detection methods [MEDICAL_DATA]" }" at bounding box center [513, 107] width 241 height 17
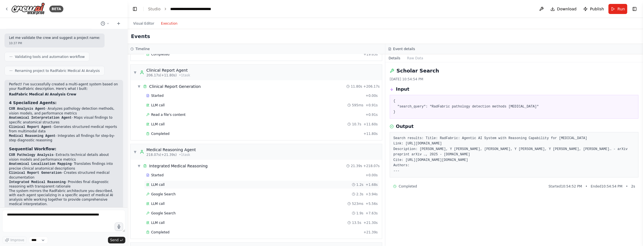
scroll to position [413, 0]
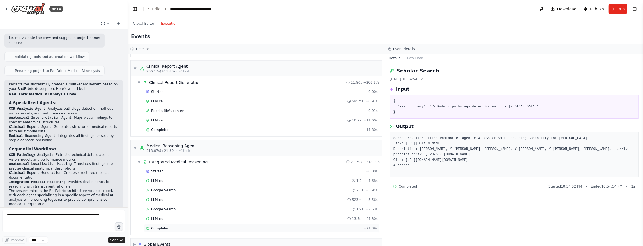
click at [164, 227] on span "Completed" at bounding box center [160, 229] width 18 height 4
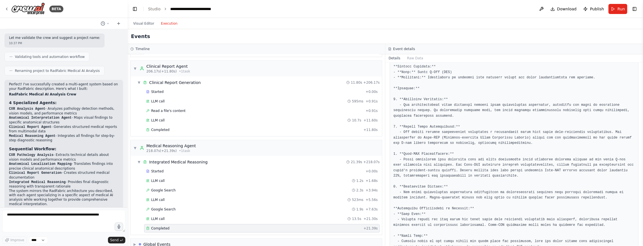
scroll to position [90, 0]
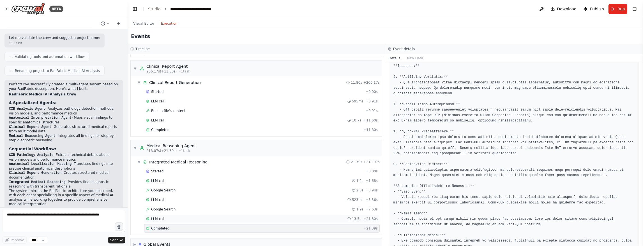
click at [157, 217] on span "LLM call" at bounding box center [157, 219] width 13 height 4
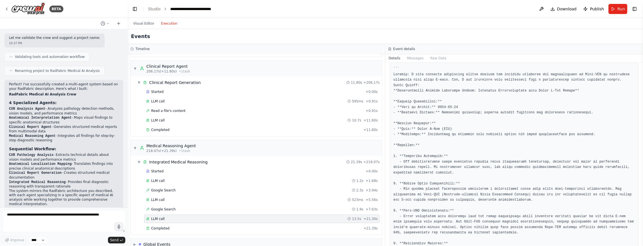
scroll to position [22, 0]
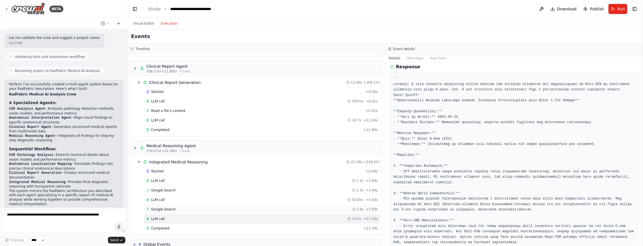
click at [172, 207] on span "Google Search" at bounding box center [163, 209] width 24 height 4
